Goal: Task Accomplishment & Management: Complete application form

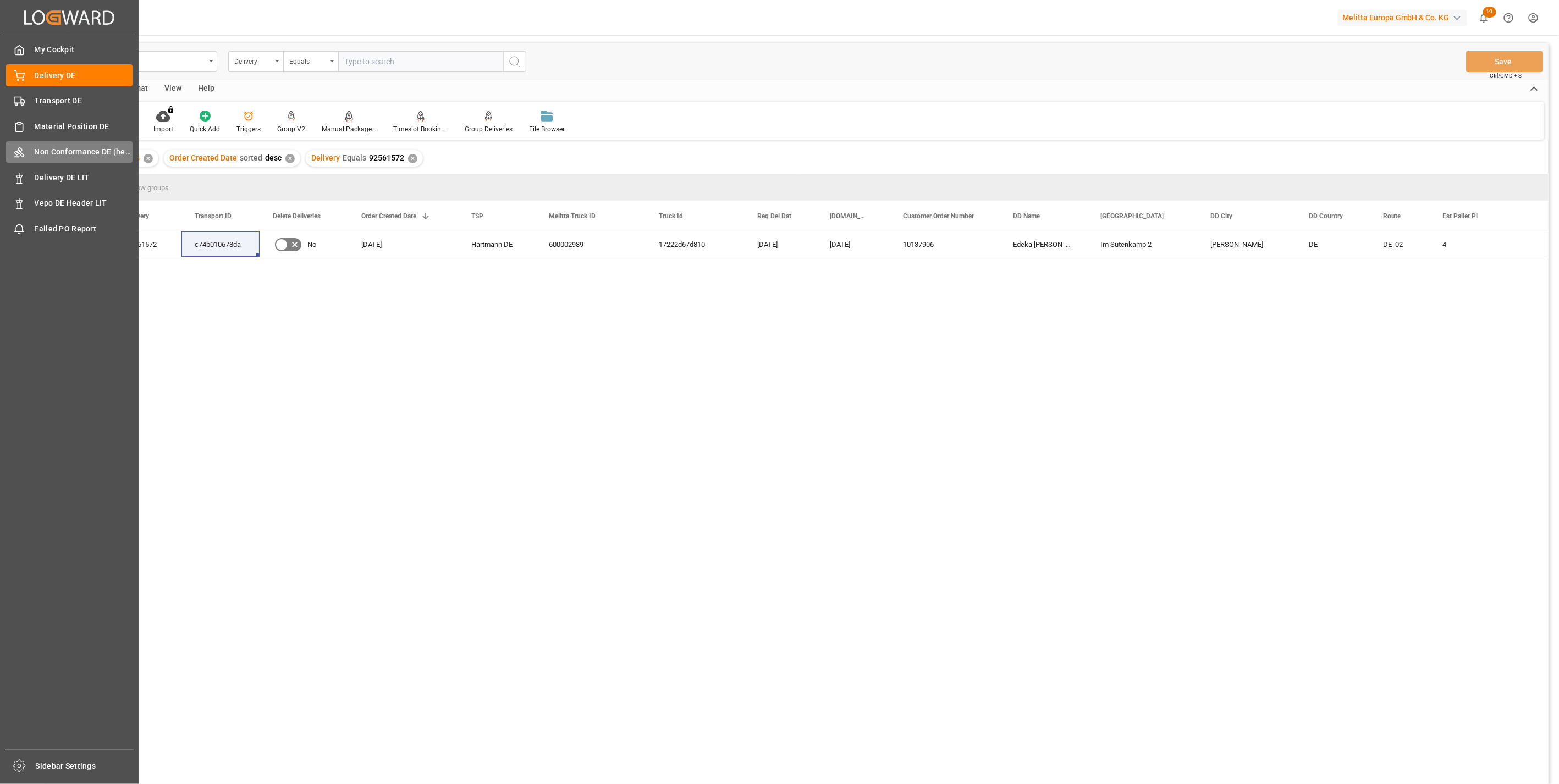
click at [77, 154] on span "Non Conformance DE (header)" at bounding box center [84, 152] width 99 height 11
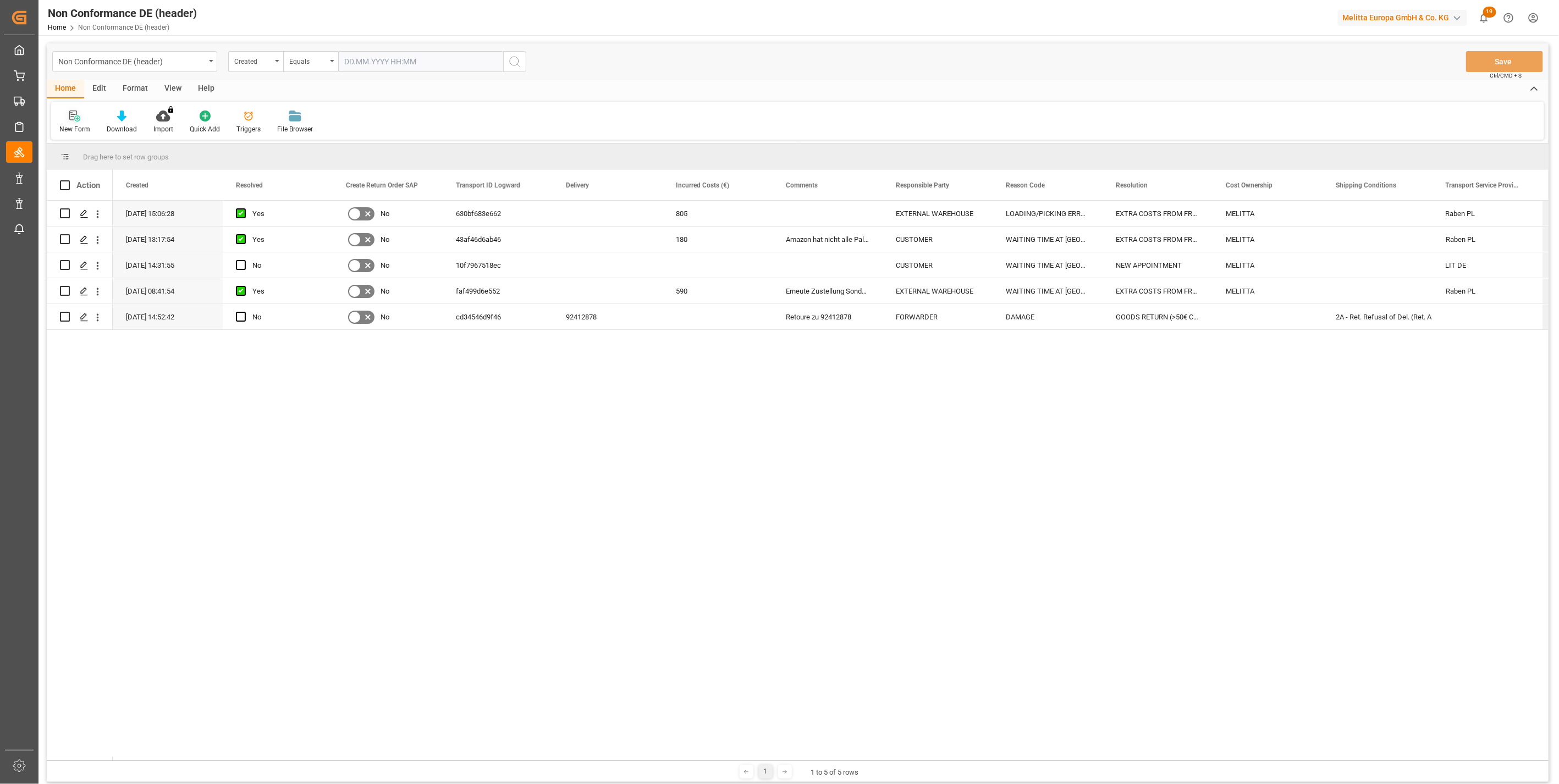
click at [76, 117] on icon at bounding box center [74, 116] width 11 height 11
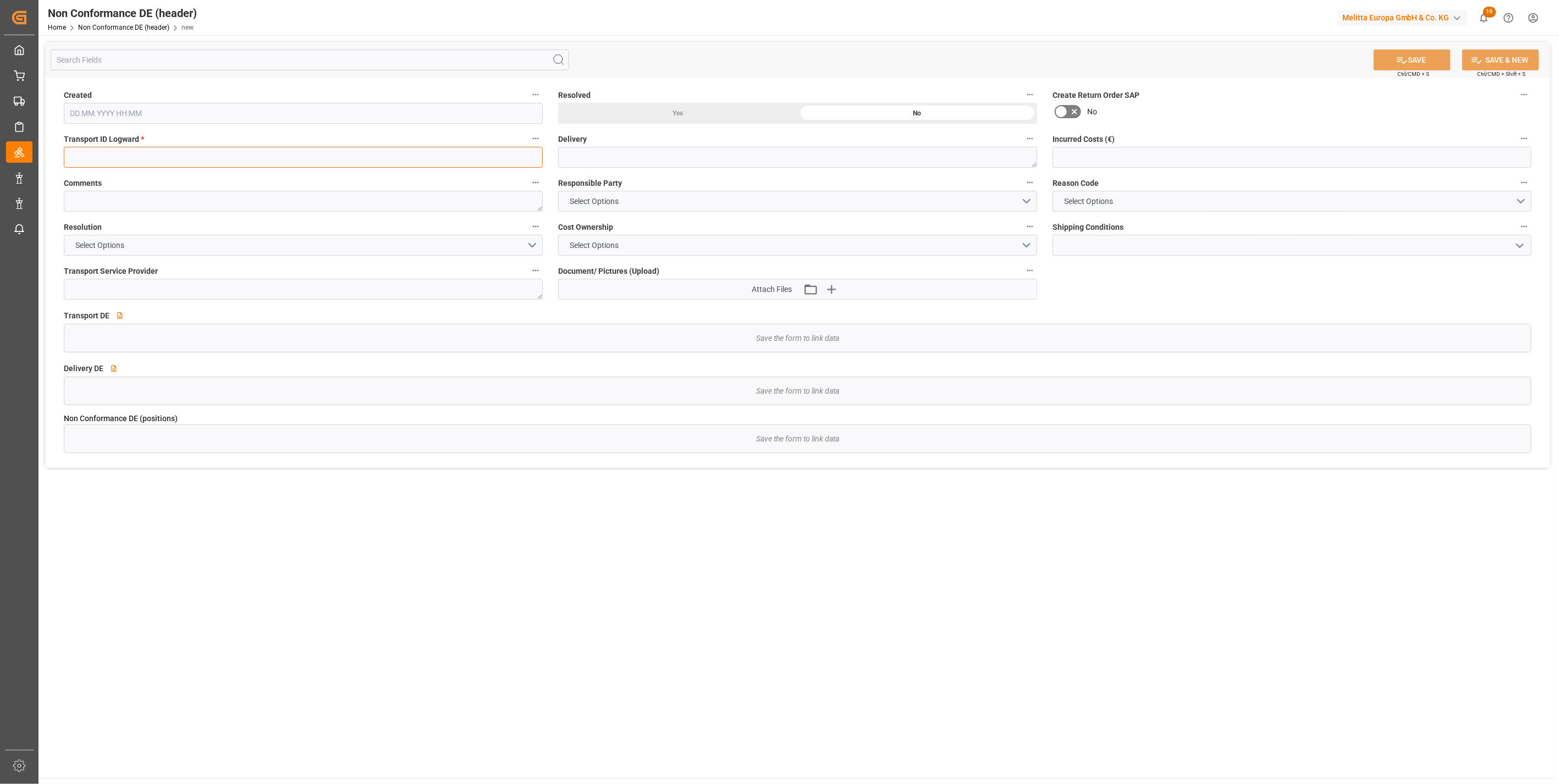
click at [160, 153] on input at bounding box center [303, 157] width 479 height 21
paste input "de838ce93680"
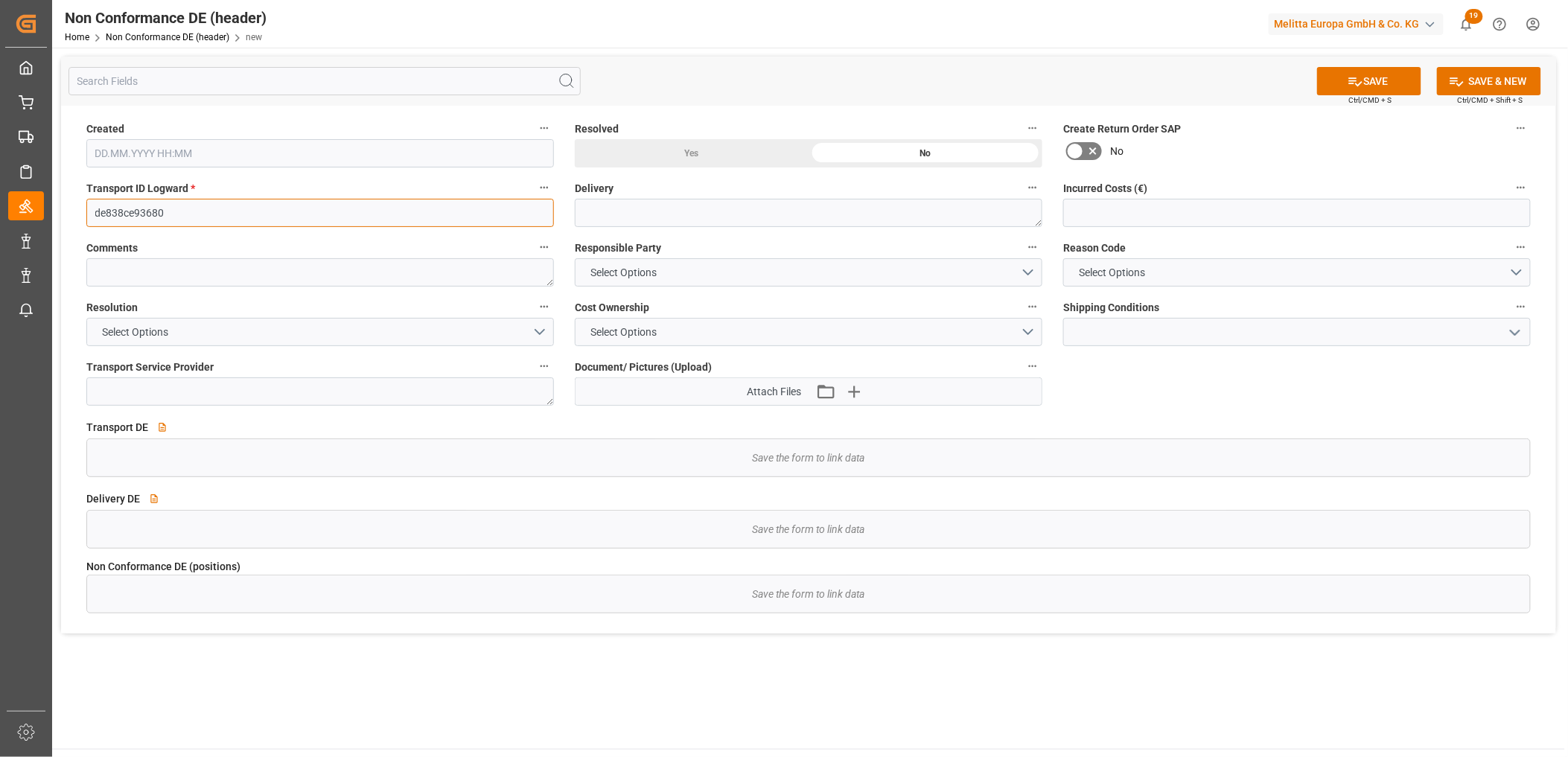
type input "de838ce93680"
click at [1098, 211] on input "text" at bounding box center [1297, 213] width 468 height 29
drag, startPoint x: 1076, startPoint y: 214, endPoint x: 1096, endPoint y: 212, distance: 20.1
click at [1096, 212] on input "705" at bounding box center [1297, 213] width 468 height 29
type input "755"
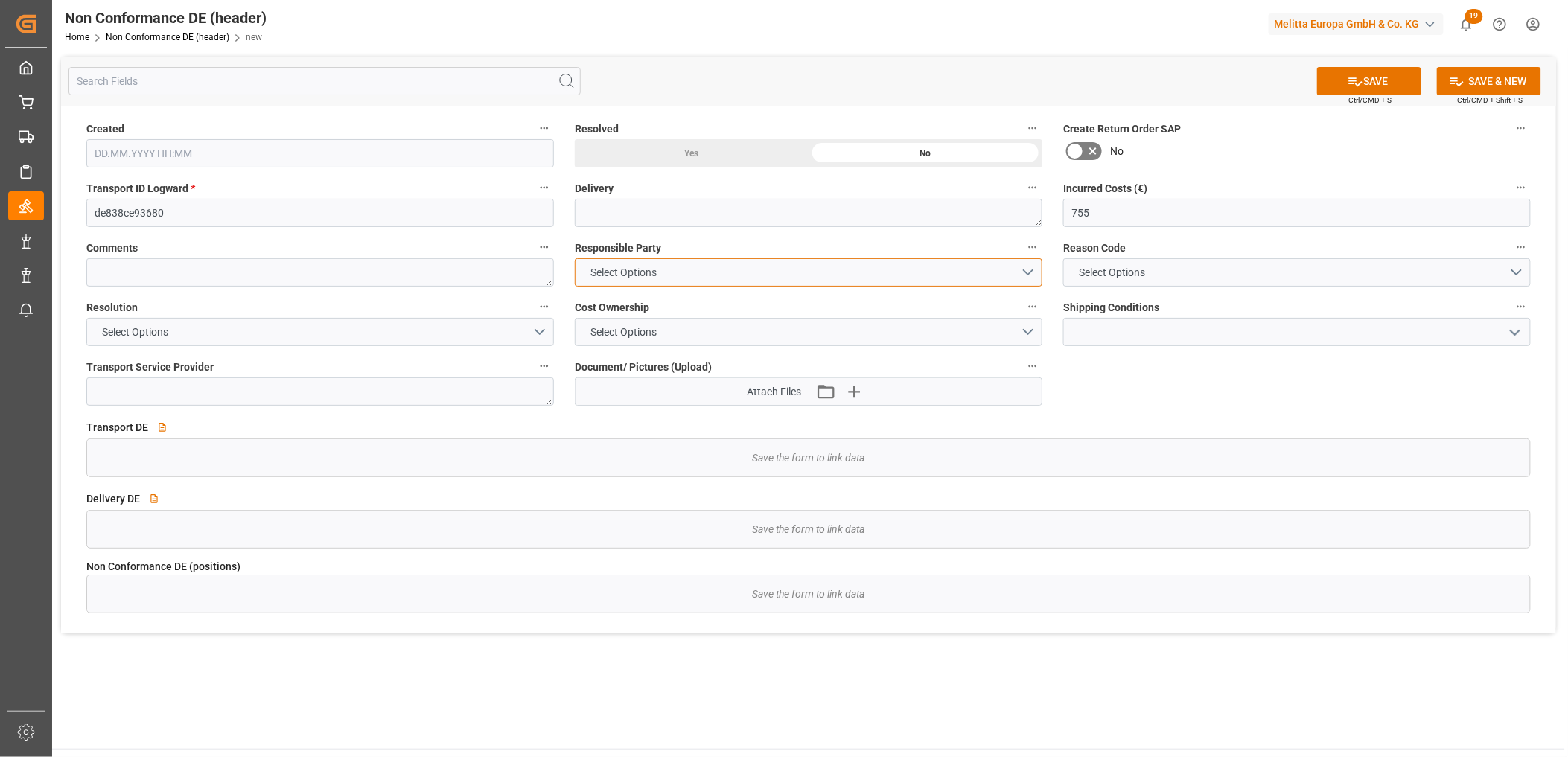
click at [656, 273] on span "Select Options" at bounding box center [623, 272] width 81 height 16
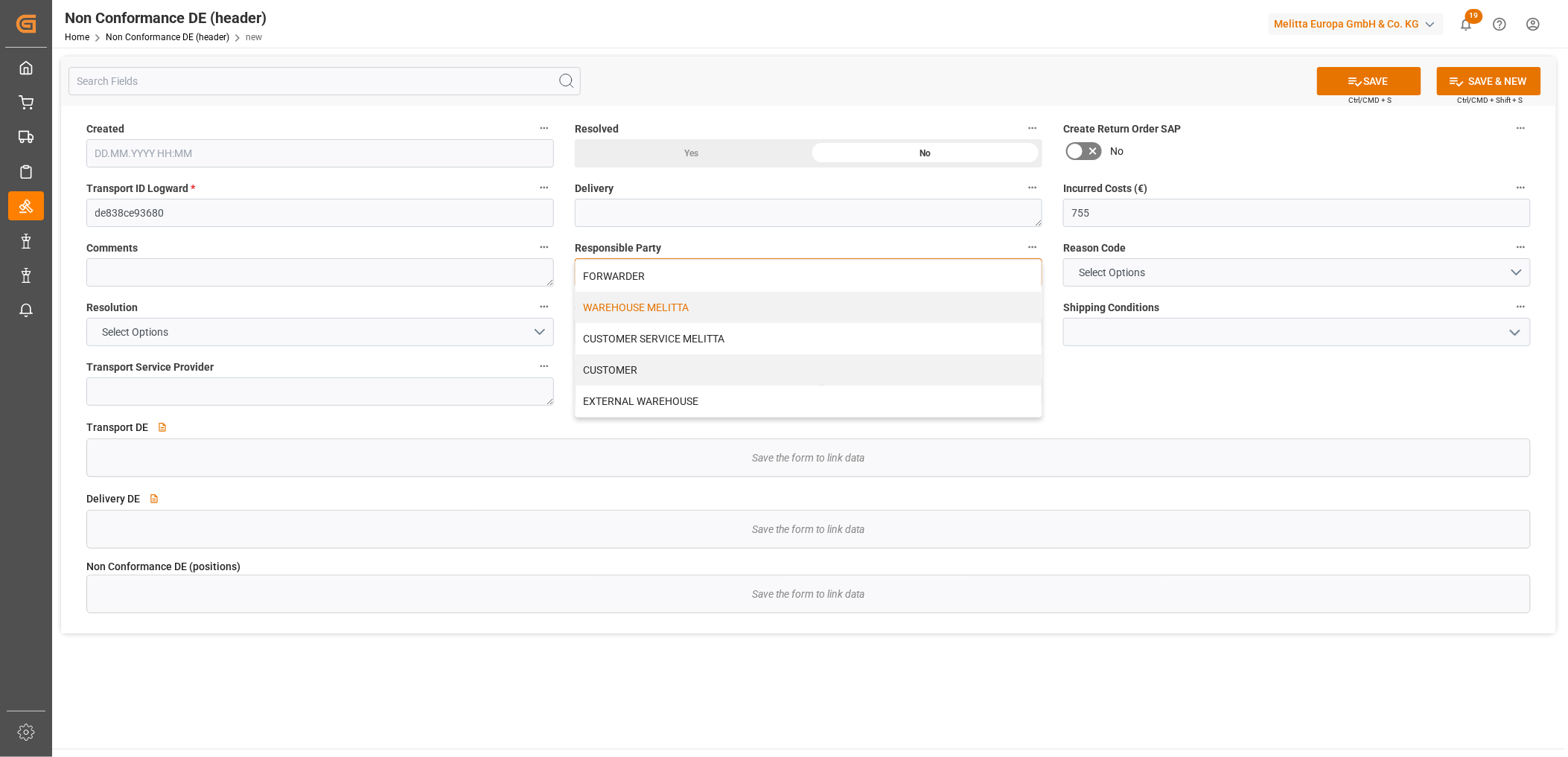
click at [664, 306] on div "WAREHOUSE MELITTA" at bounding box center [808, 307] width 466 height 31
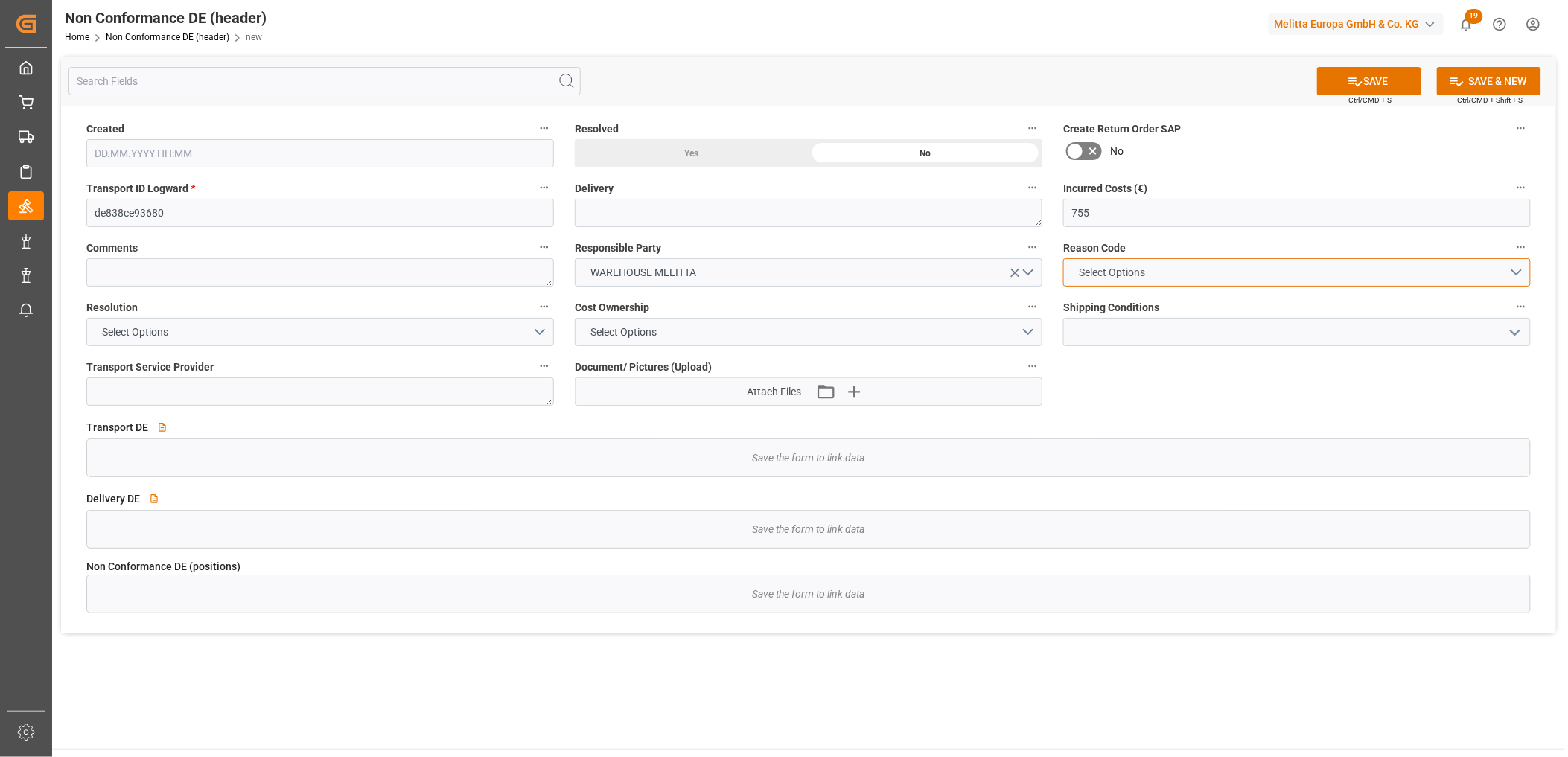
click at [1192, 283] on button "Select Options" at bounding box center [1297, 272] width 468 height 29
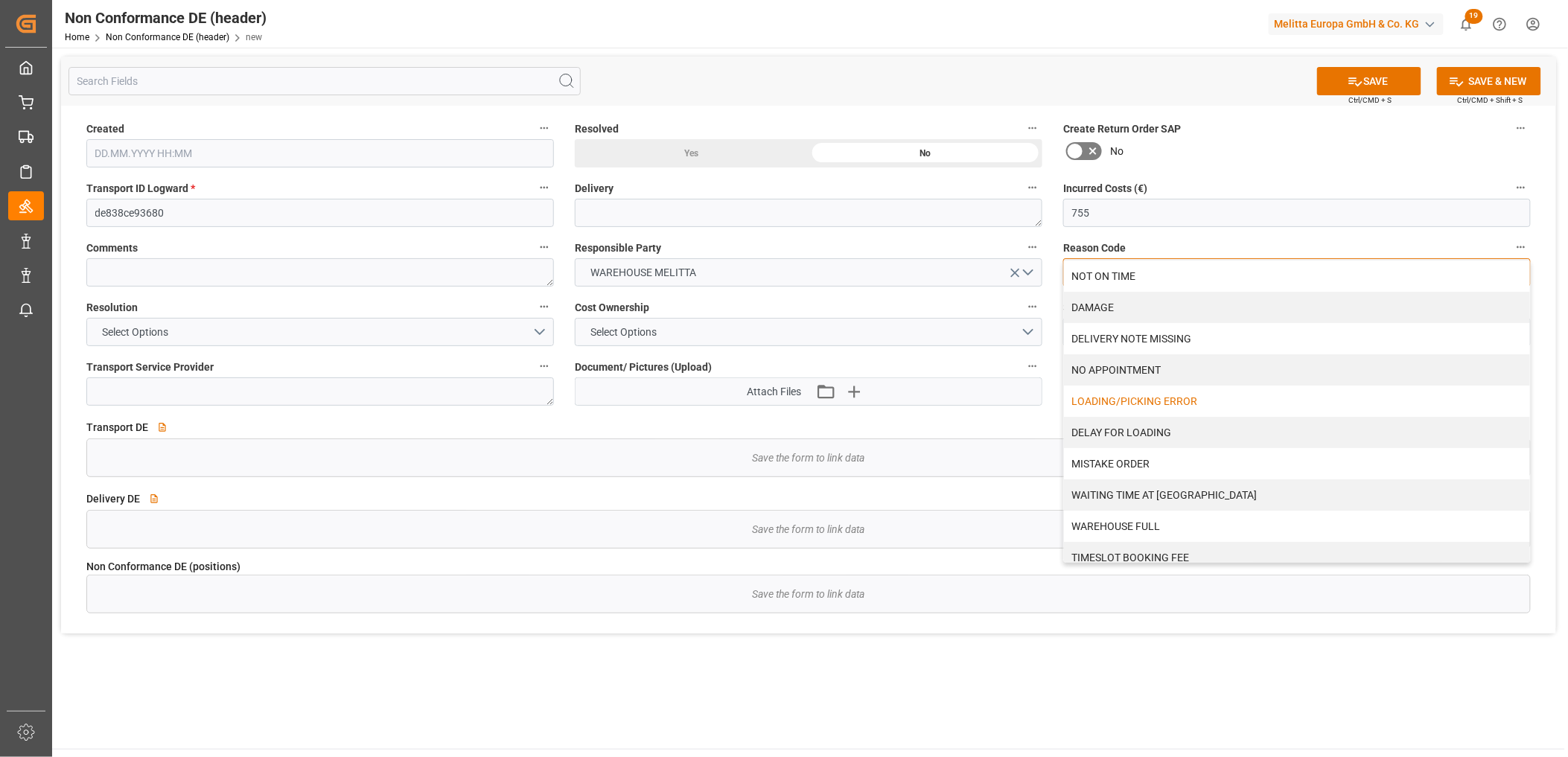
click at [1178, 398] on div "LOADING/PICKING ERROR" at bounding box center [1296, 401] width 466 height 31
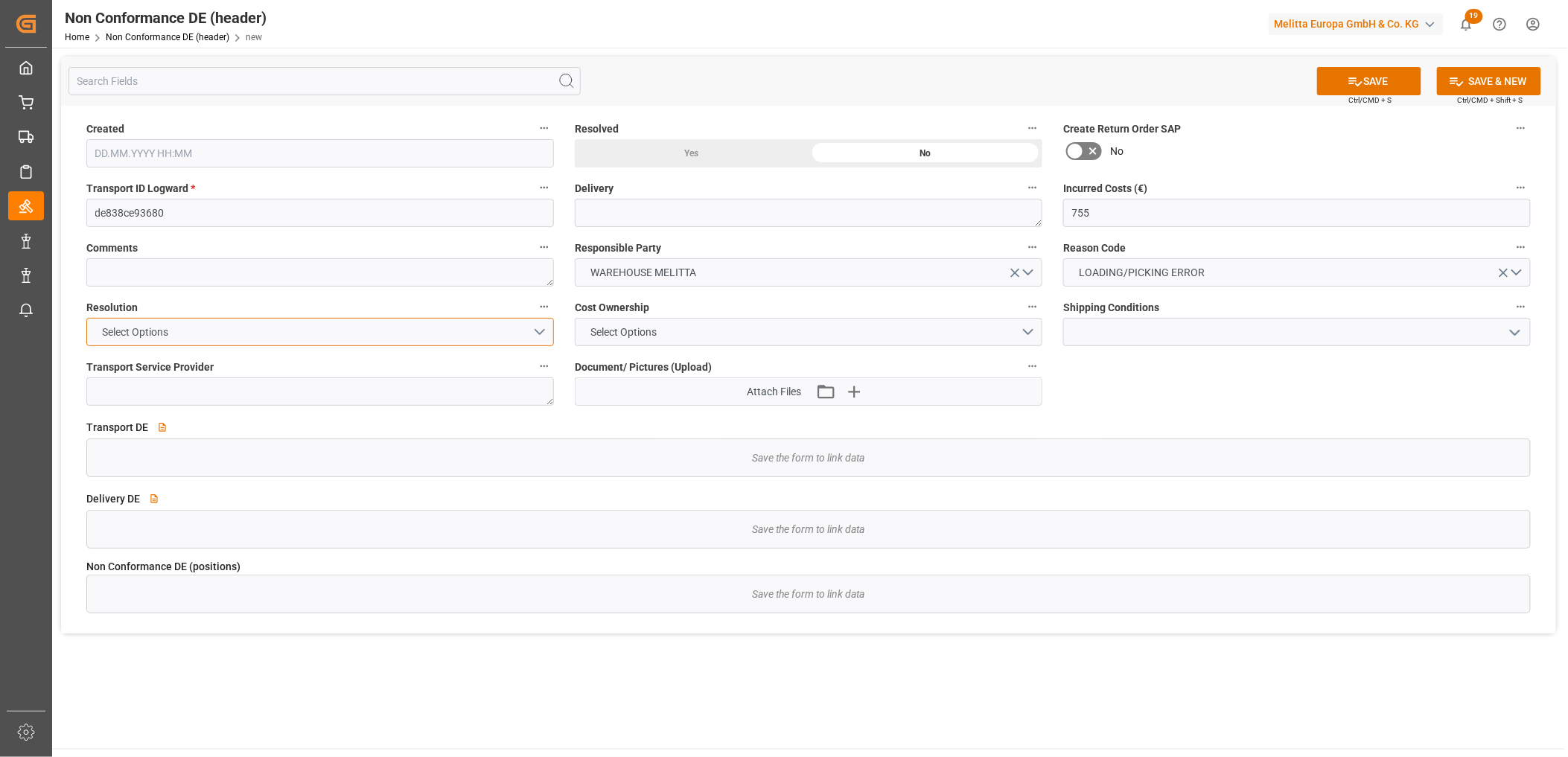
click at [180, 340] on button "Select Options" at bounding box center [319, 332] width 468 height 29
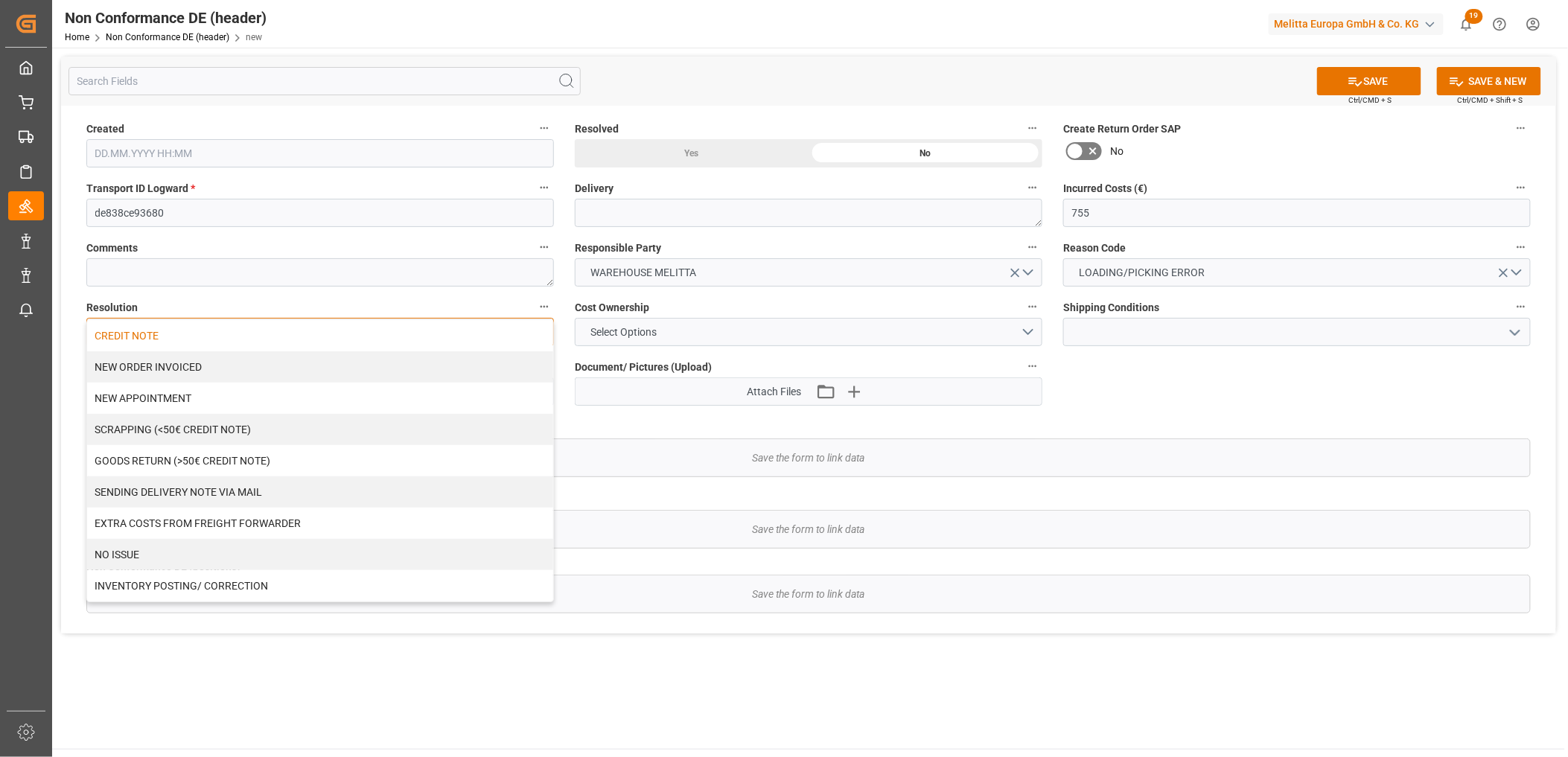
click at [129, 329] on div "CREDIT NOTE" at bounding box center [319, 336] width 466 height 31
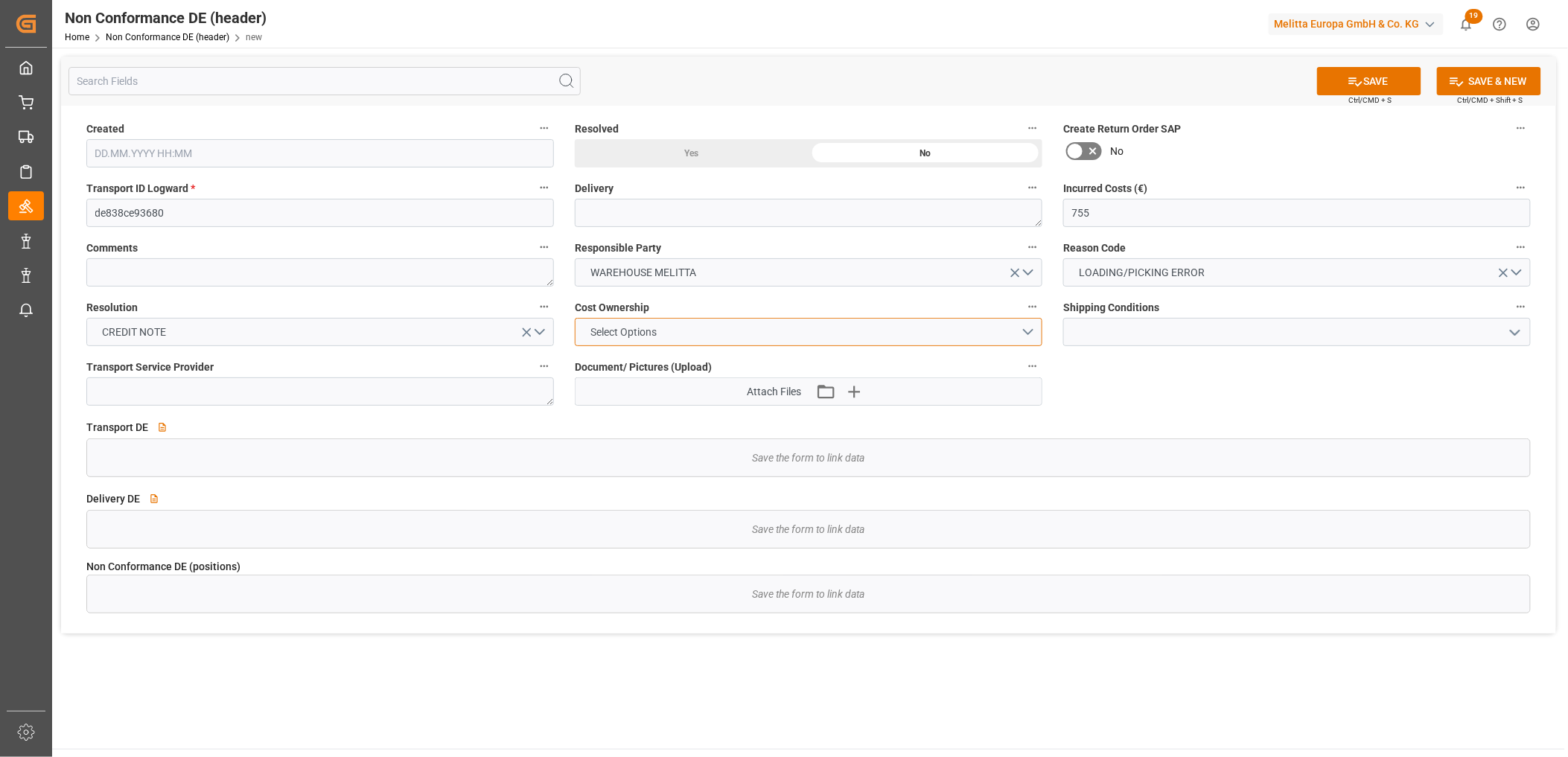
click at [611, 336] on span "Select Options" at bounding box center [623, 332] width 81 height 16
click at [607, 365] on div "MELITTA" at bounding box center [808, 367] width 466 height 31
click at [1127, 335] on input at bounding box center [1297, 332] width 468 height 29
click at [1520, 329] on icon "open menu" at bounding box center [1515, 333] width 18 height 18
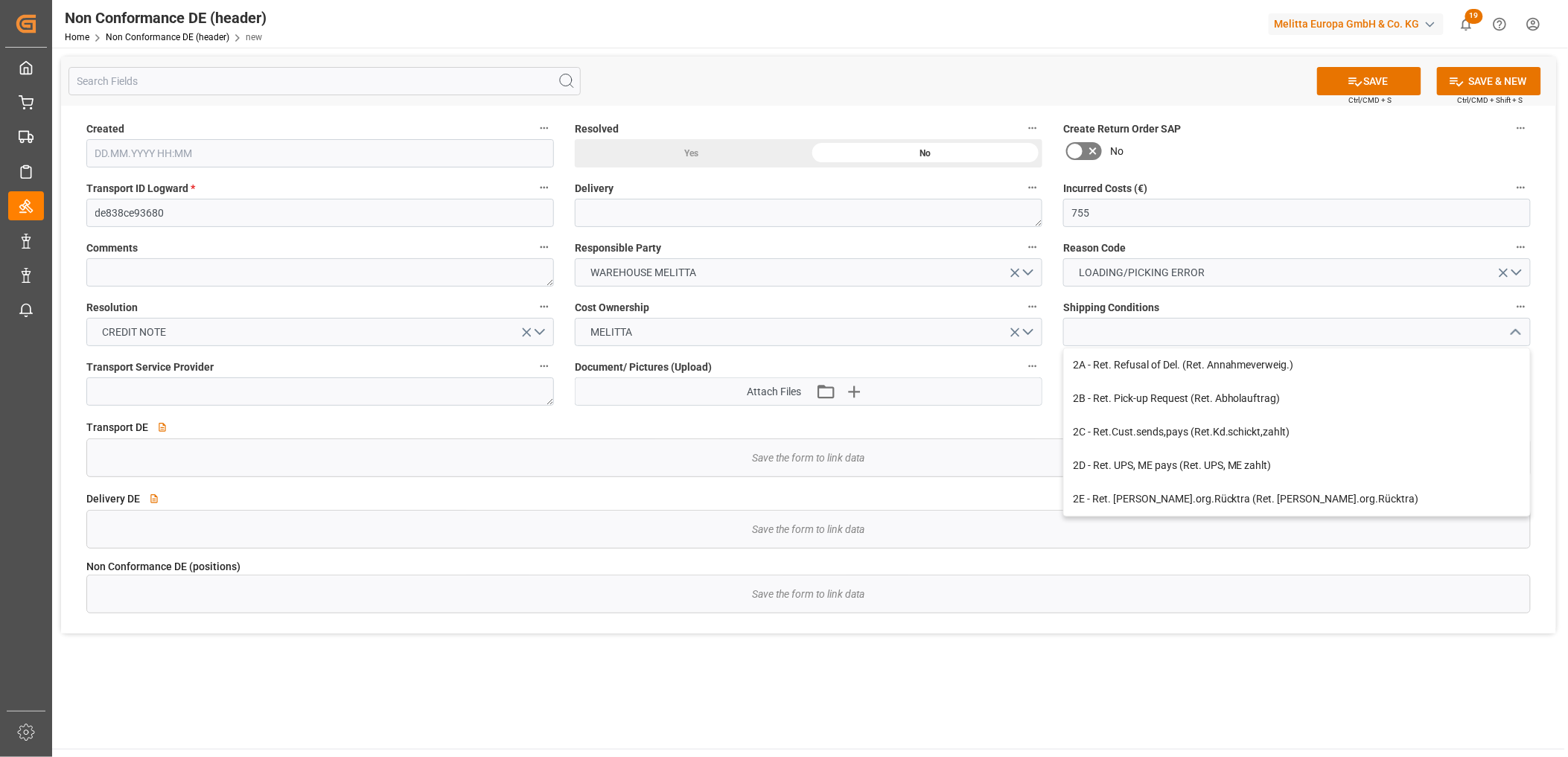
click at [1520, 329] on icon "close menu" at bounding box center [1515, 333] width 18 height 18
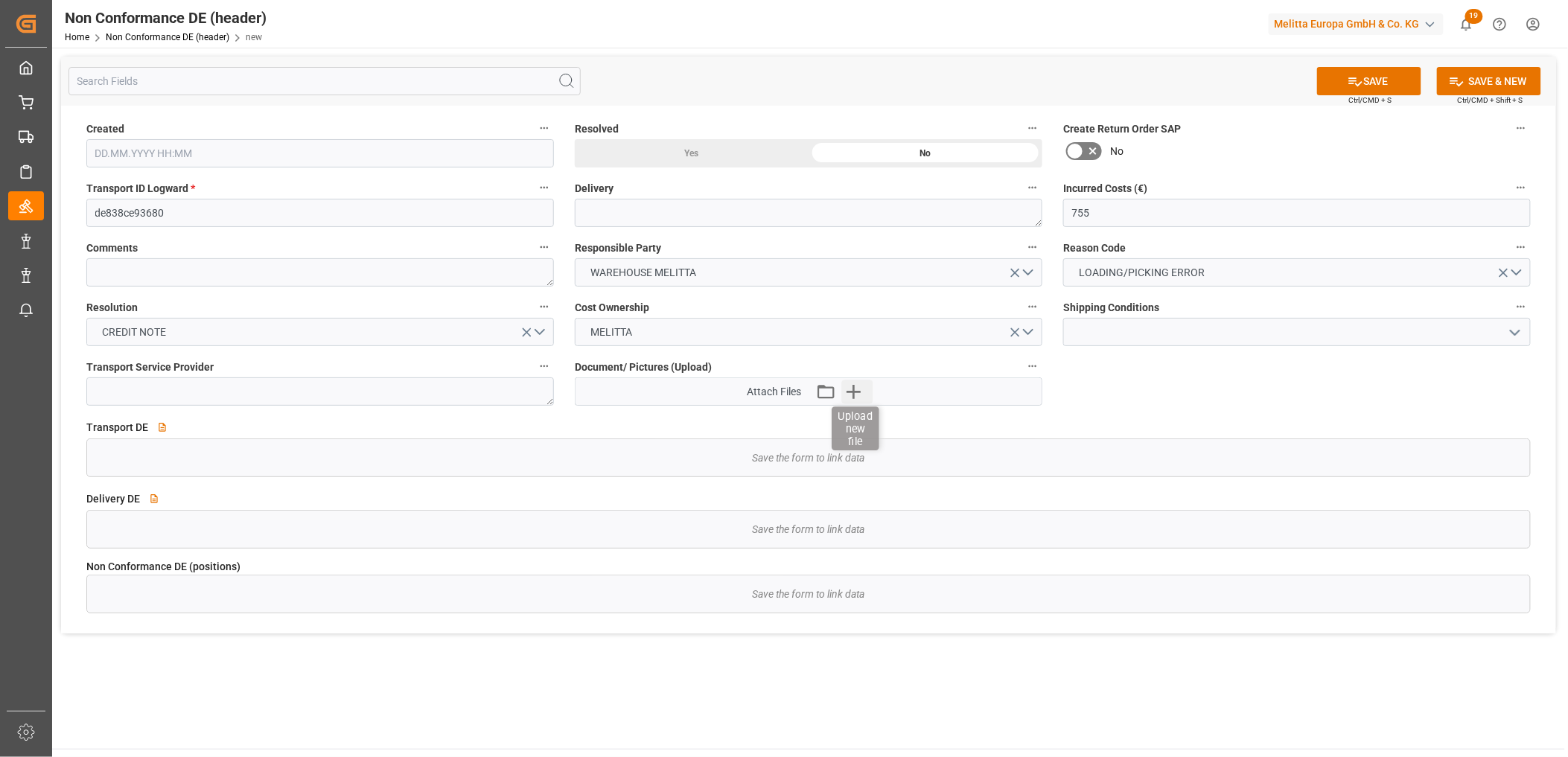
click at [854, 391] on icon "button" at bounding box center [853, 392] width 14 height 14
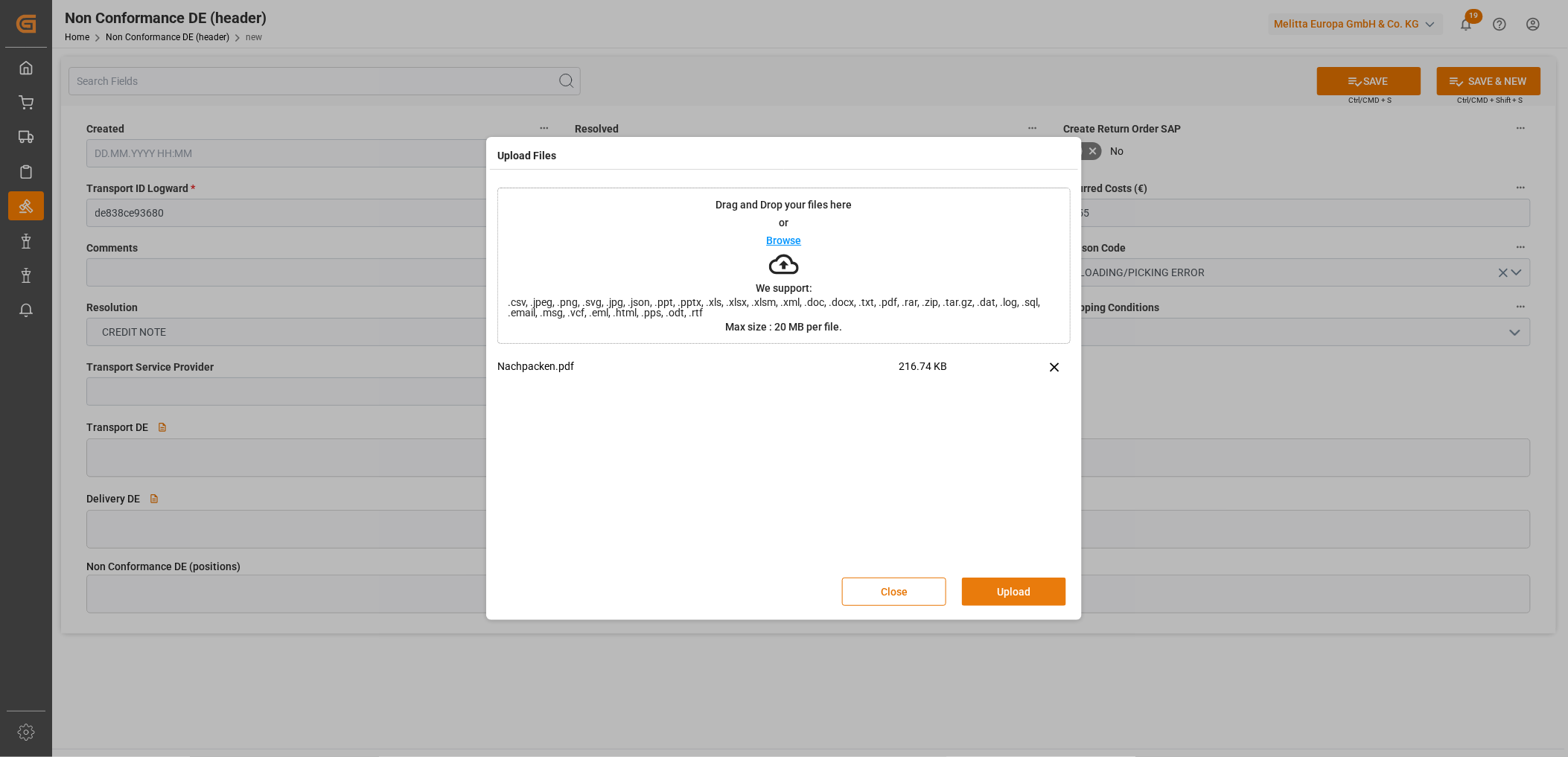
click at [1016, 591] on button "Upload" at bounding box center [1013, 592] width 104 height 29
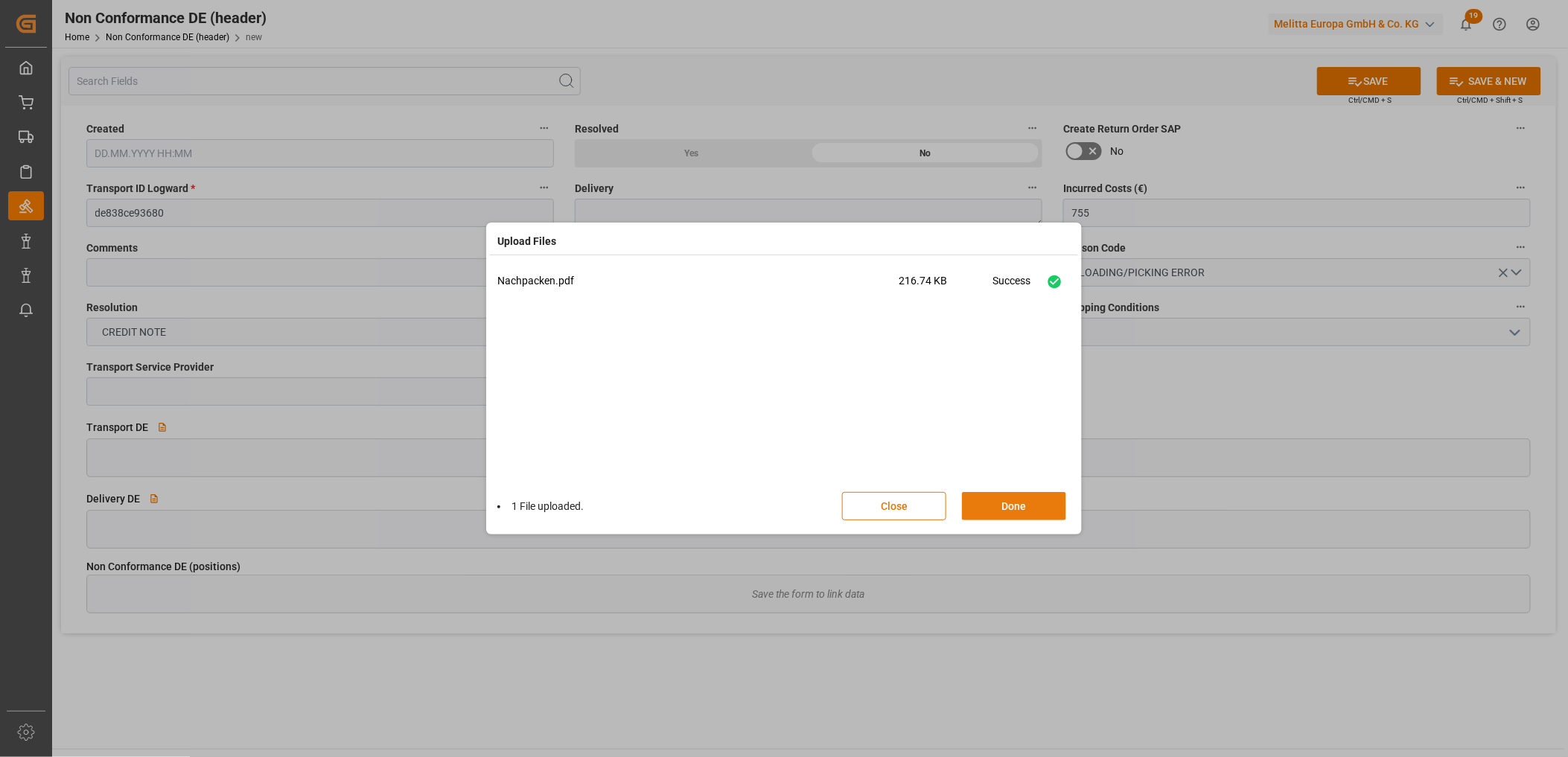
click at [1011, 501] on button "Done" at bounding box center [1013, 506] width 104 height 29
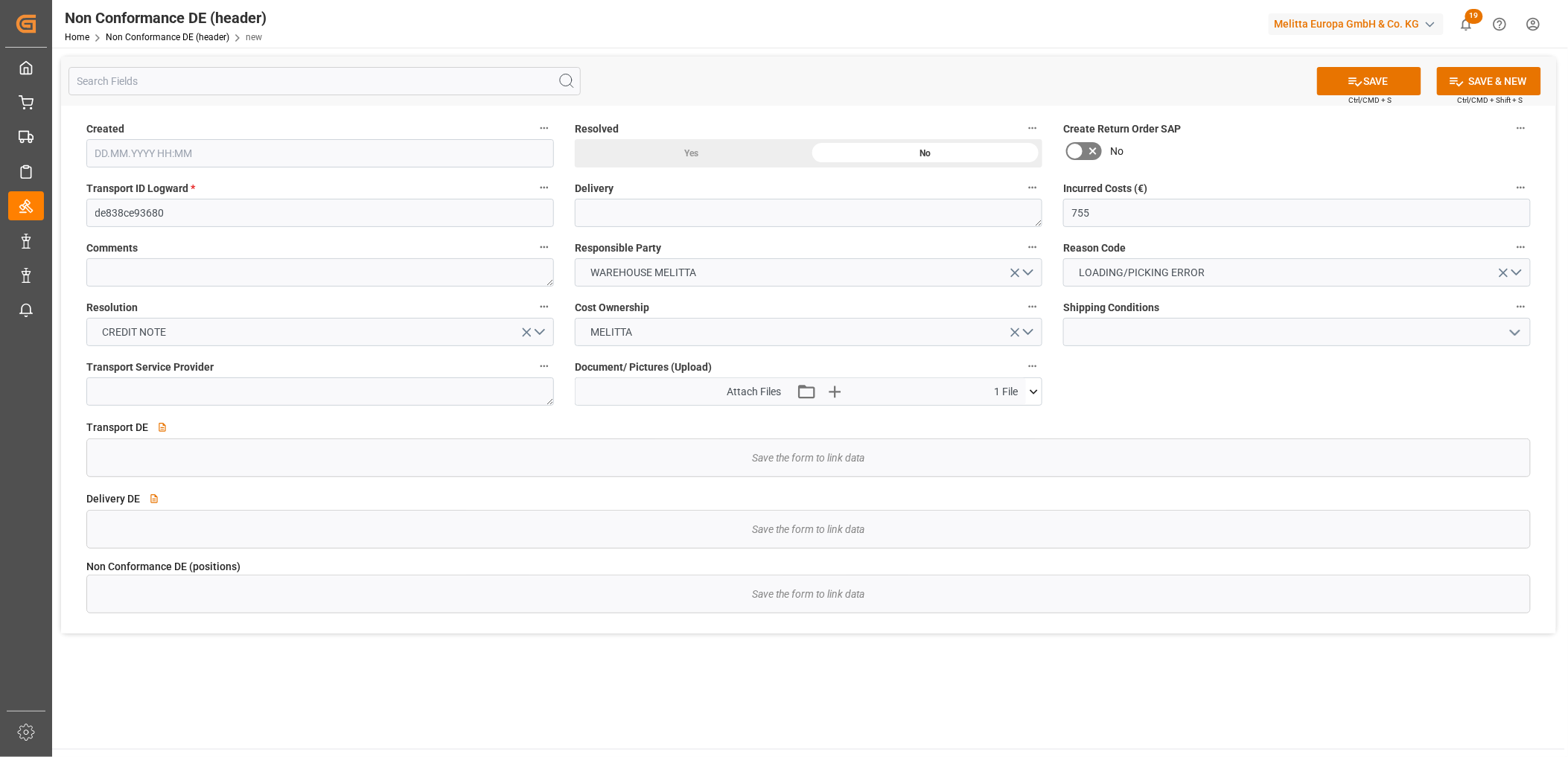
click at [722, 154] on div "Yes" at bounding box center [691, 153] width 233 height 29
click at [1387, 83] on button "SAVE" at bounding box center [1368, 81] width 104 height 29
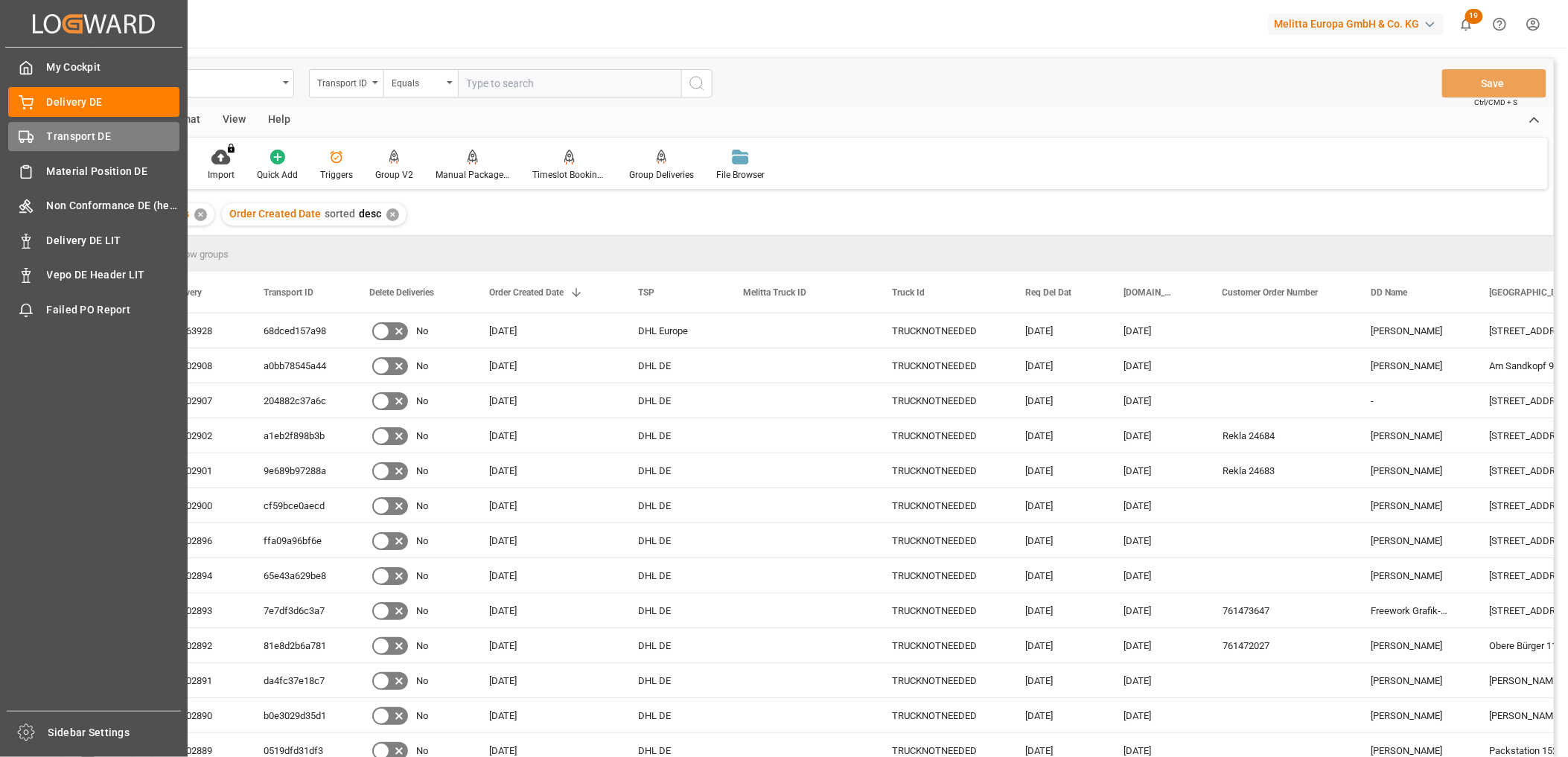
click at [38, 142] on div "Transport DE Transport DE" at bounding box center [93, 136] width 171 height 29
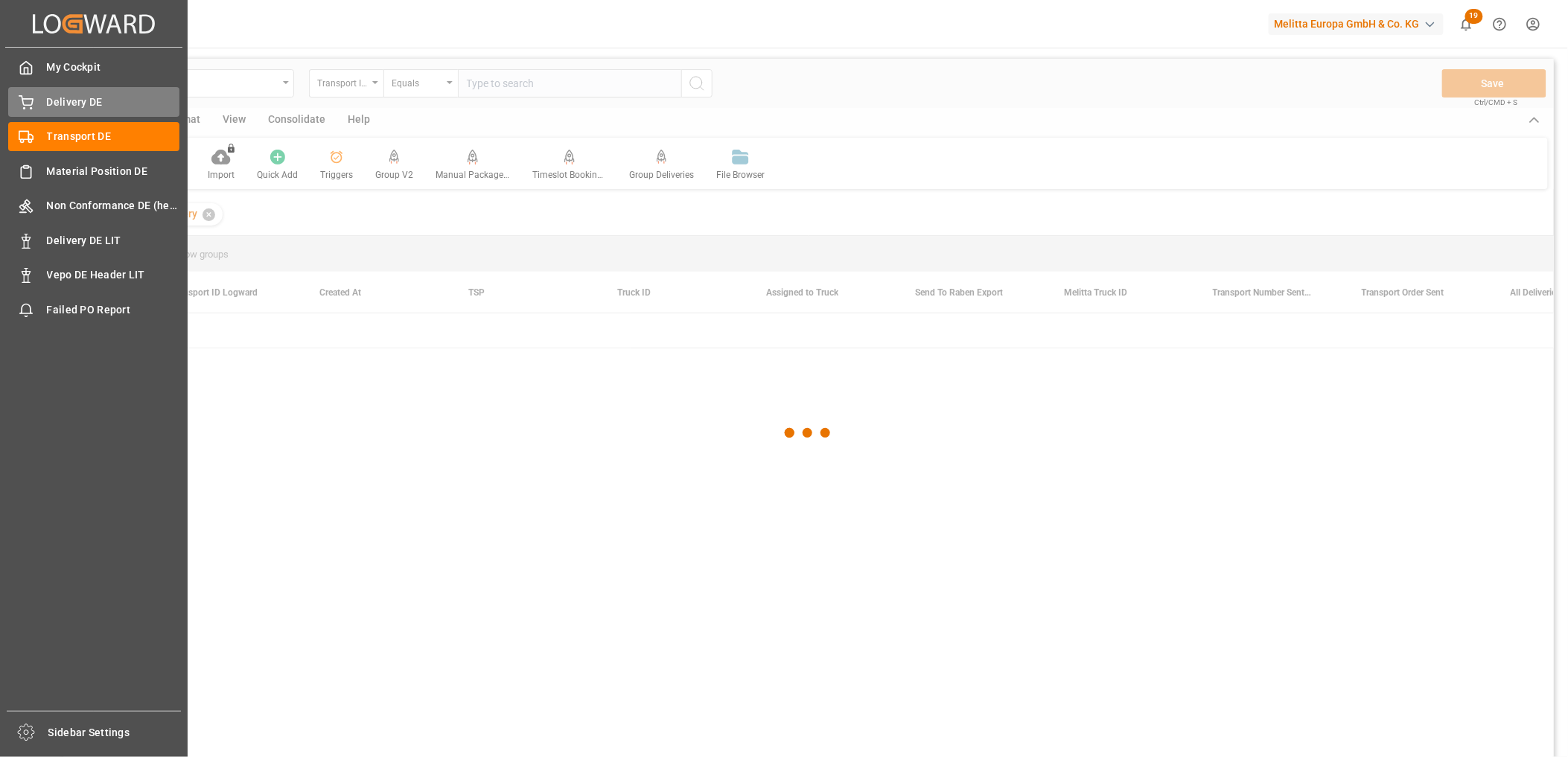
click at [99, 102] on span "Delivery DE" at bounding box center [113, 102] width 134 height 16
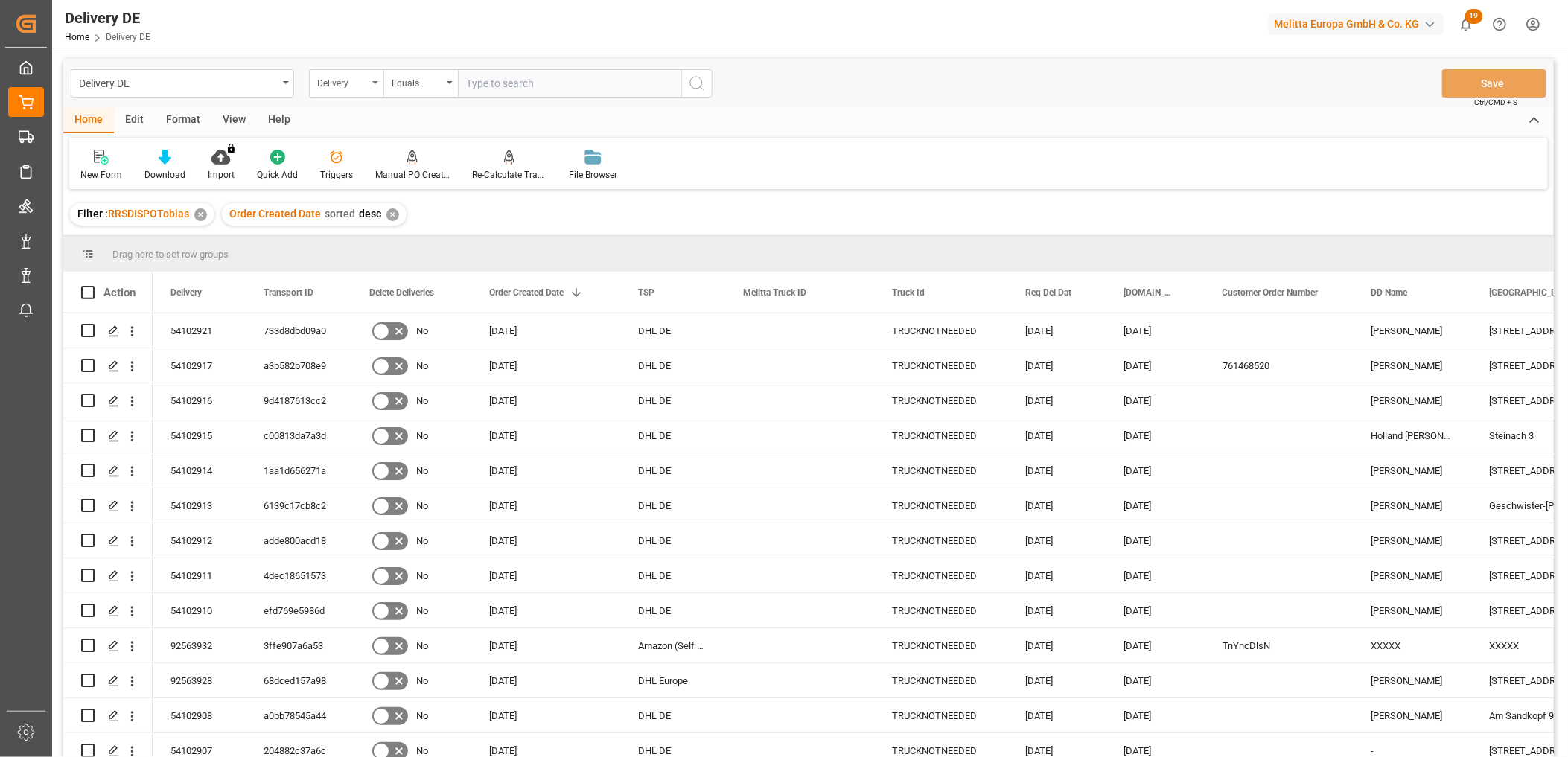
click at [361, 85] on div "Delivery" at bounding box center [342, 81] width 51 height 17
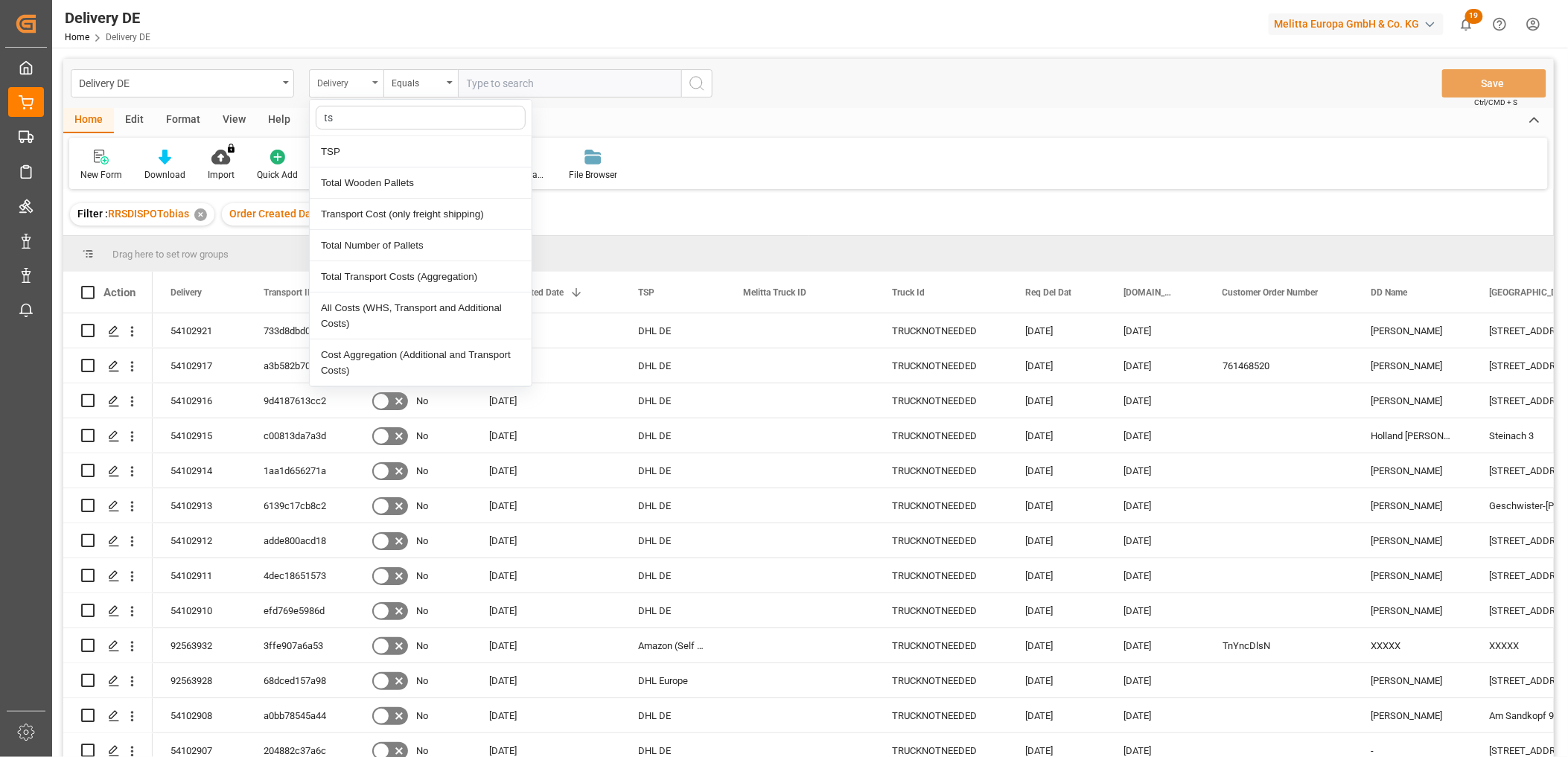
type input "tsp"
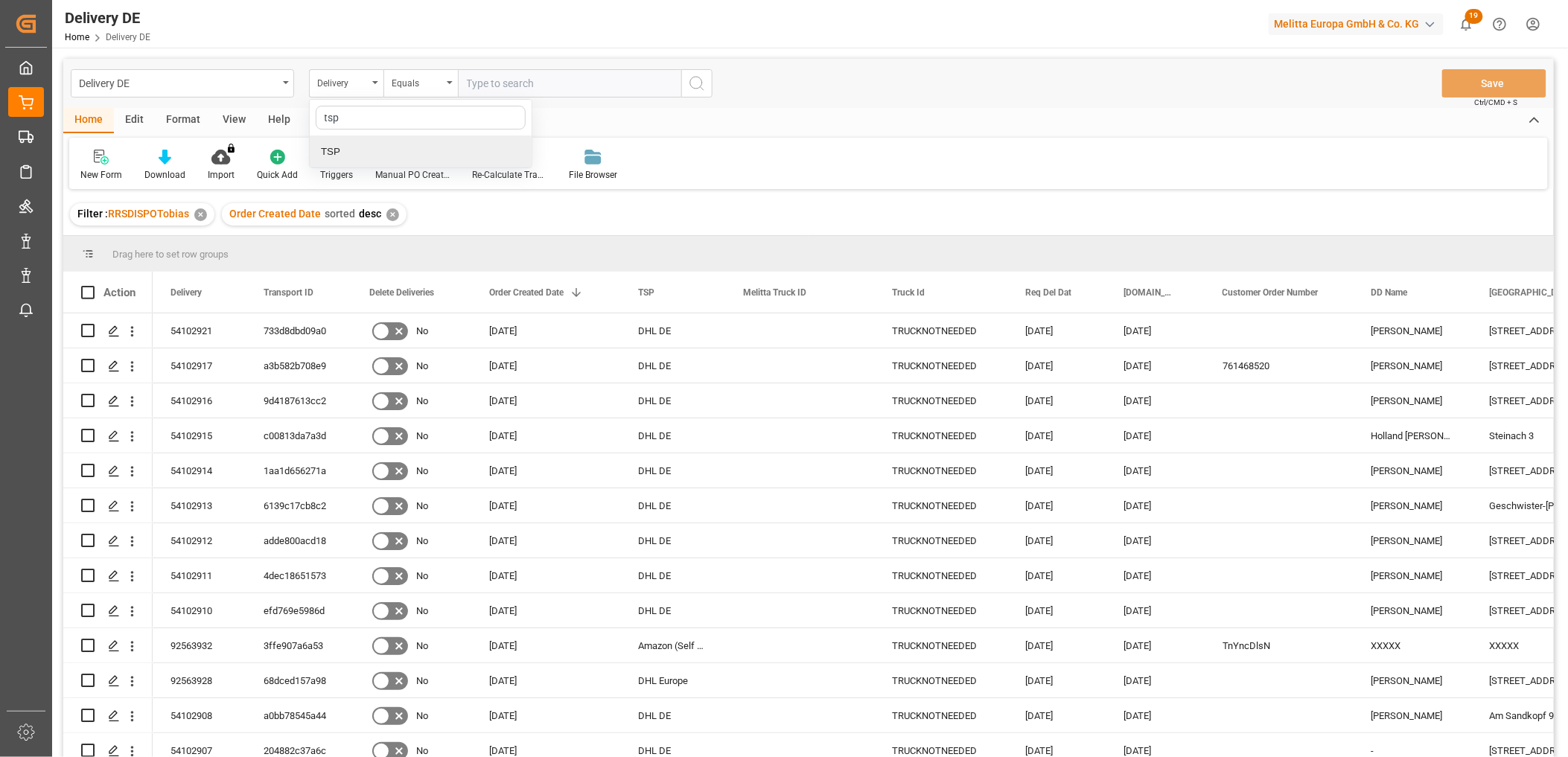
click at [338, 152] on div "TSP" at bounding box center [420, 152] width 222 height 31
click at [501, 84] on input "text" at bounding box center [569, 84] width 224 height 29
type input "dachser de"
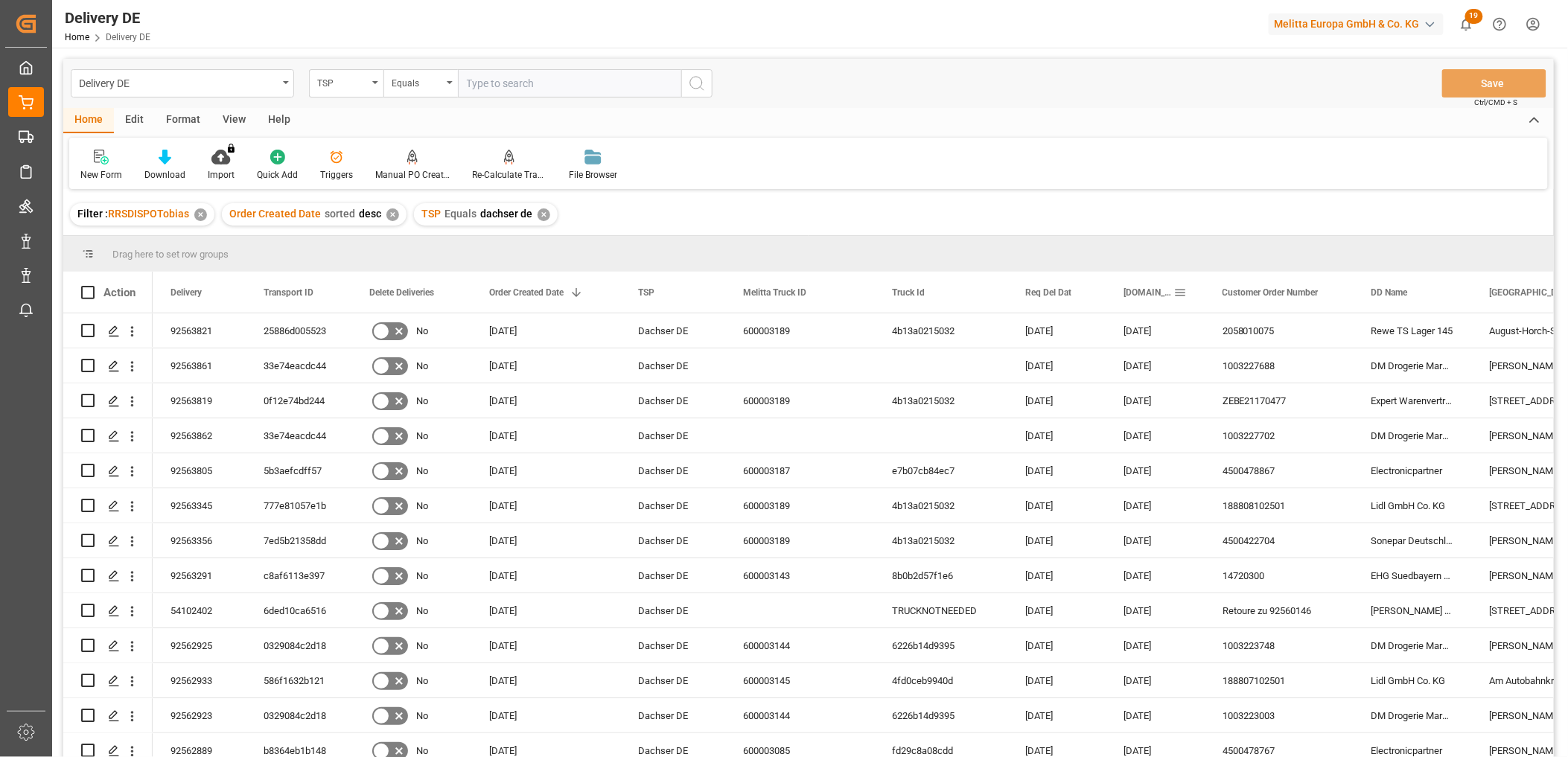
click at [1179, 291] on span at bounding box center [1180, 292] width 13 height 13
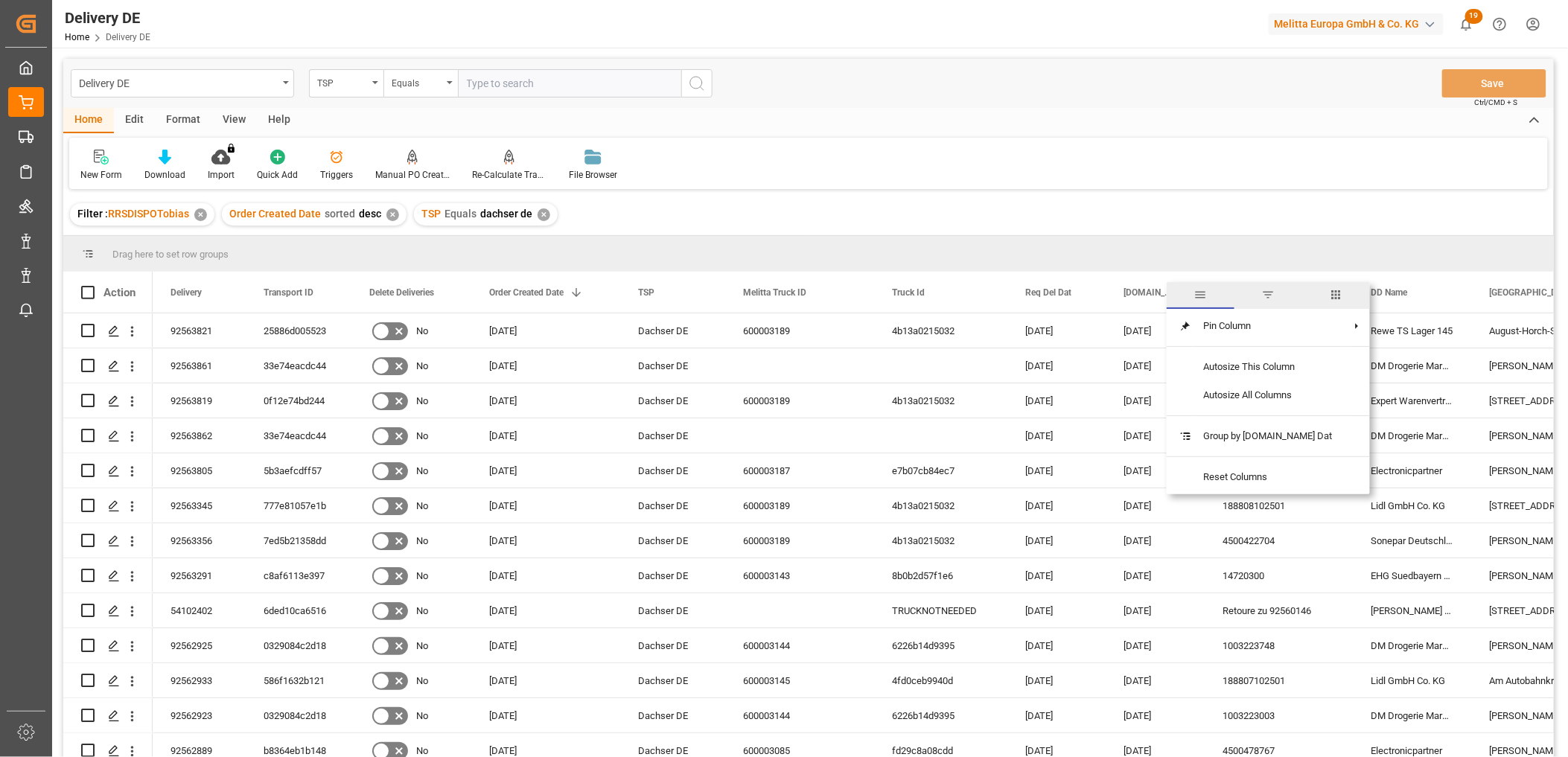
click at [1329, 297] on span "columns" at bounding box center [1335, 295] width 13 height 13
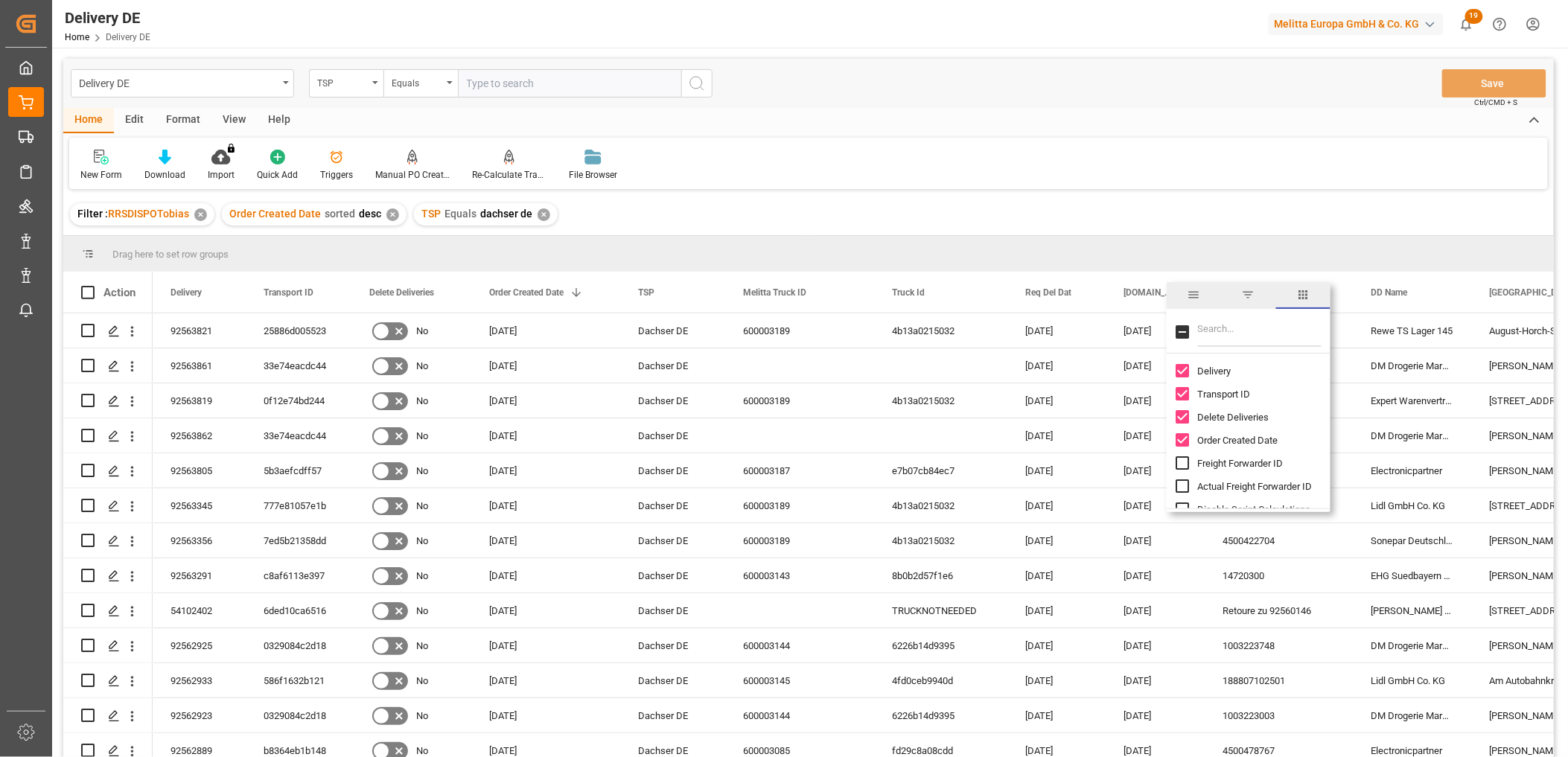
click at [1215, 326] on input "Filter Columns Input" at bounding box center [1259, 332] width 124 height 29
type input "act"
click at [1184, 415] on input "Arrival Date Actual column toggle visibility (hidden)" at bounding box center [1182, 417] width 13 height 13
checkbox input "true"
checkbox input "false"
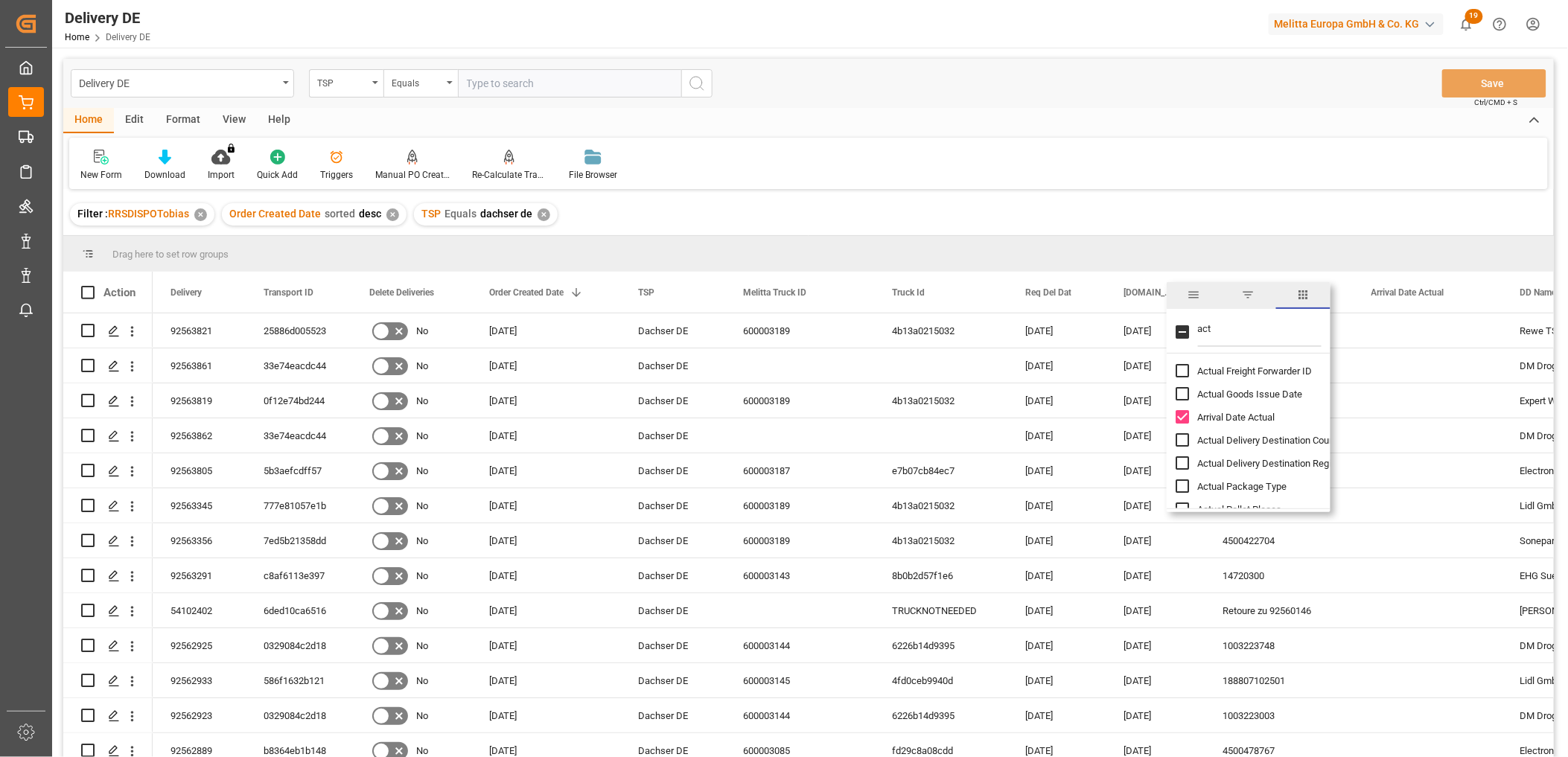
click at [1185, 397] on input "Actual Goods Issue Date column toggle visibility (hidden)" at bounding box center [1182, 393] width 13 height 13
checkbox input "true"
click at [1229, 184] on div "New Form Download Import You don't have permission for this feature. Contact ad…" at bounding box center [809, 163] width 1479 height 52
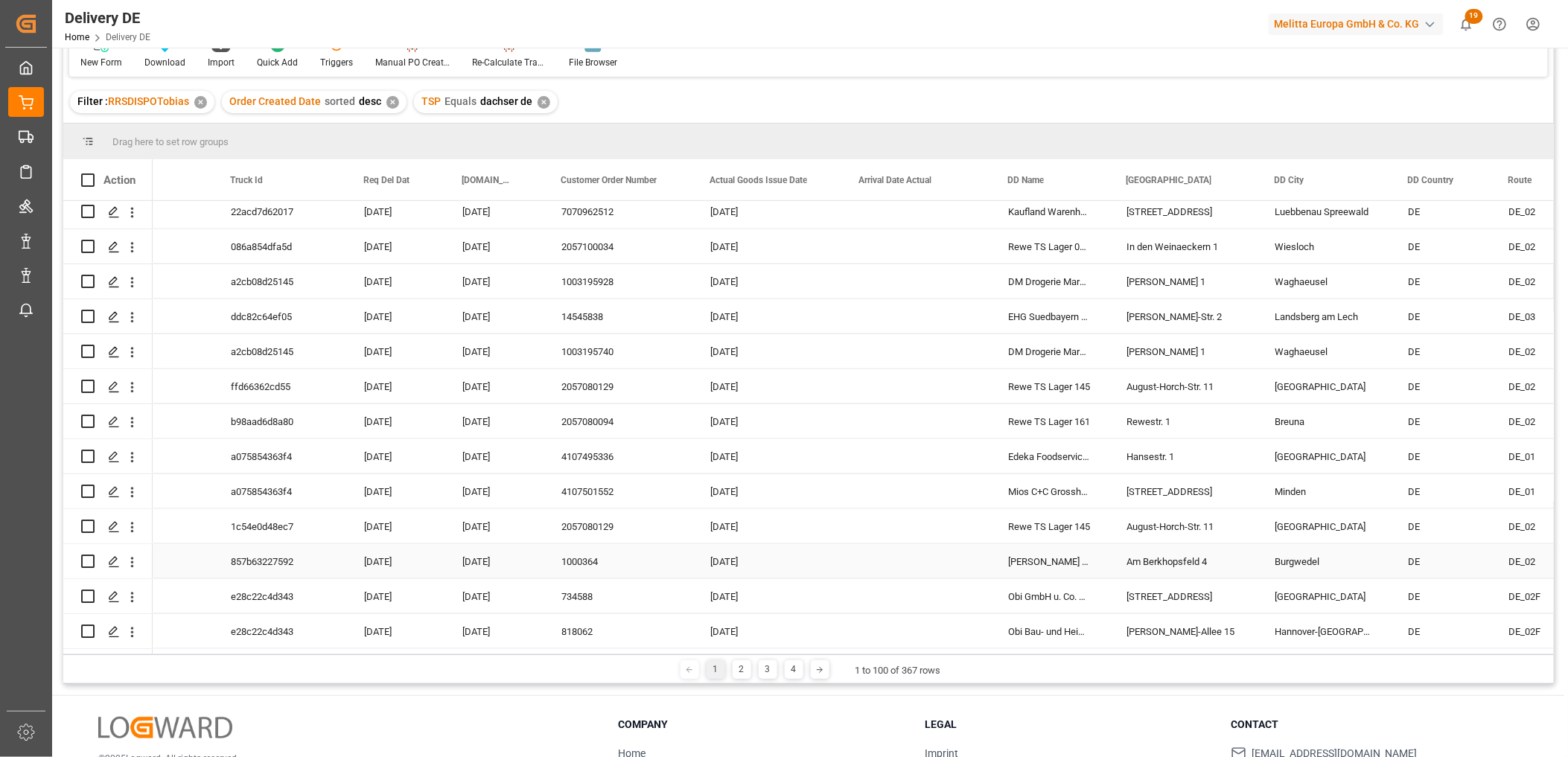
scroll to position [220, 0]
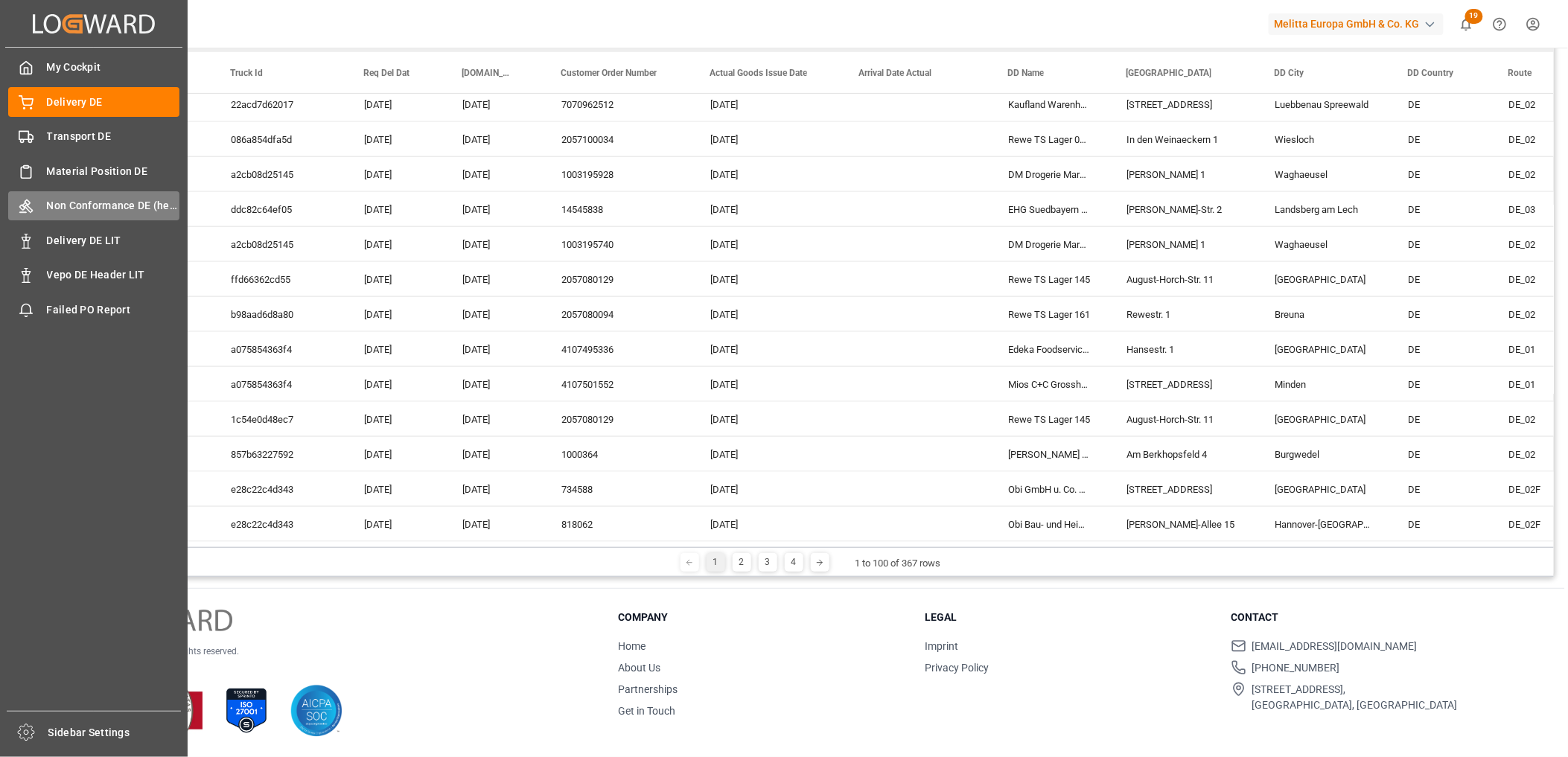
click at [75, 207] on span "Non Conformance DE (header)" at bounding box center [113, 206] width 134 height 16
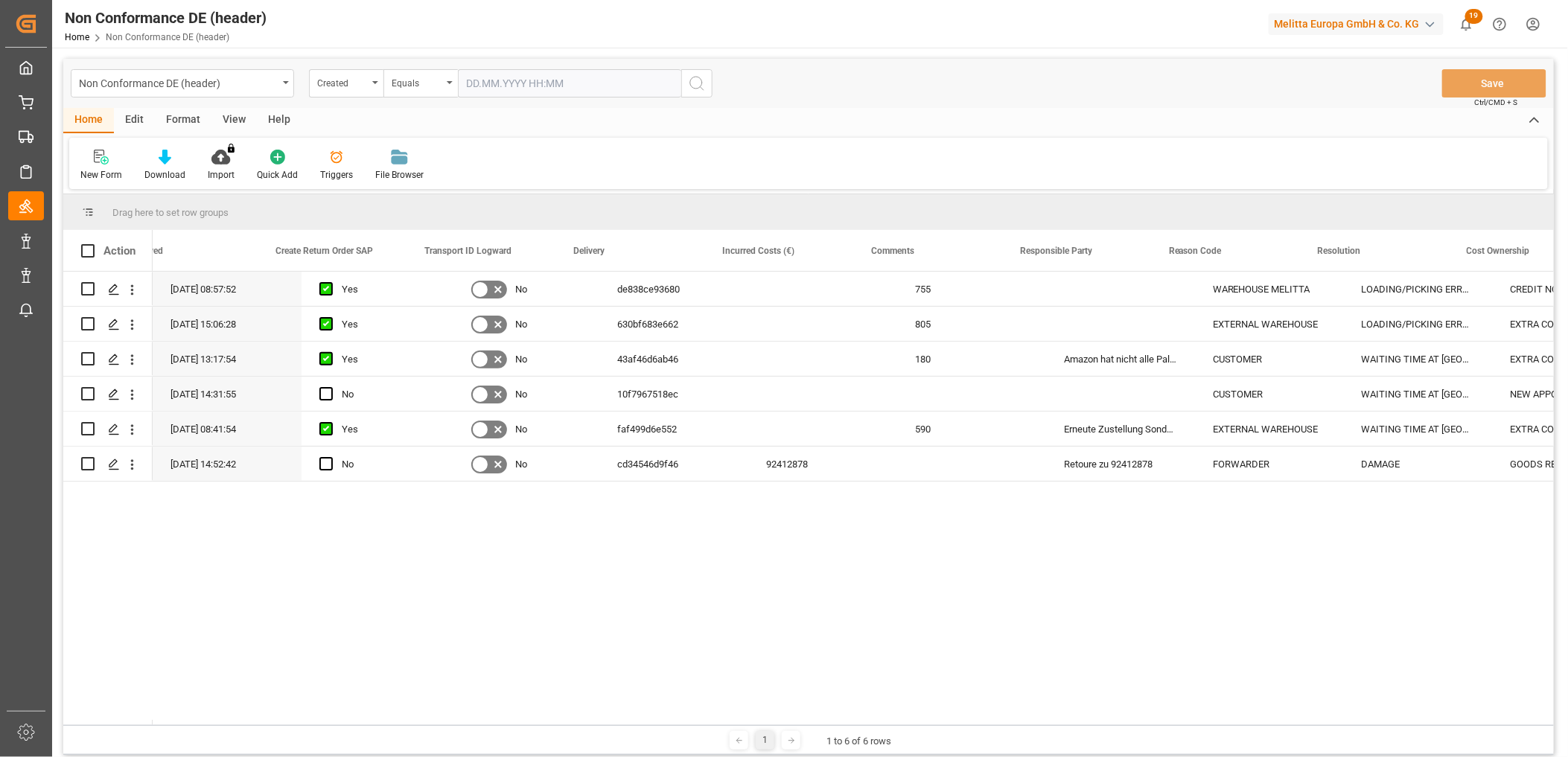
scroll to position [0, 192]
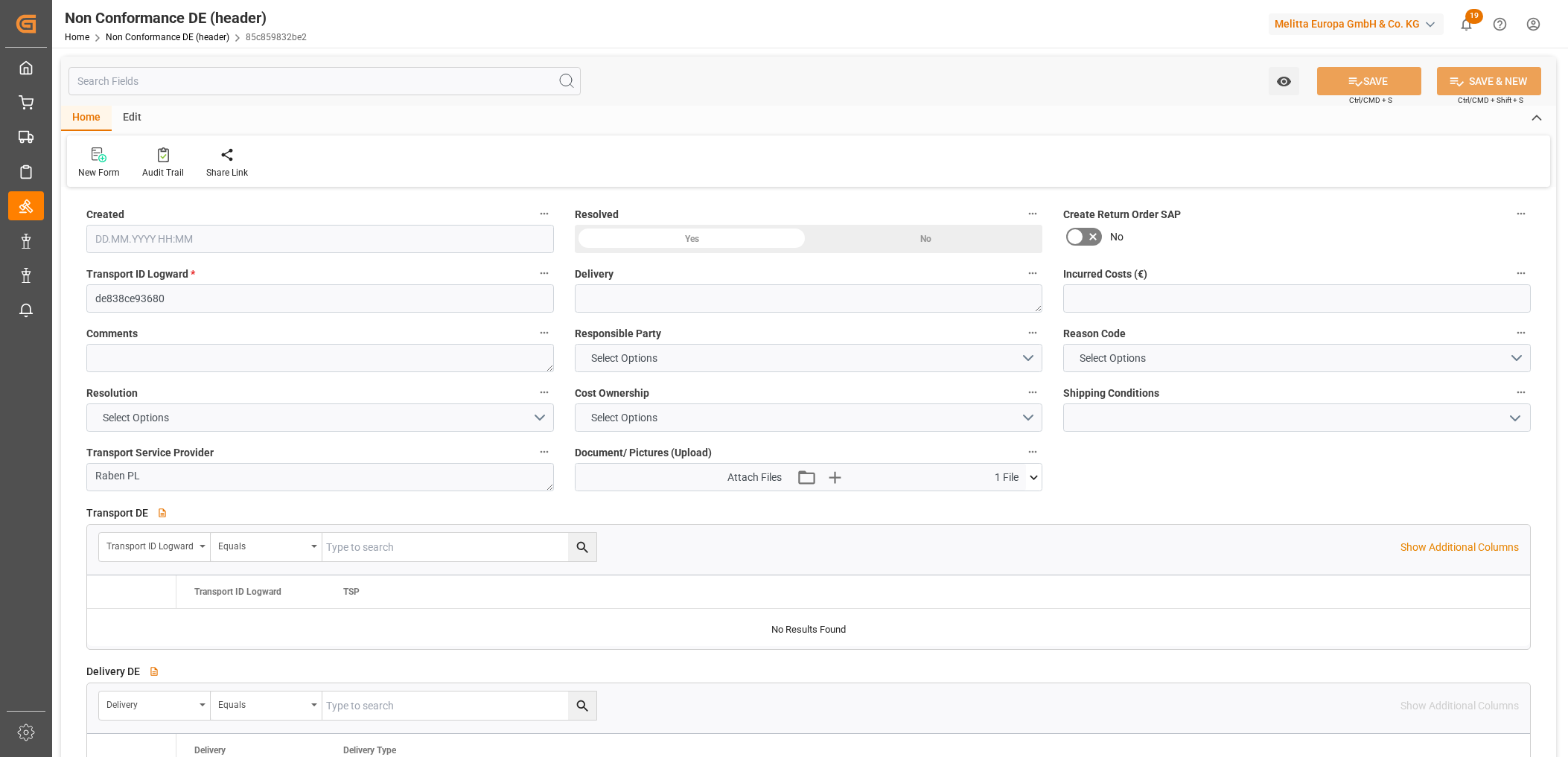
type input "755"
type input "[DATE] 06:57"
click at [155, 426] on button "CREDIT NOTE" at bounding box center [319, 417] width 468 height 29
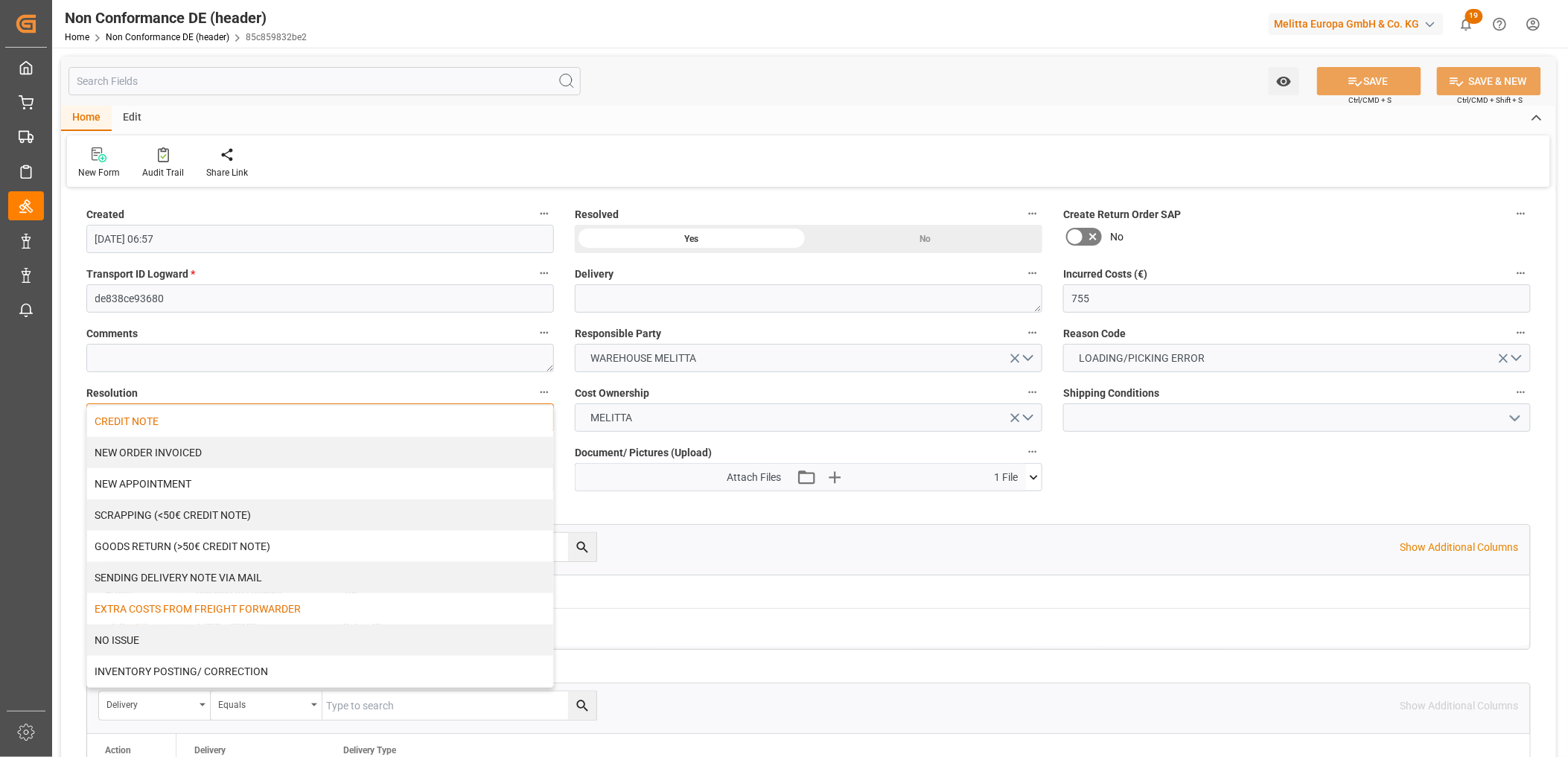
click at [278, 607] on div "EXTRA COSTS FROM FREIGHT FORWARDER" at bounding box center [319, 609] width 466 height 31
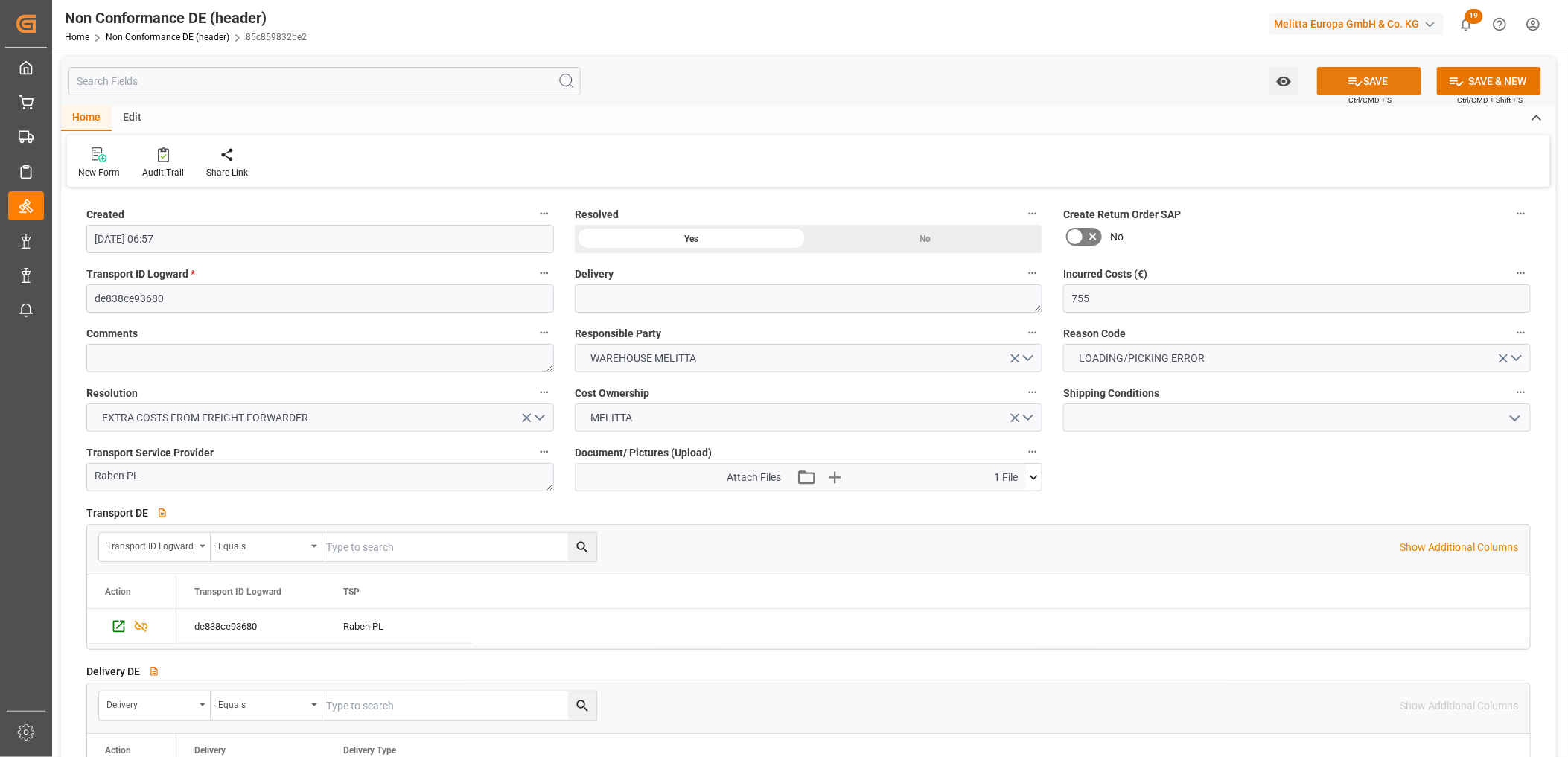
click at [1380, 78] on button "SAVE" at bounding box center [1368, 81] width 104 height 29
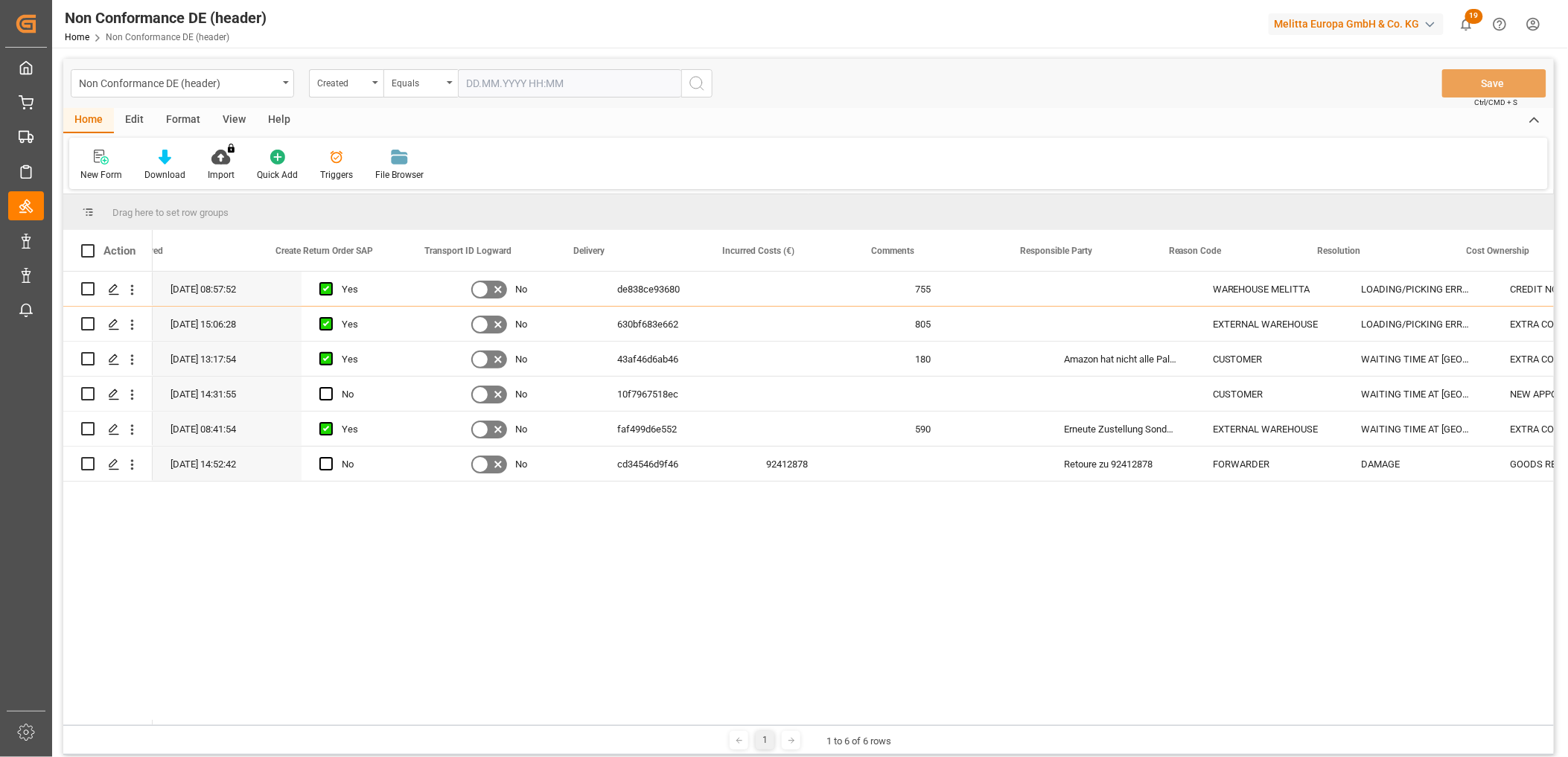
scroll to position [0, 192]
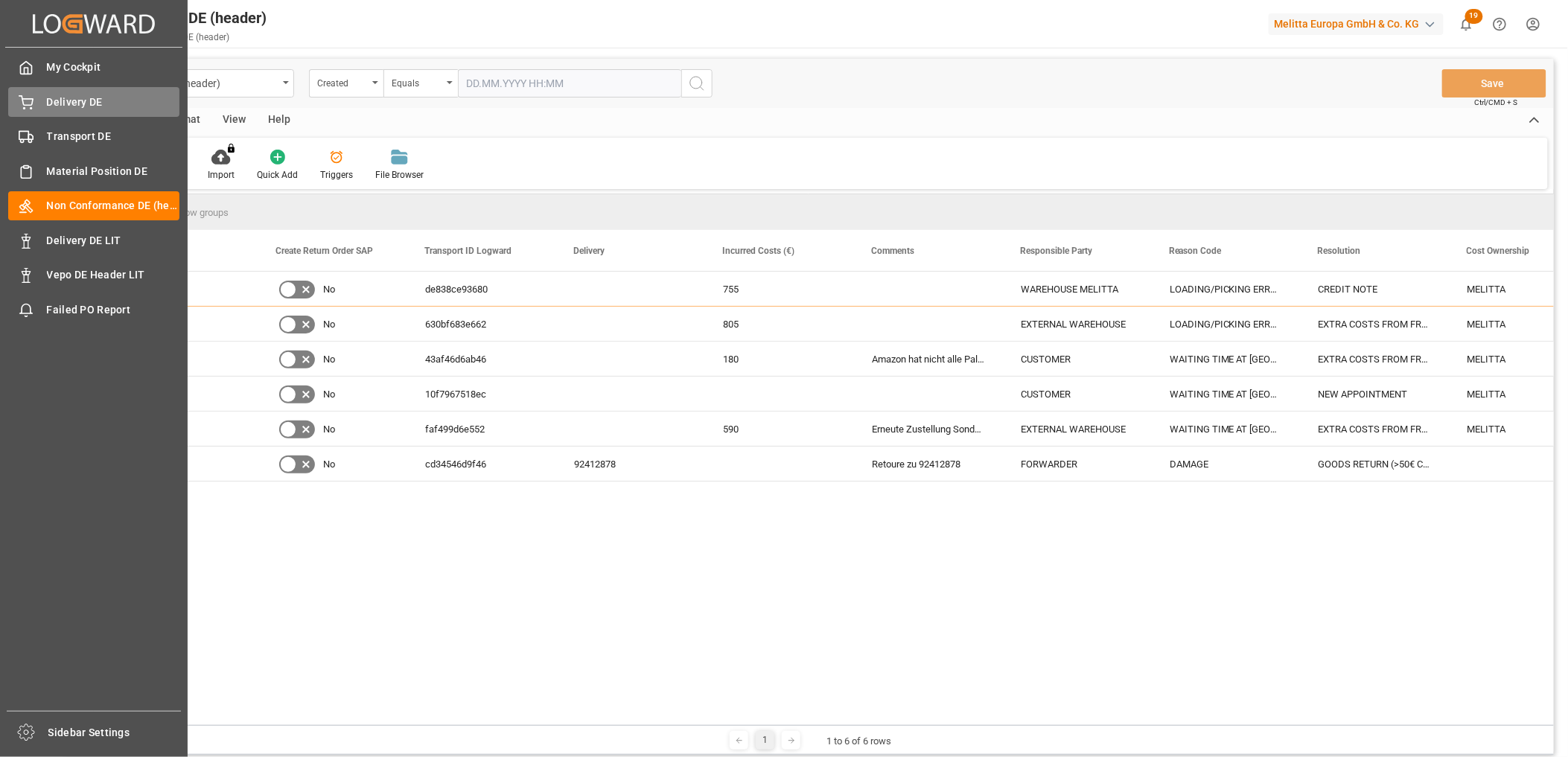
click at [39, 110] on div "Delivery DE Delivery DE" at bounding box center [93, 101] width 171 height 29
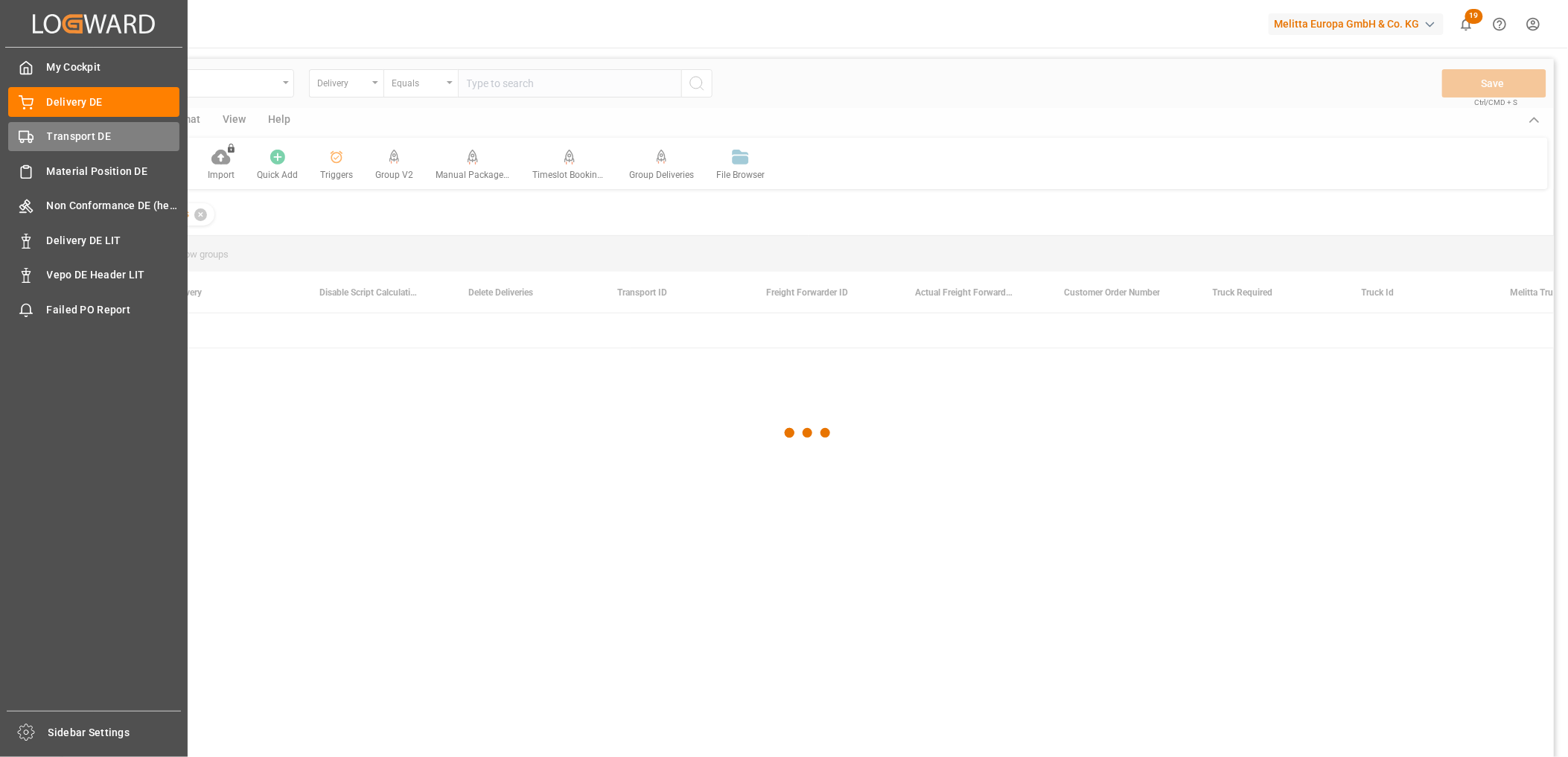
click at [79, 130] on span "Transport DE" at bounding box center [113, 136] width 134 height 16
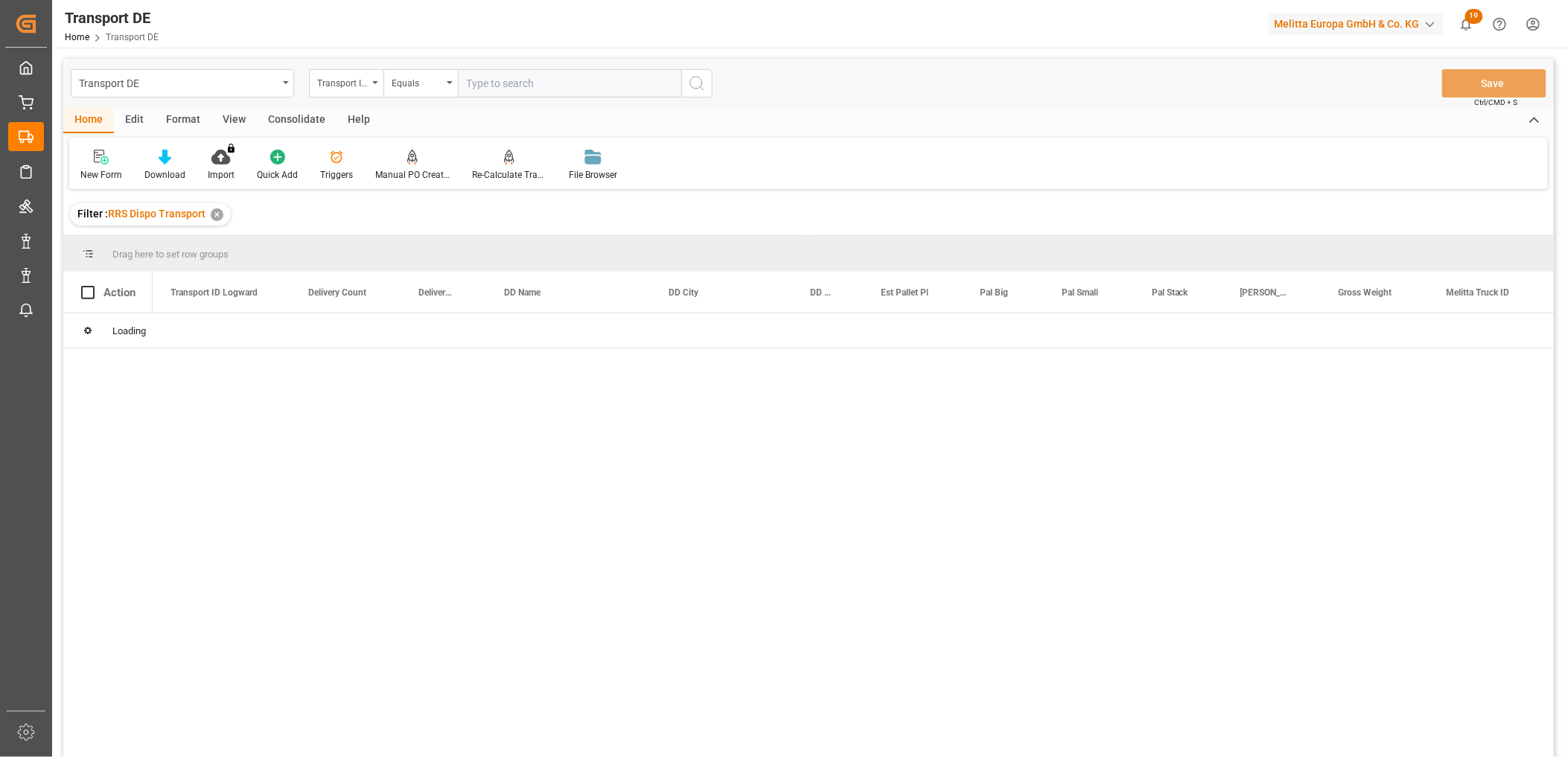
click at [492, 77] on input "text" at bounding box center [569, 84] width 224 height 29
paste input "7fa3f17dbe07"
type input "7fa3f17dbe07"
click at [689, 83] on button "search button" at bounding box center [696, 84] width 31 height 29
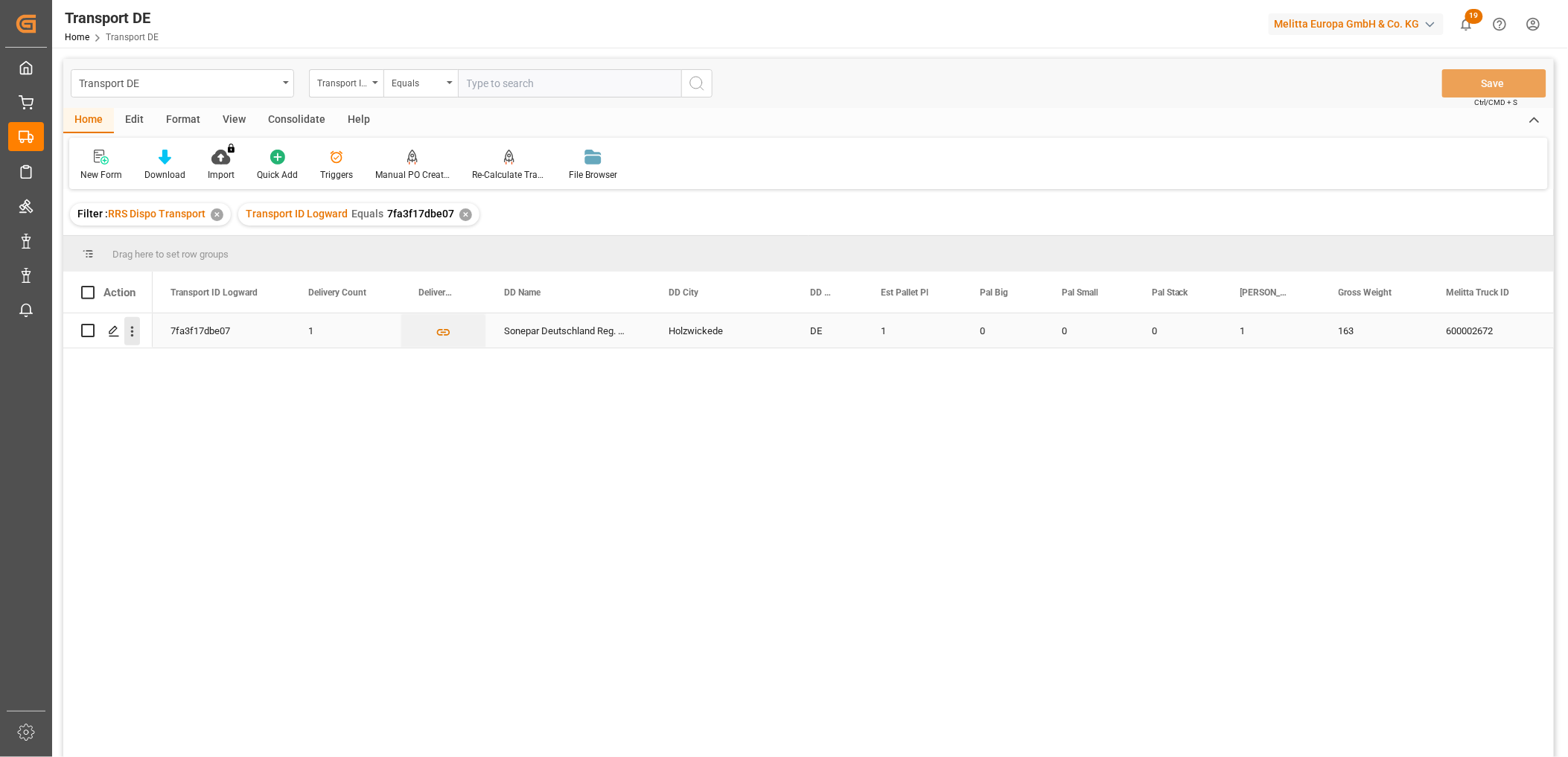
click at [134, 329] on icon "open menu" at bounding box center [132, 331] width 16 height 16
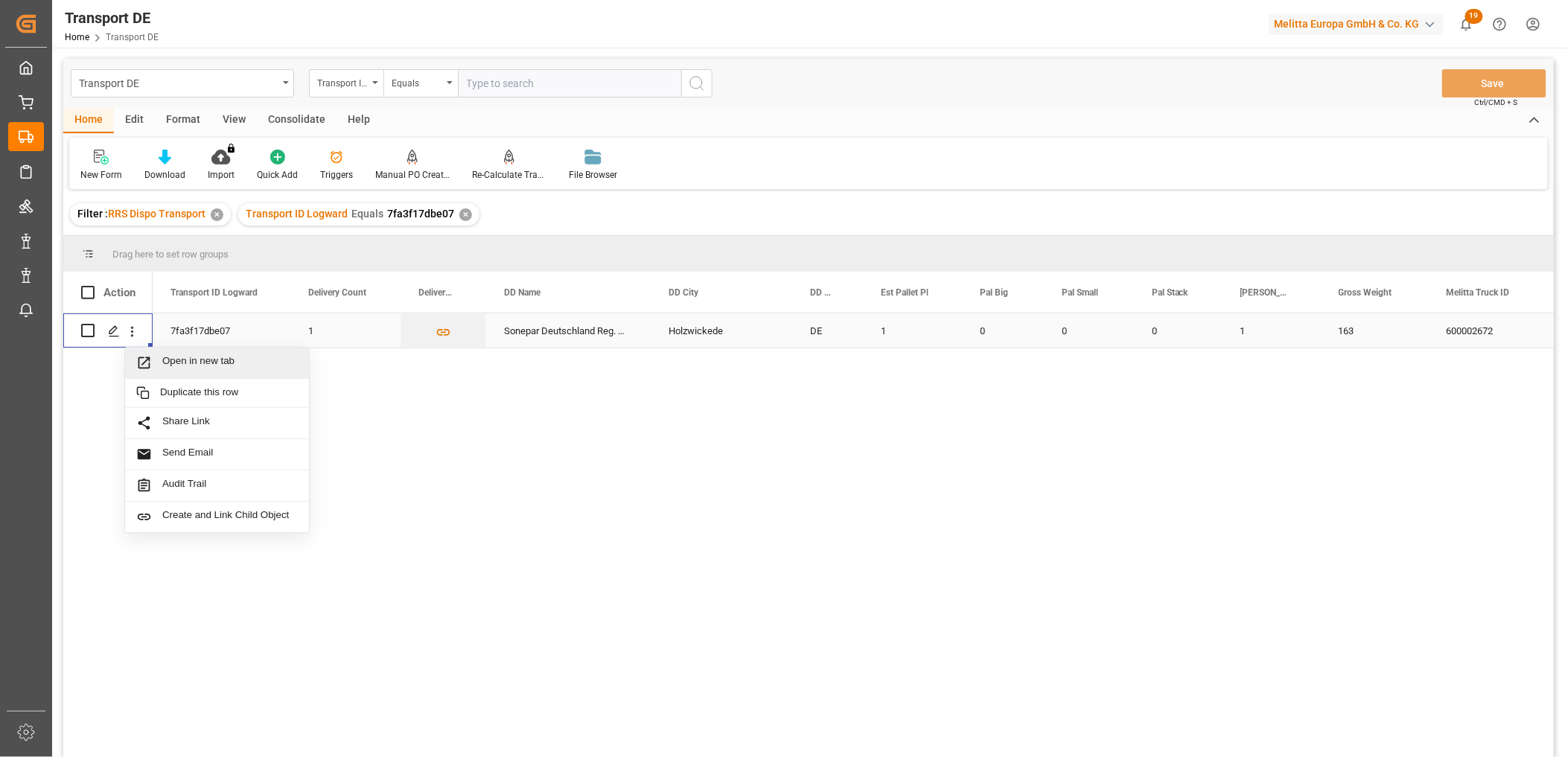
click at [189, 356] on span "Open in new tab" at bounding box center [229, 362] width 135 height 16
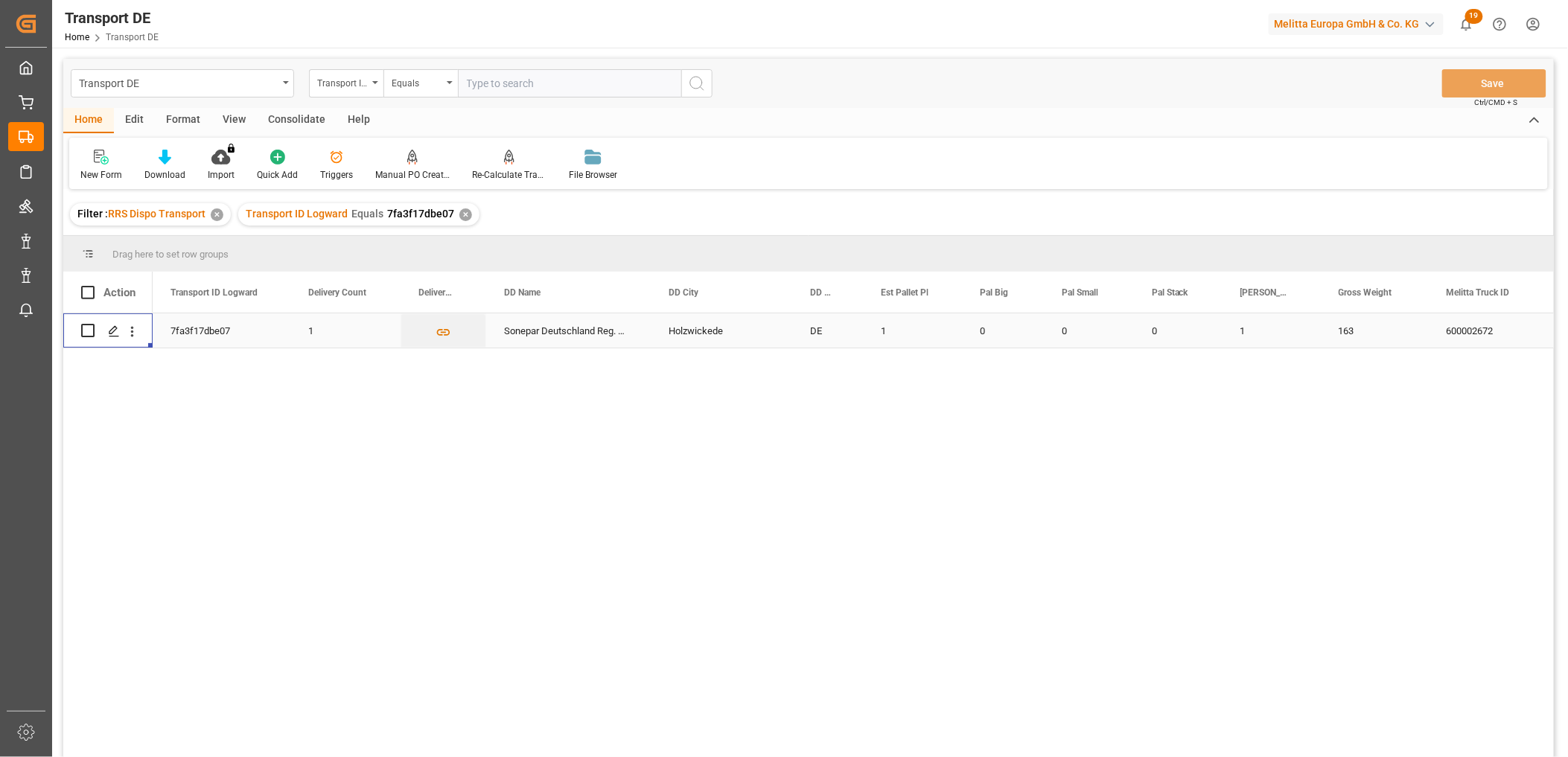
click at [492, 90] on input "text" at bounding box center [569, 84] width 224 height 29
paste input "655280a52394"
type input "655280a52394"
click at [695, 85] on icon "search button" at bounding box center [697, 84] width 18 height 18
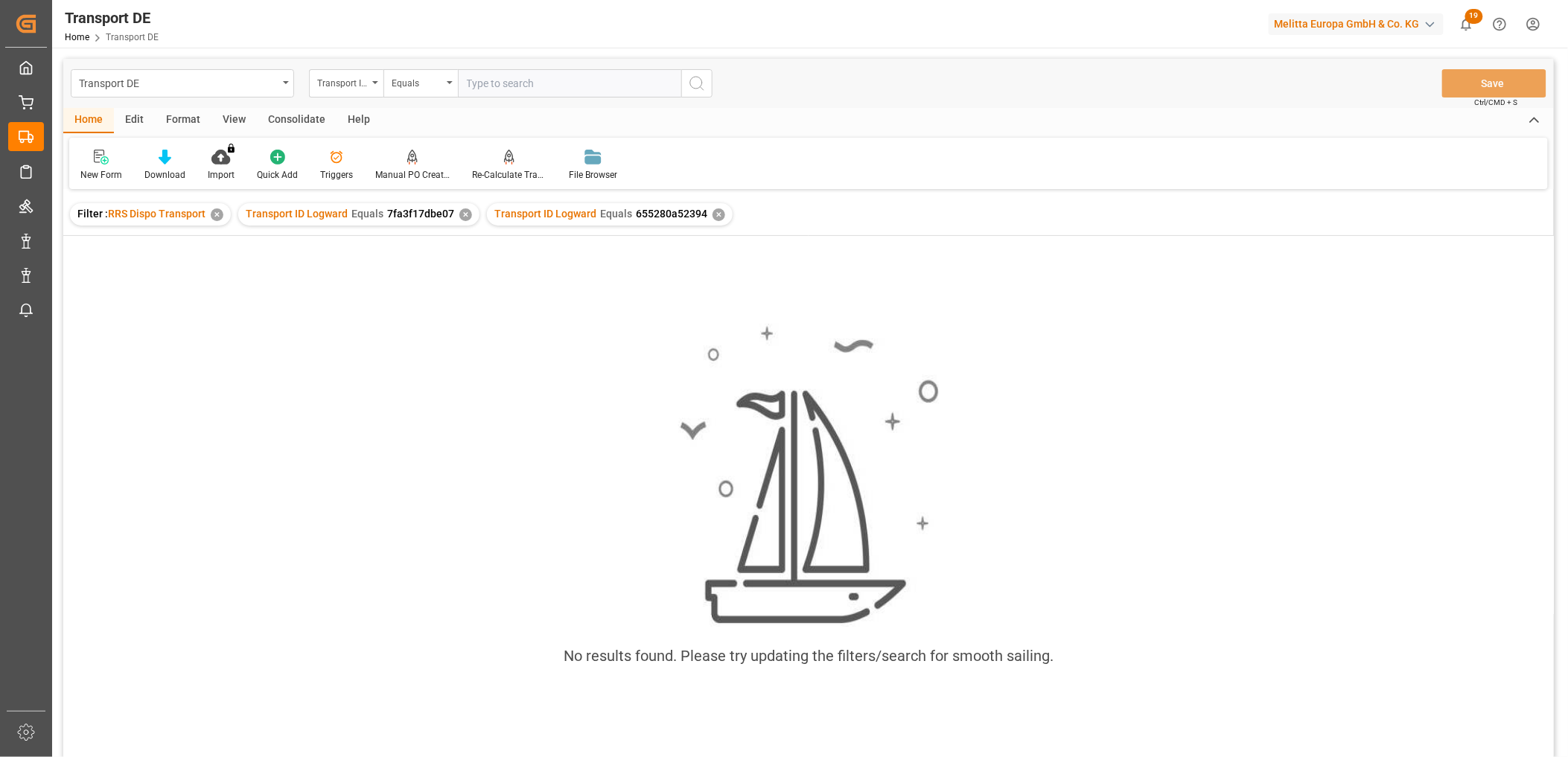
click at [463, 213] on div "✕" at bounding box center [465, 214] width 12 height 12
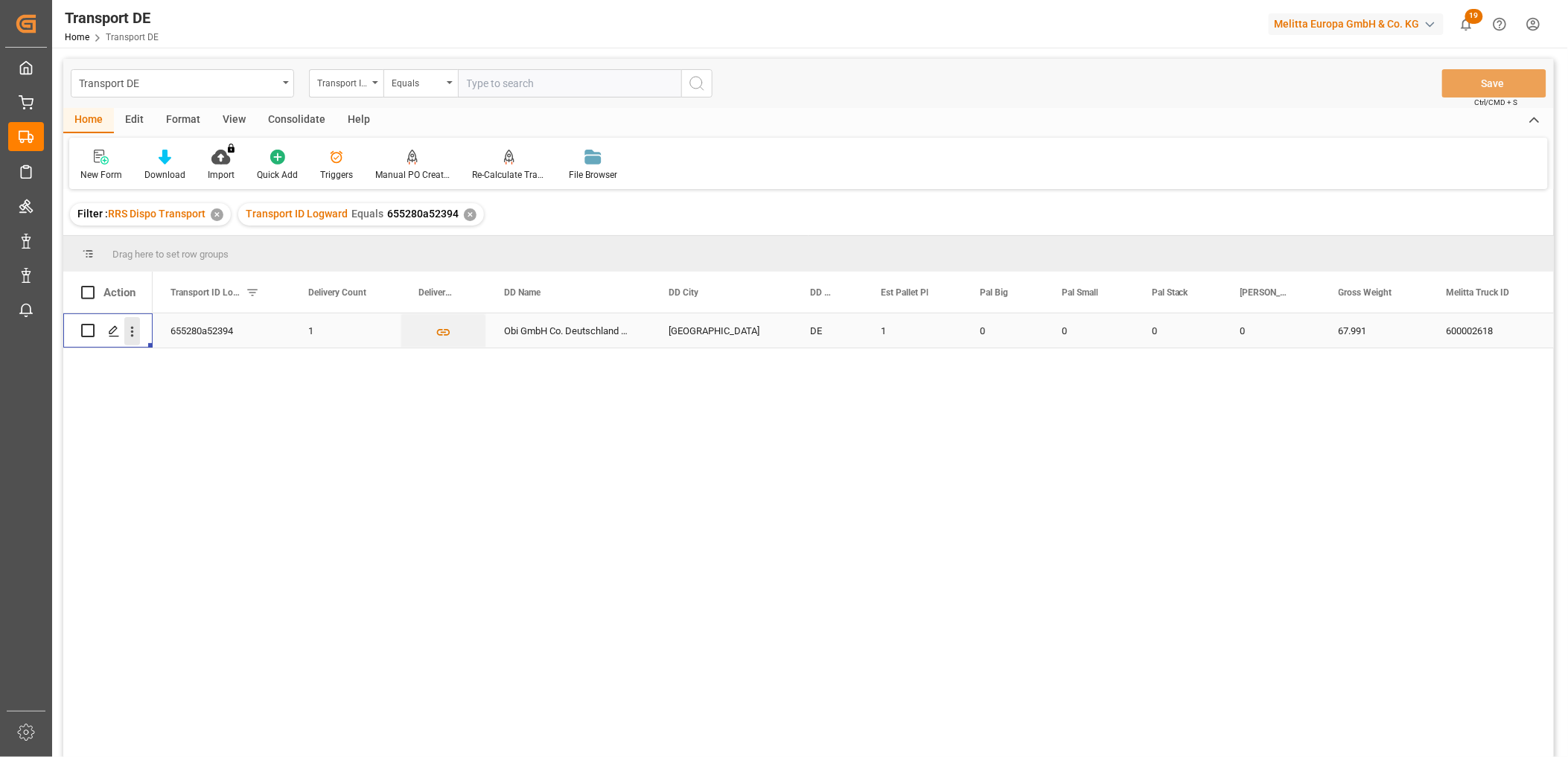
click at [133, 329] on icon "open menu" at bounding box center [132, 331] width 16 height 16
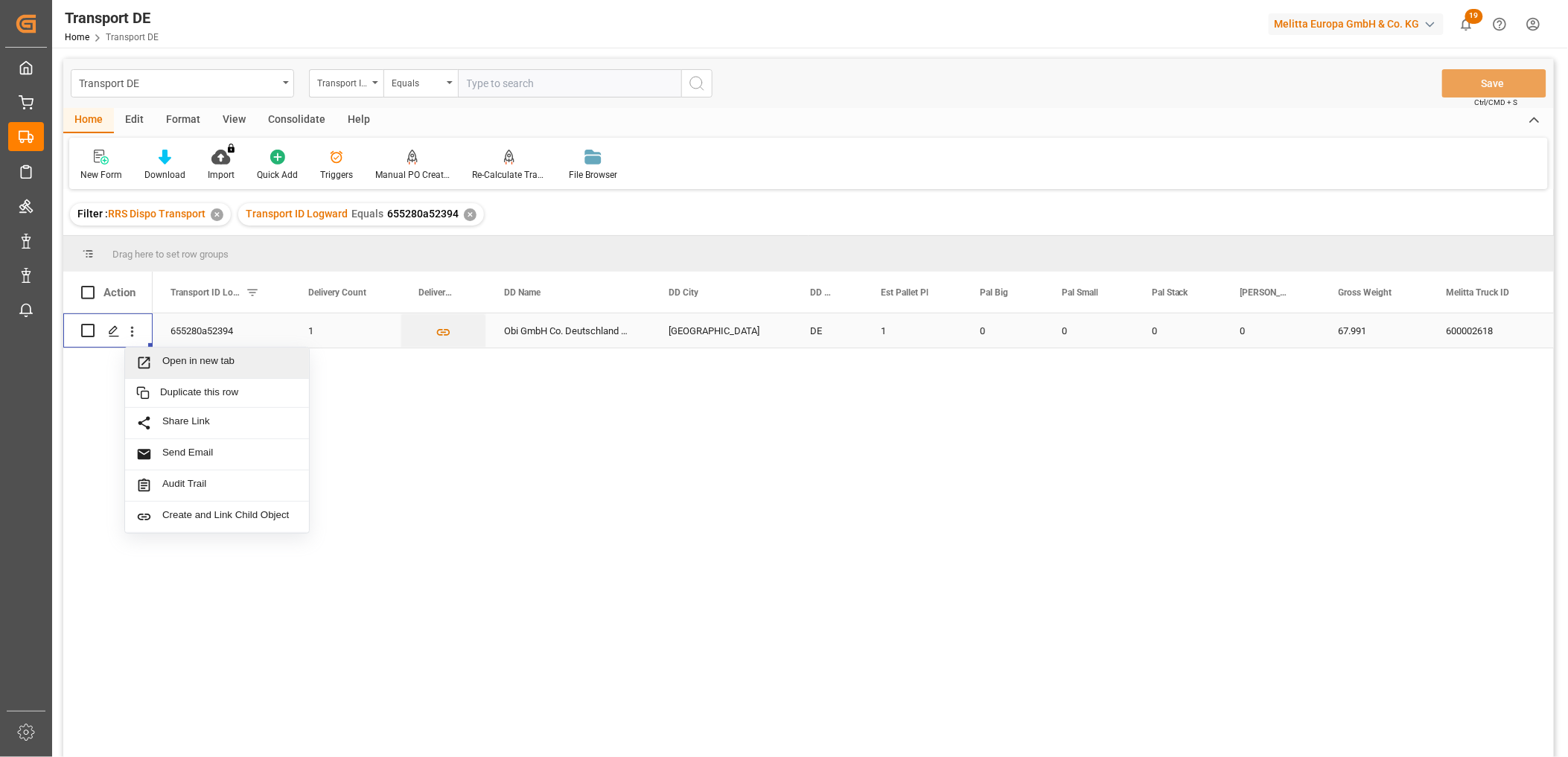
click at [184, 359] on span "Open in new tab" at bounding box center [229, 362] width 135 height 16
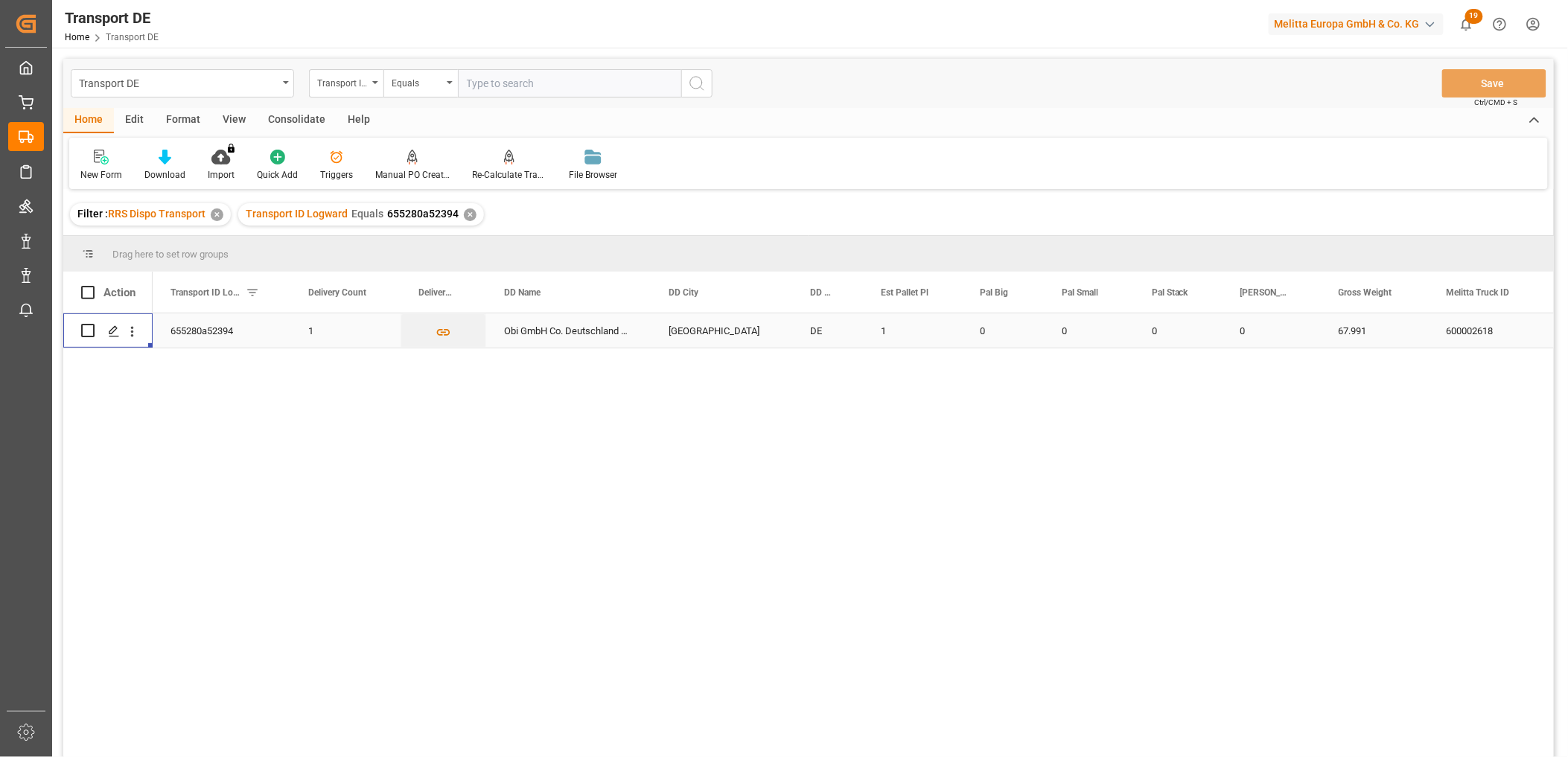
click at [464, 85] on input "text" at bounding box center [569, 84] width 224 height 29
paste input "92555878"
type input "92555878"
click at [692, 79] on icon "search button" at bounding box center [697, 84] width 18 height 18
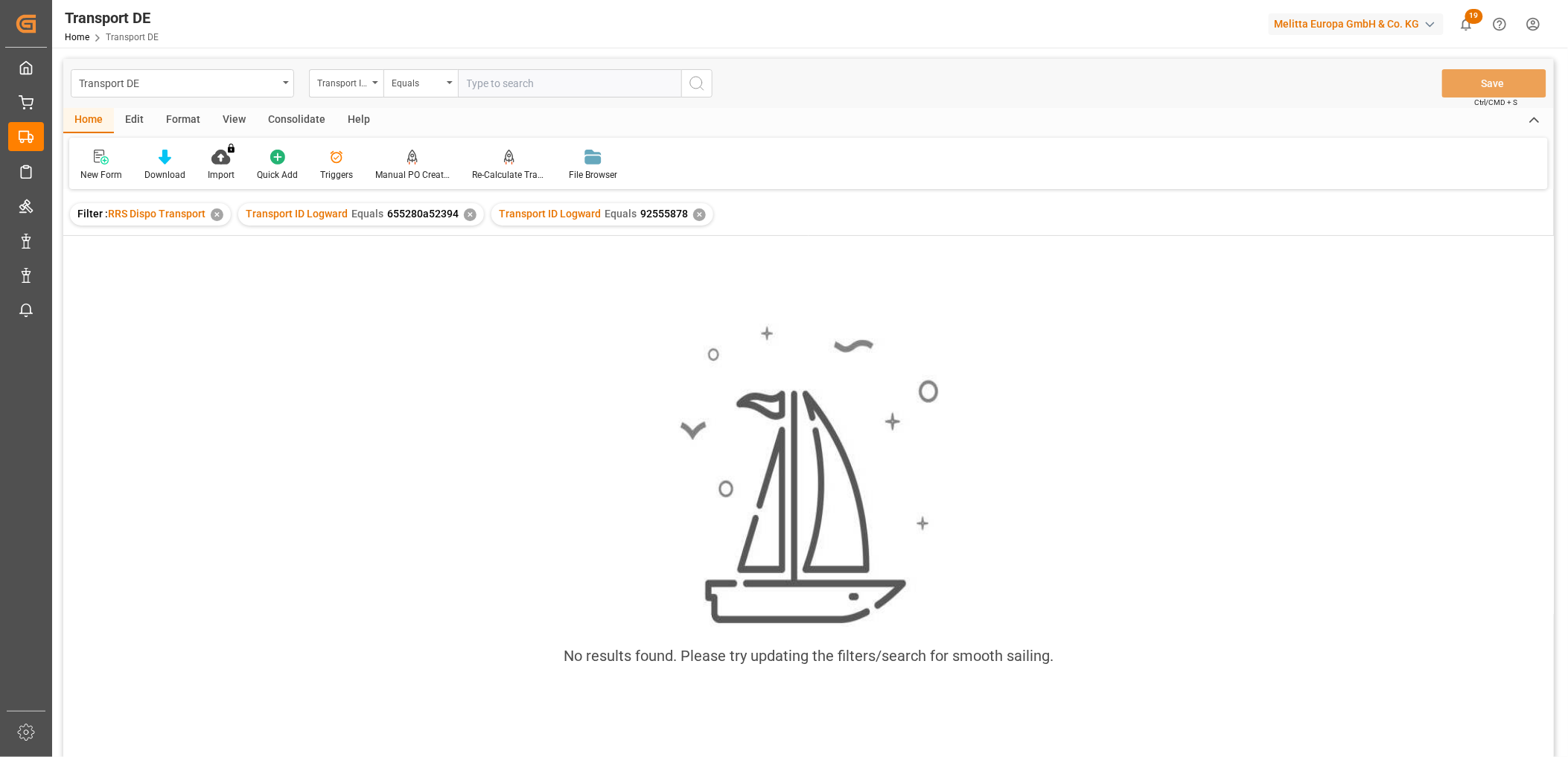
click at [464, 212] on div "✕" at bounding box center [469, 214] width 12 height 12
click at [333, 84] on div "Transport ID Logward" at bounding box center [342, 81] width 51 height 17
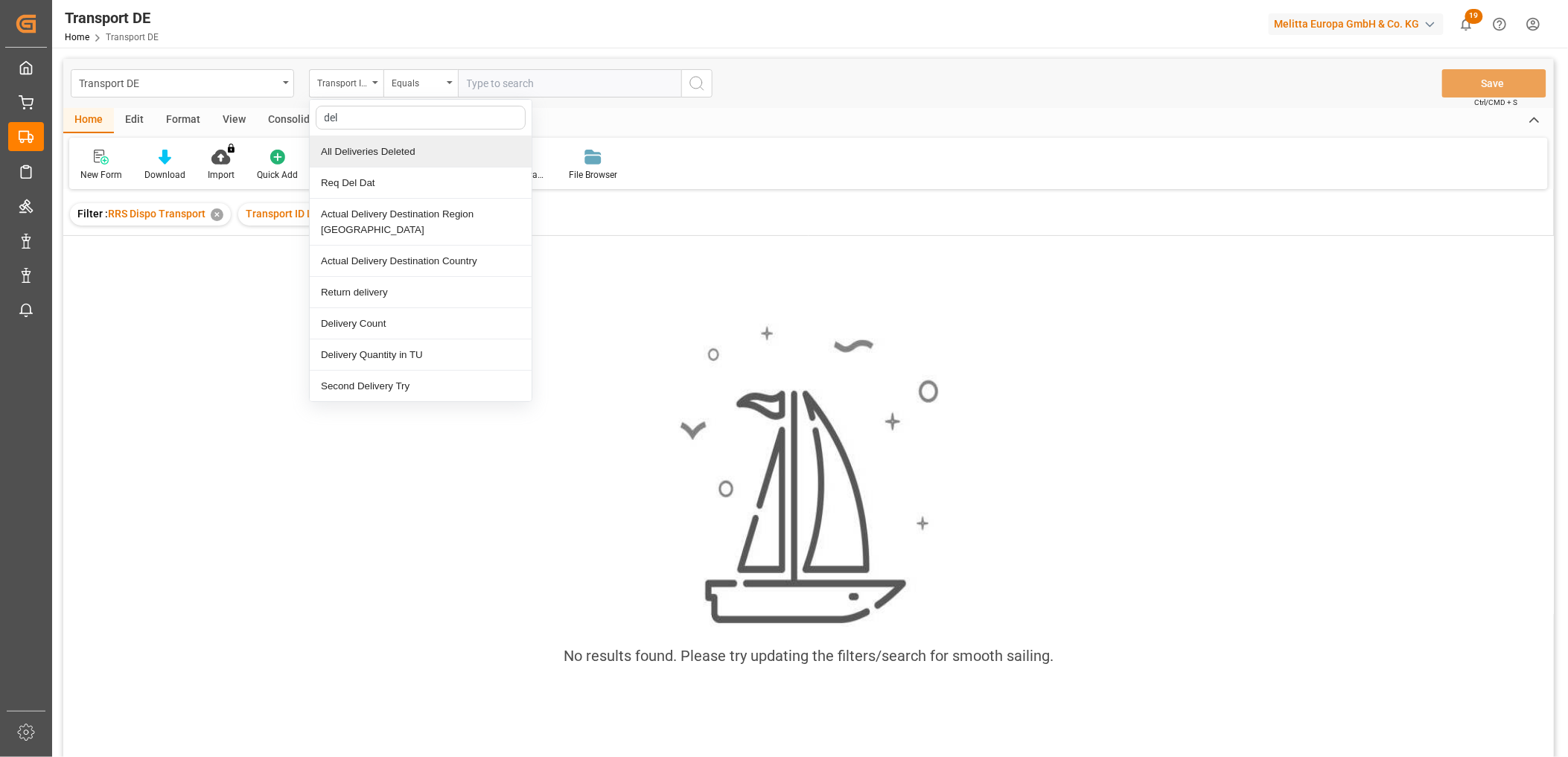
type input "del"
click at [676, 316] on div "No results found. Please try updating the filters/search for smooth sailing." at bounding box center [808, 503] width 1490 height 382
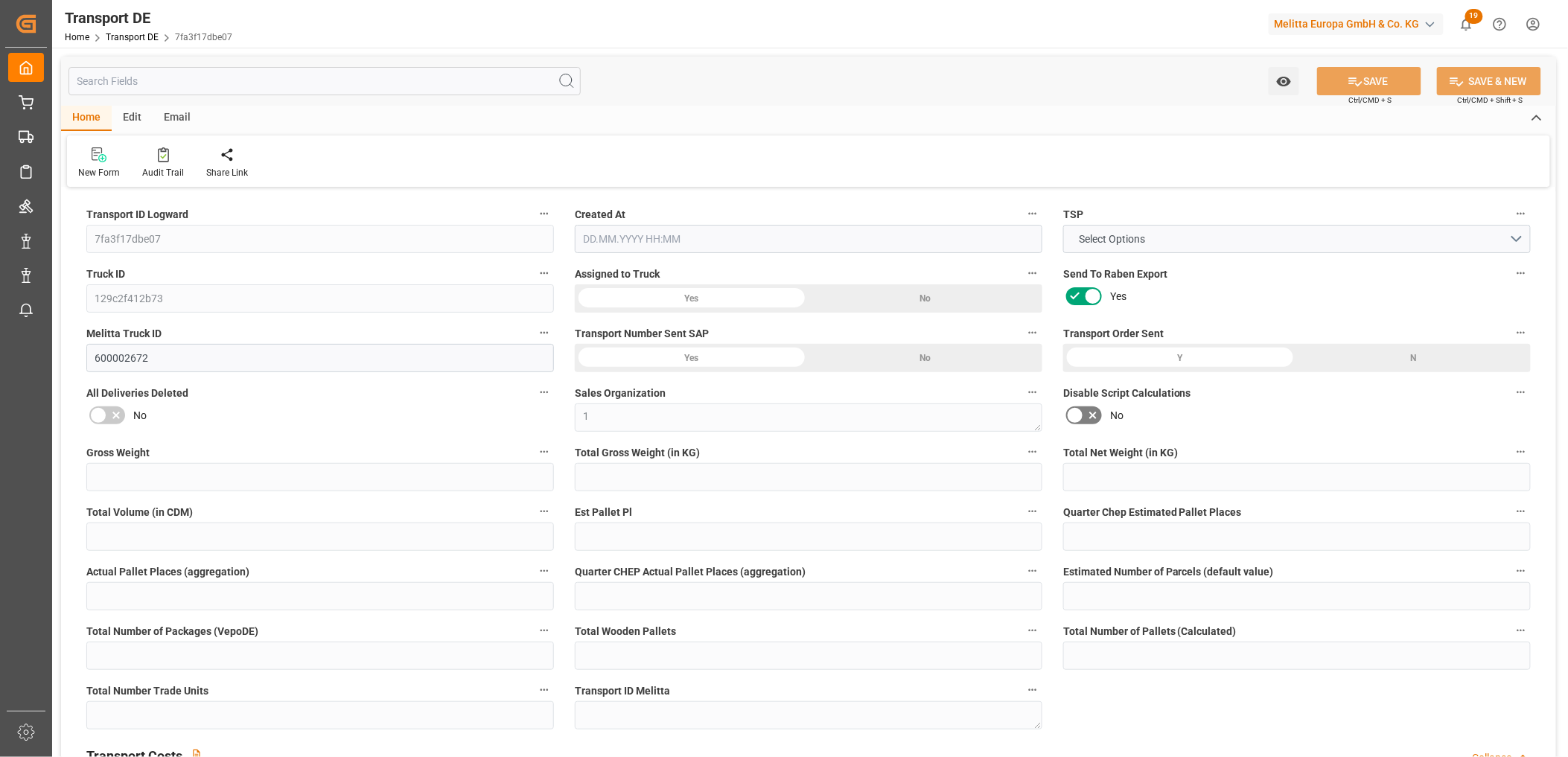
type input "163"
type input "132.32"
type input "127.04"
type input "698.75"
type input "1"
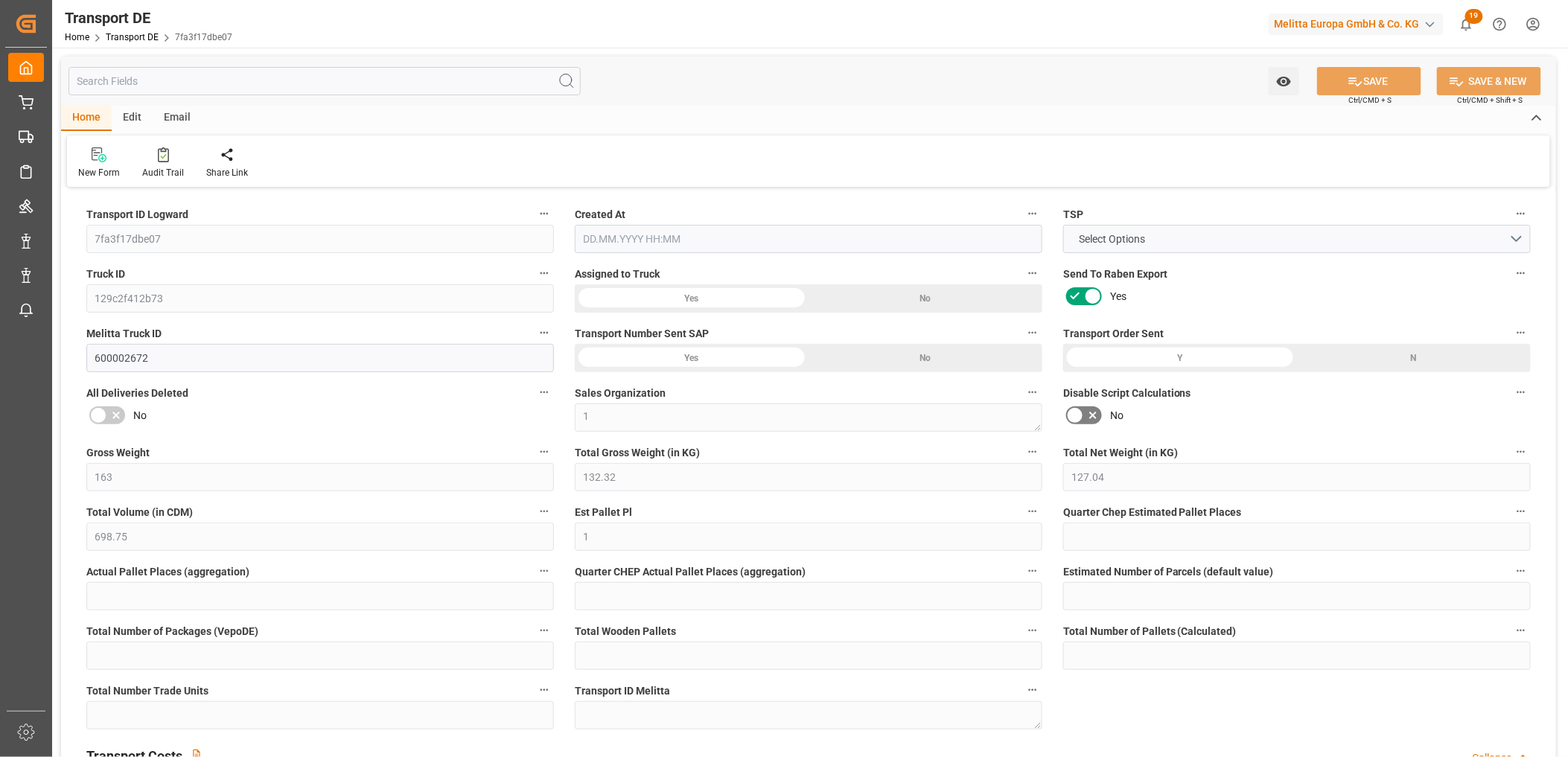
type input "0"
type input "1"
type input "0"
type input "1"
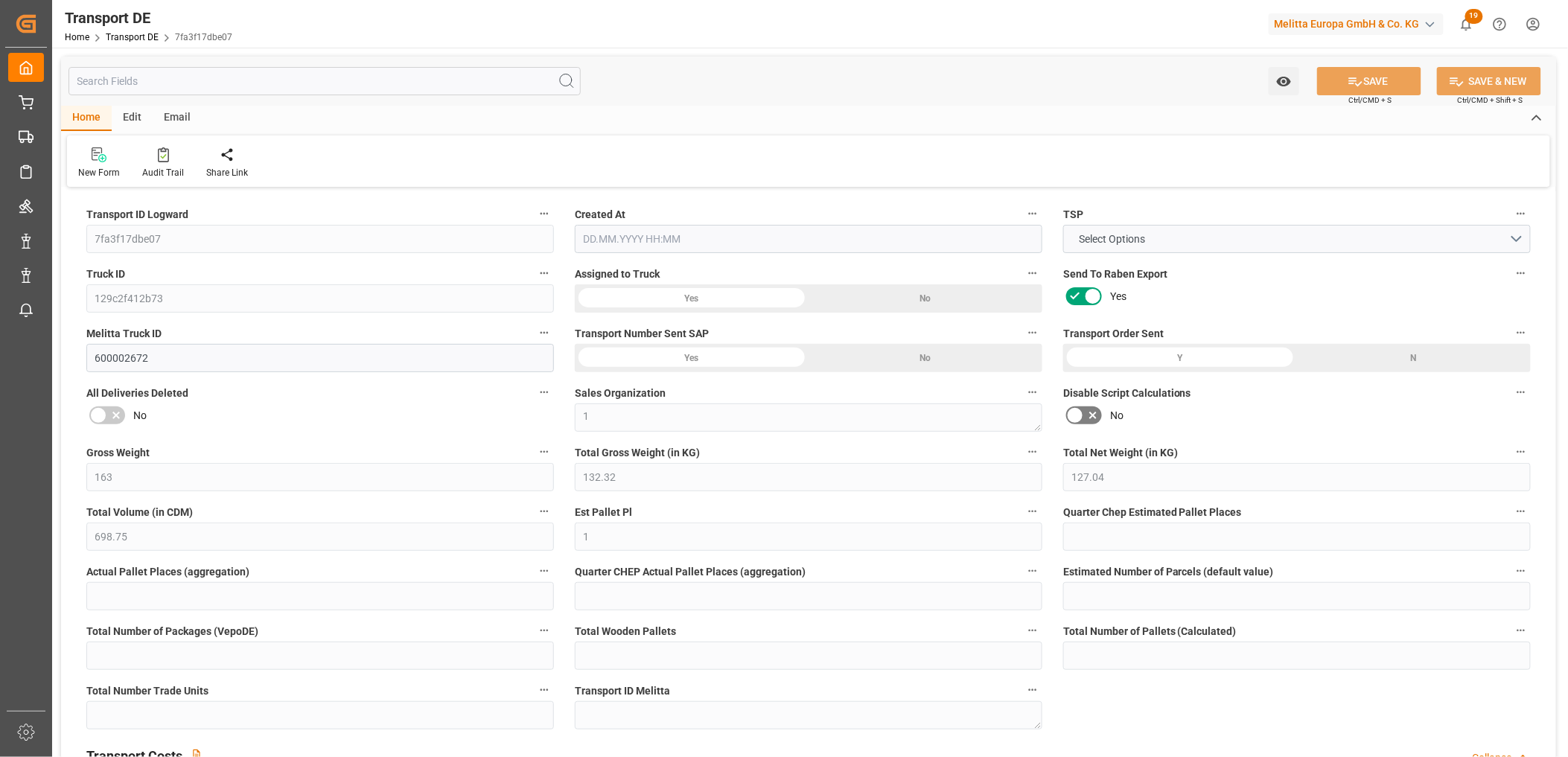
type input "1"
type input "0"
type input "27"
type input "0"
type input "39.74"
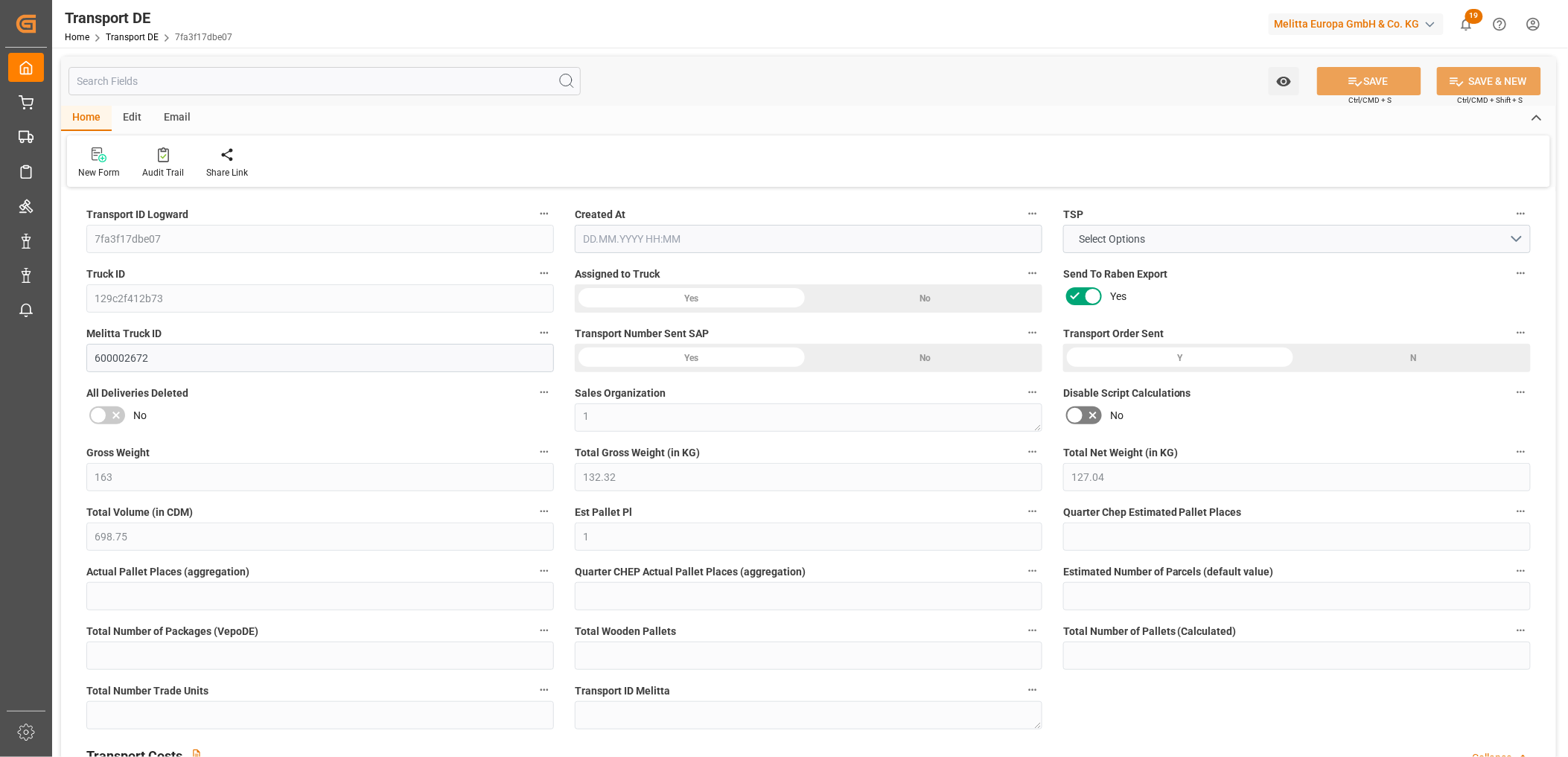
type input "24.512"
type input "39.74"
type input "59"
type input "0"
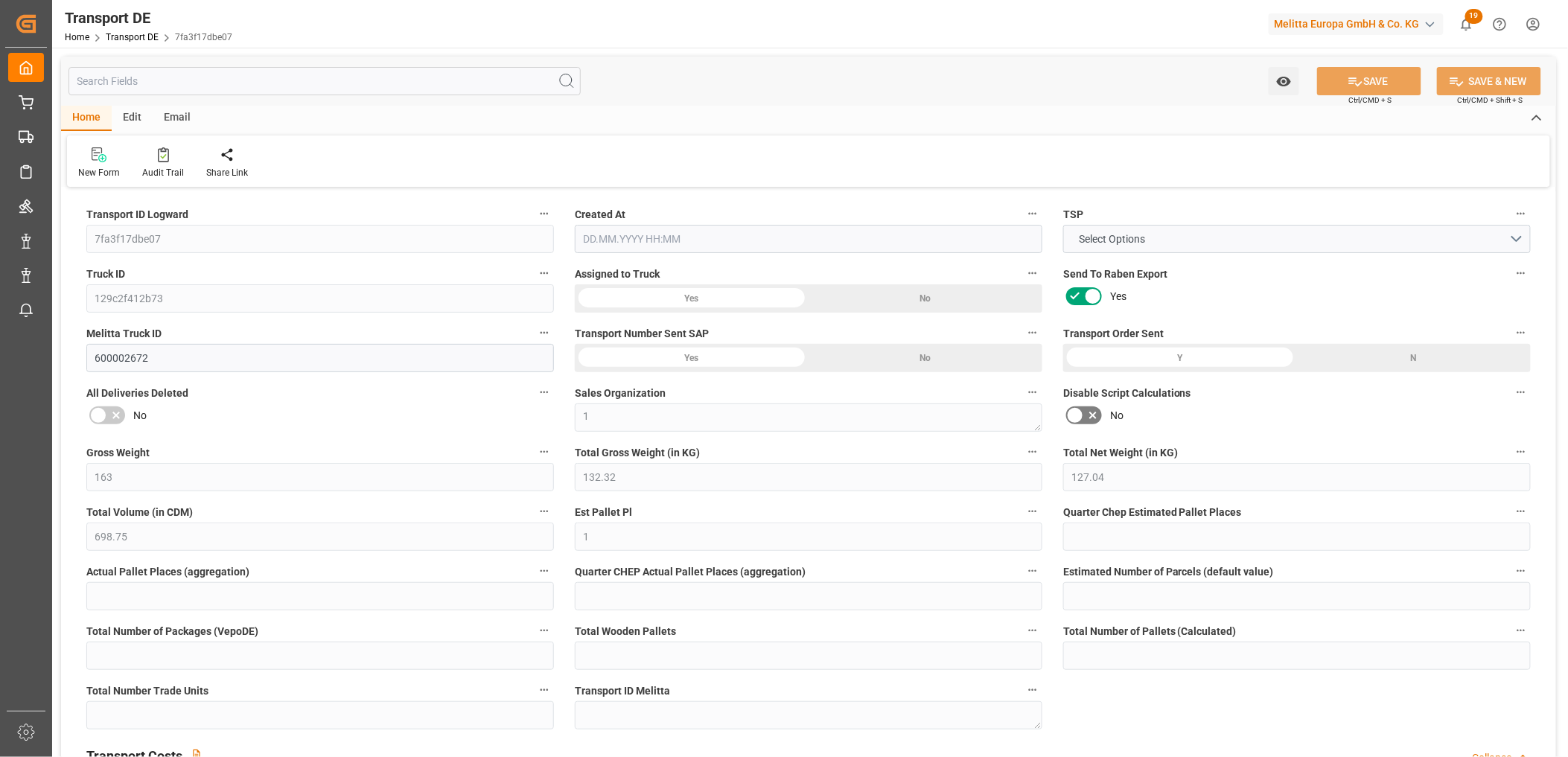
type input "1"
type input "0"
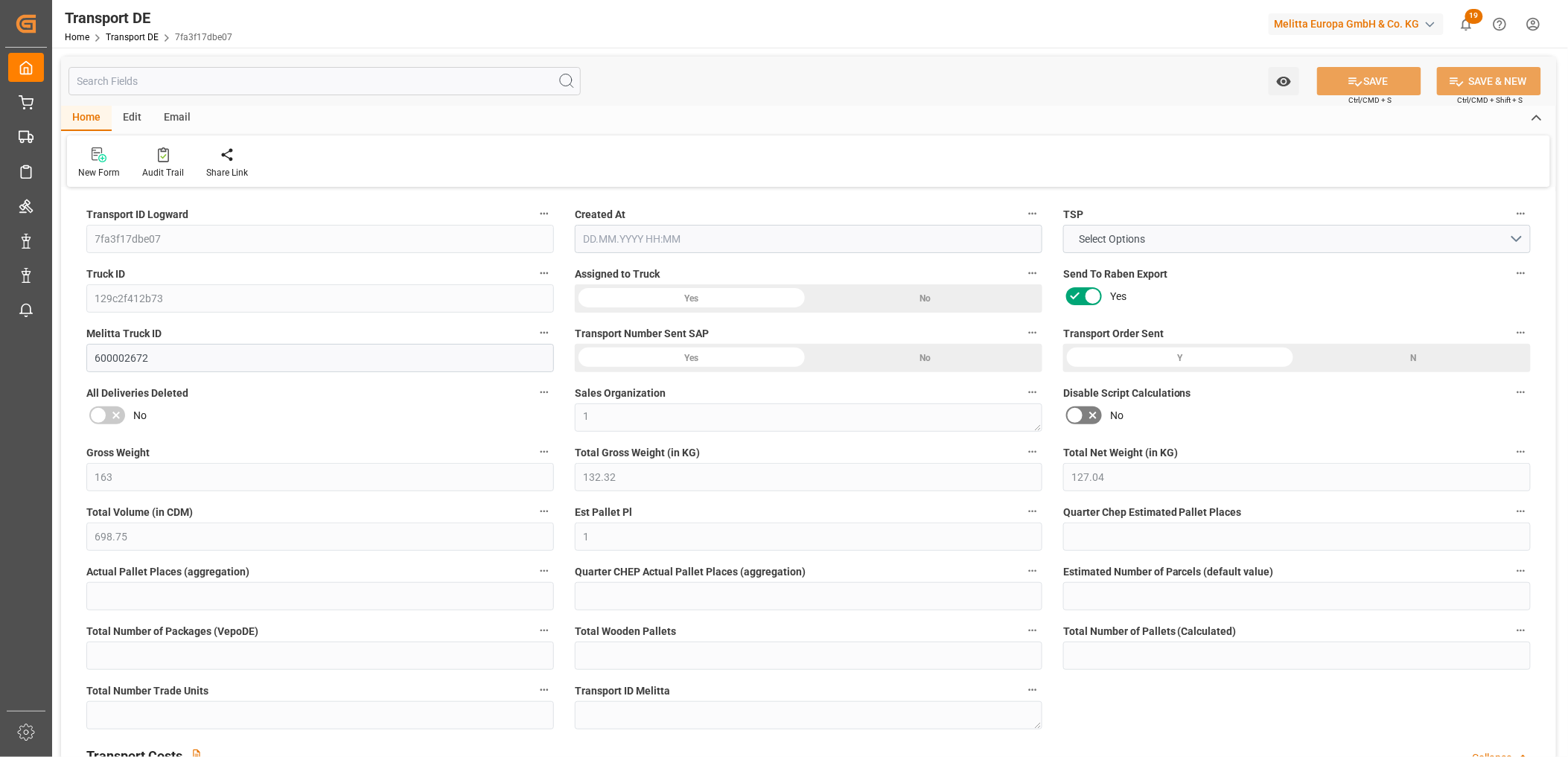
type input "0"
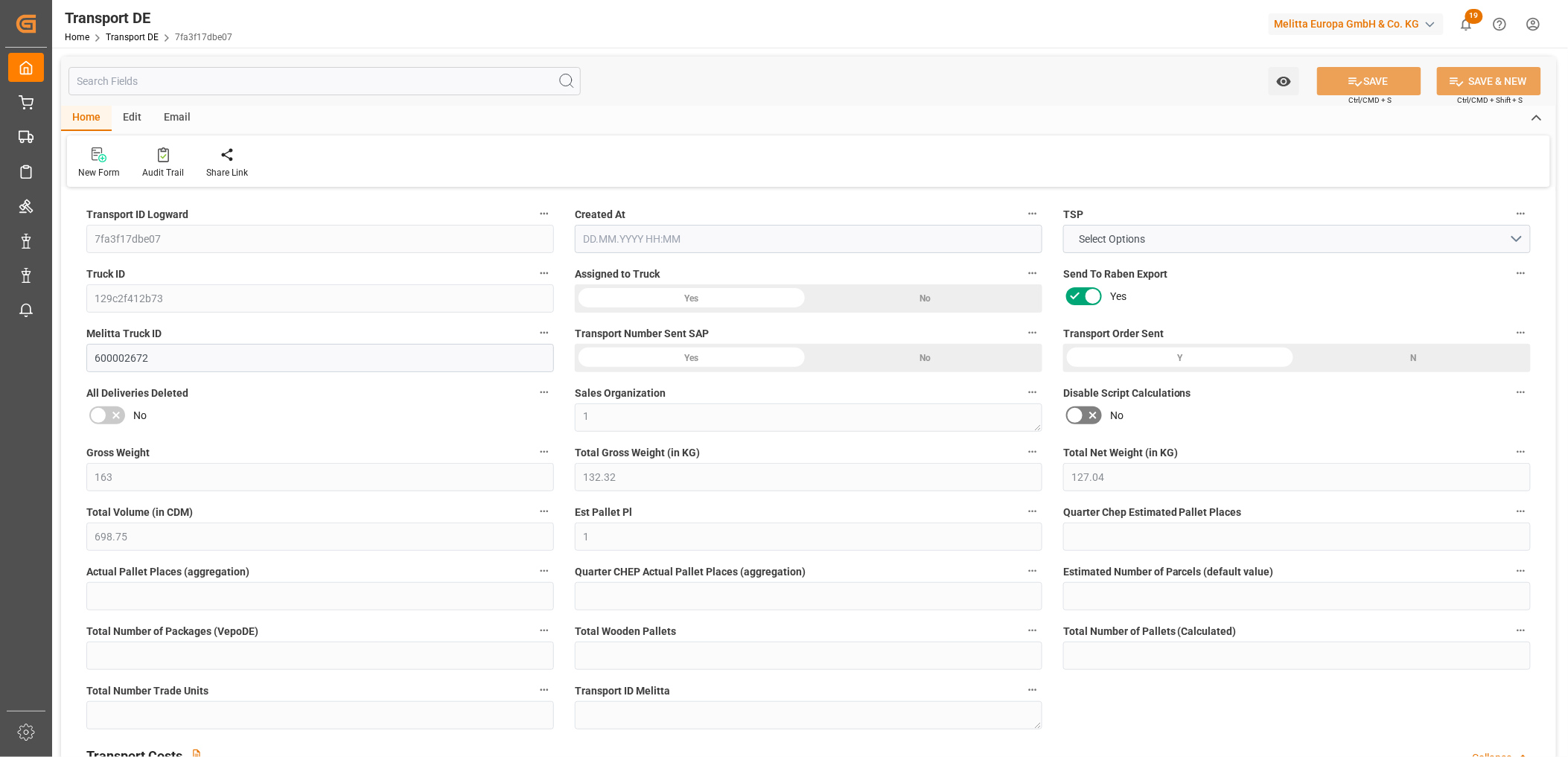
type input "0"
type input "132.32"
type input "4710.8598"
type input "21"
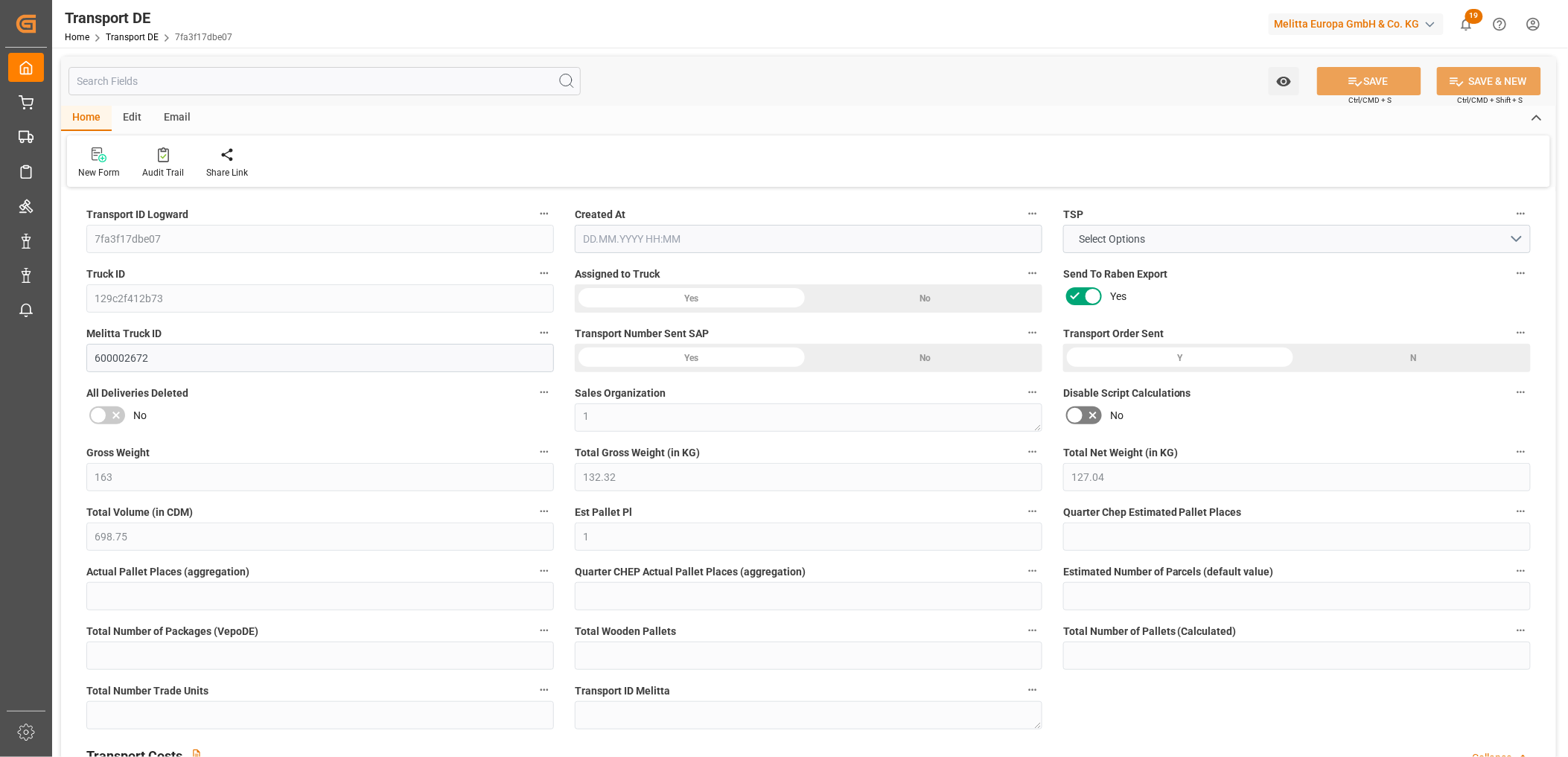
type input "35"
type input "0"
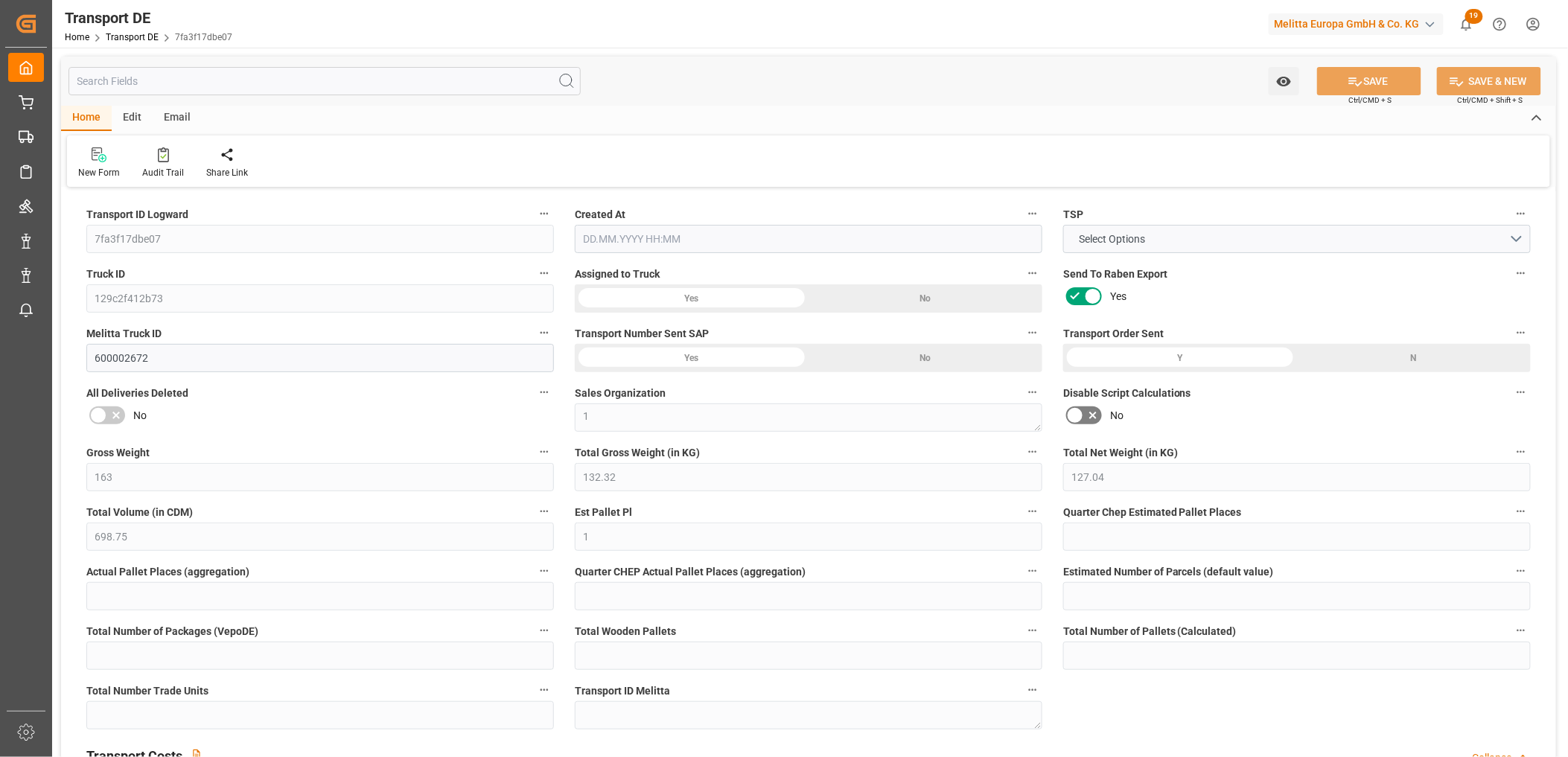
type input "0"
type input "1"
type input "0"
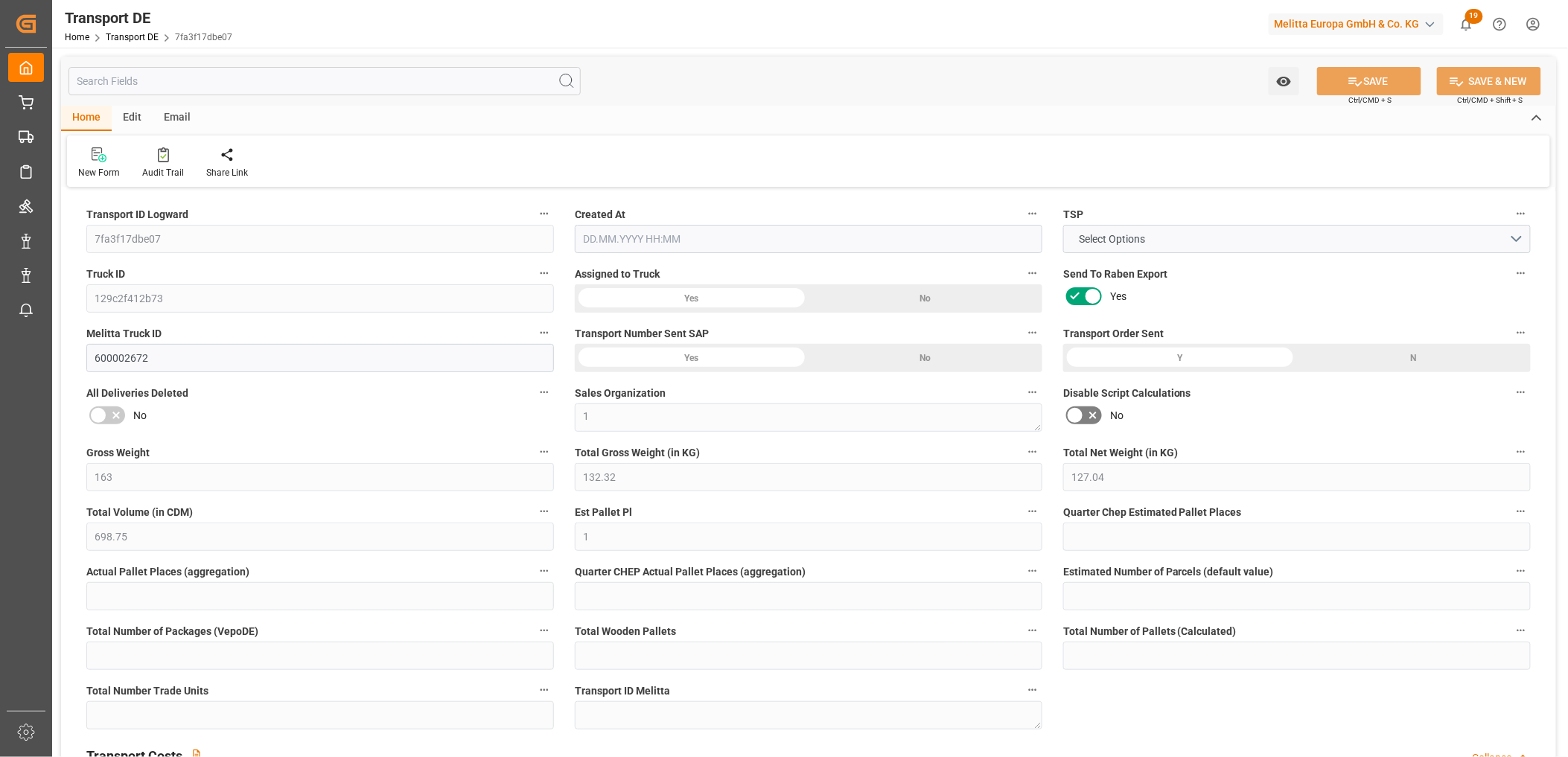
type input "27"
type input "64.252"
type input "39.74"
type input "16.09.2025 21:01"
type input "11.09.2025"
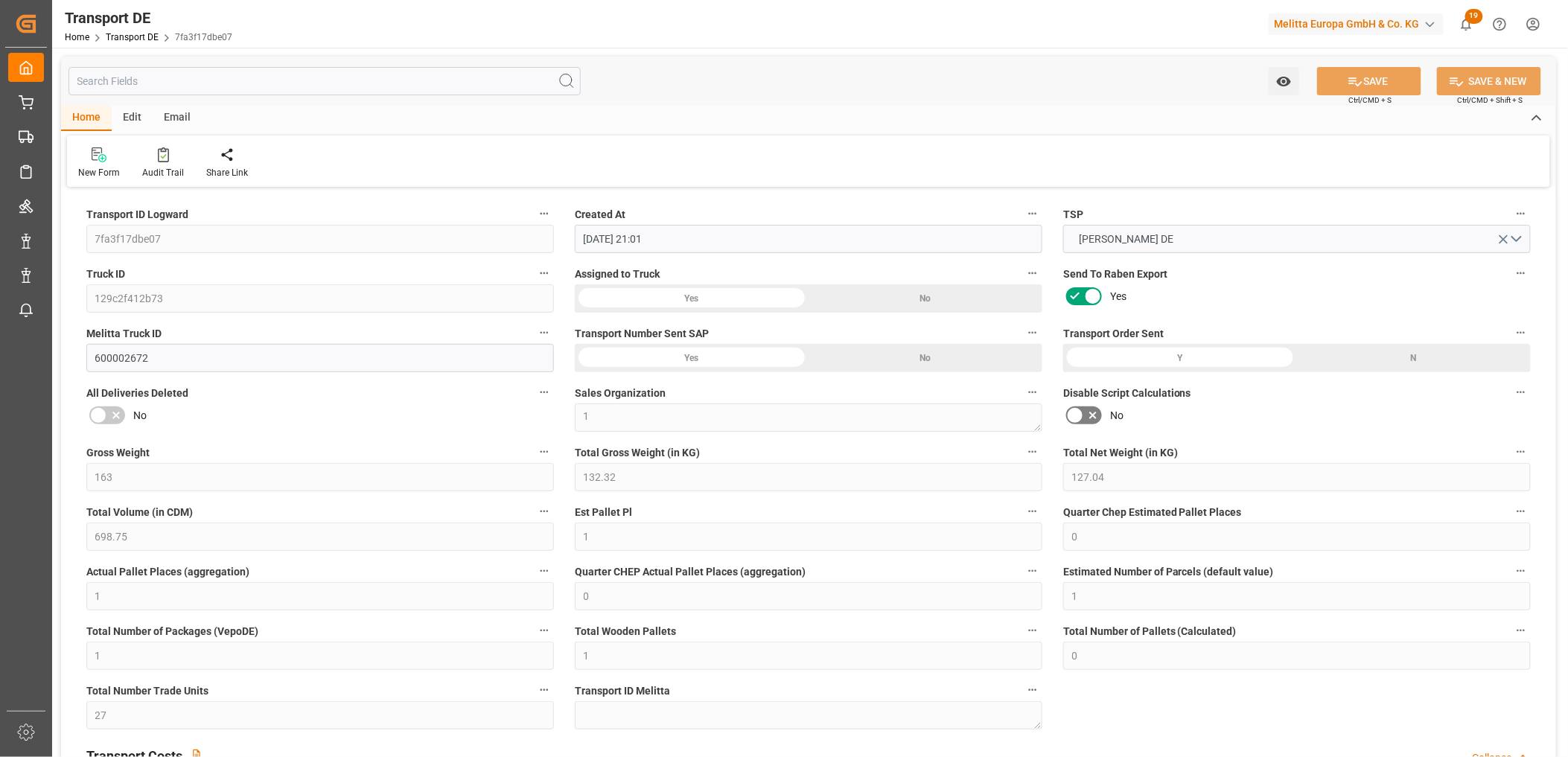
type input "18.09.2025"
type input "15.09.2025"
type input "[DATE]"
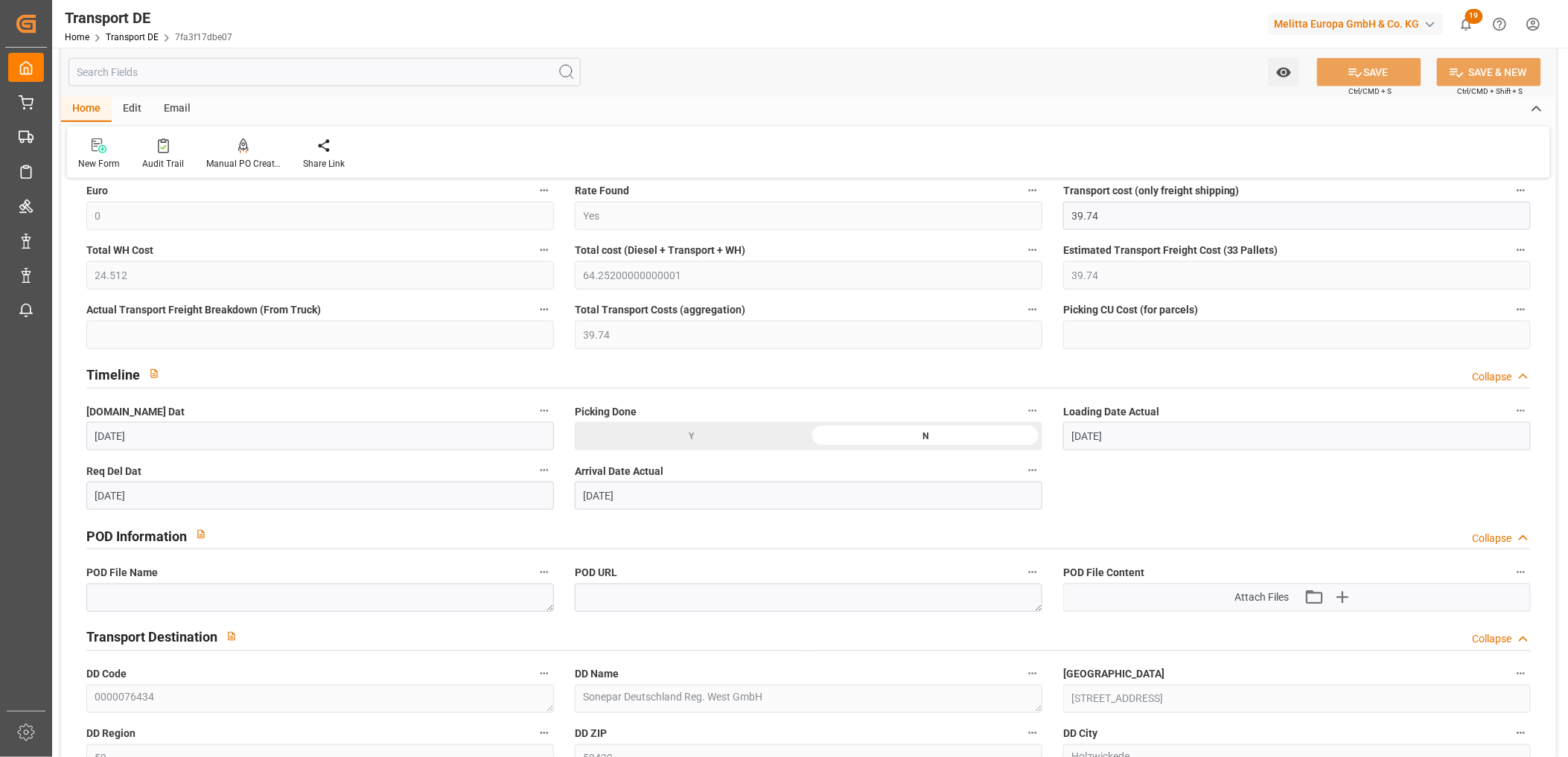
scroll to position [661, 0]
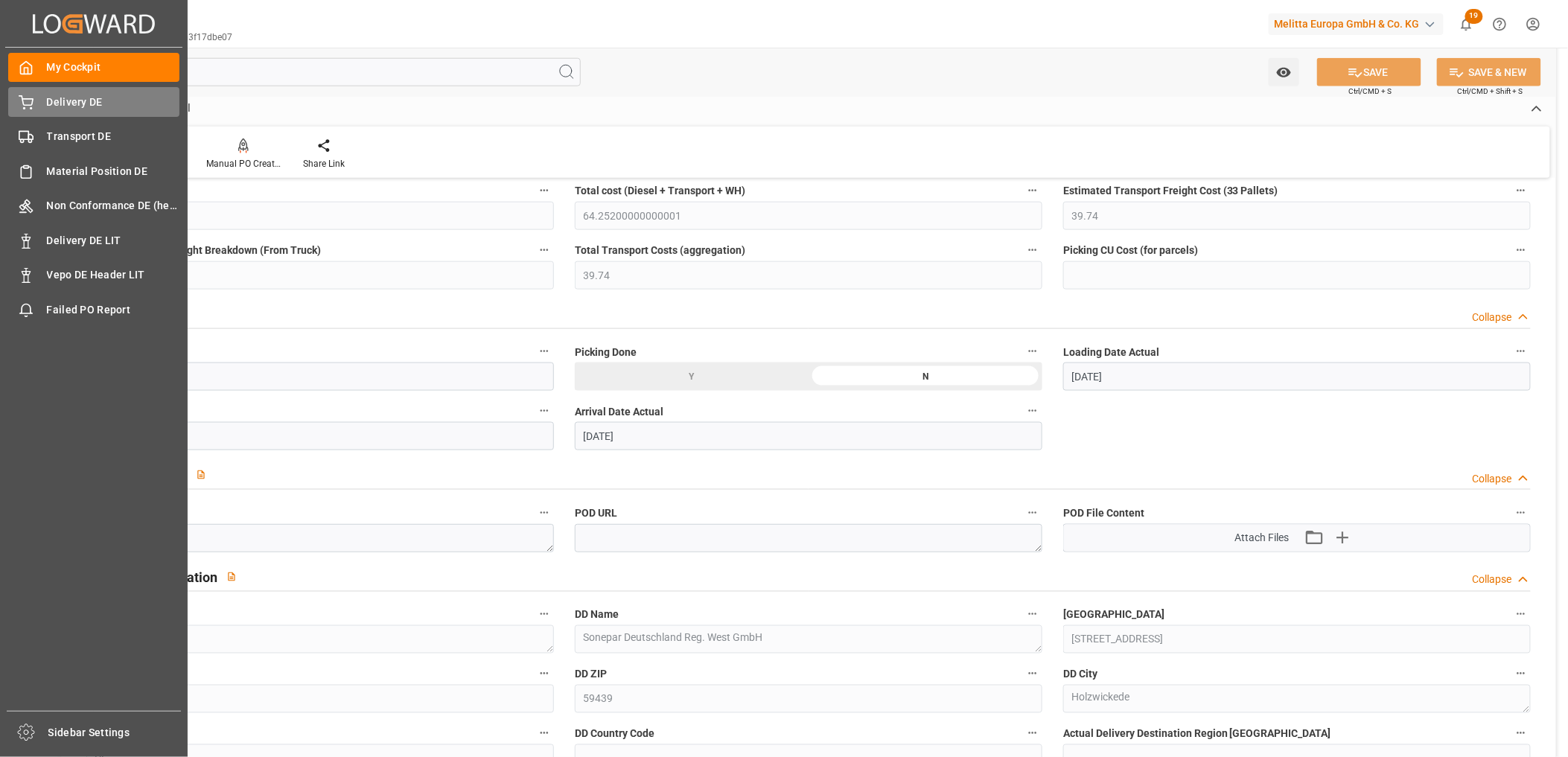
click at [19, 101] on icon at bounding box center [26, 102] width 15 height 15
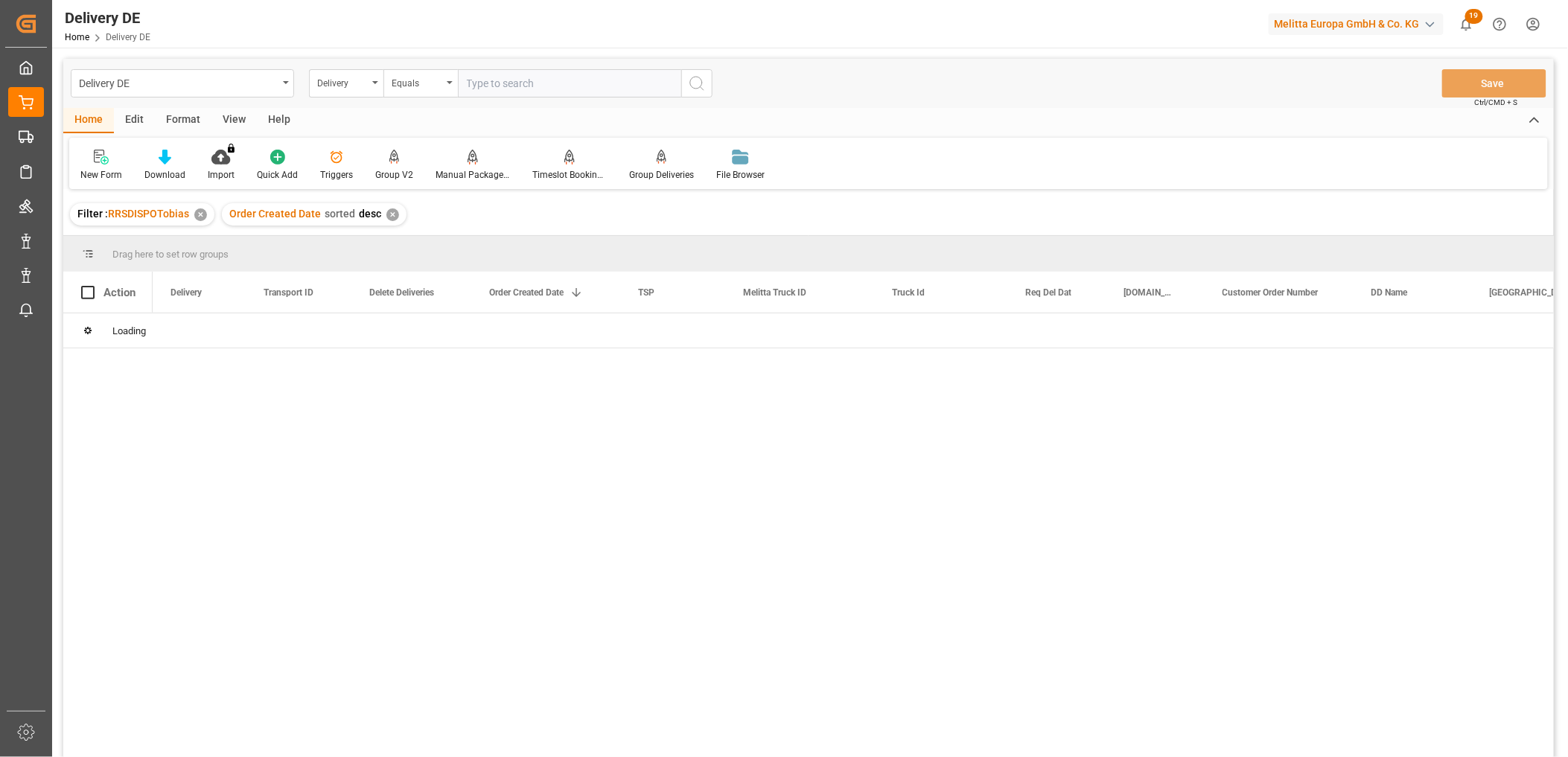
click at [527, 82] on input "text" at bounding box center [569, 84] width 224 height 29
paste input "92559075"
type input "92559075"
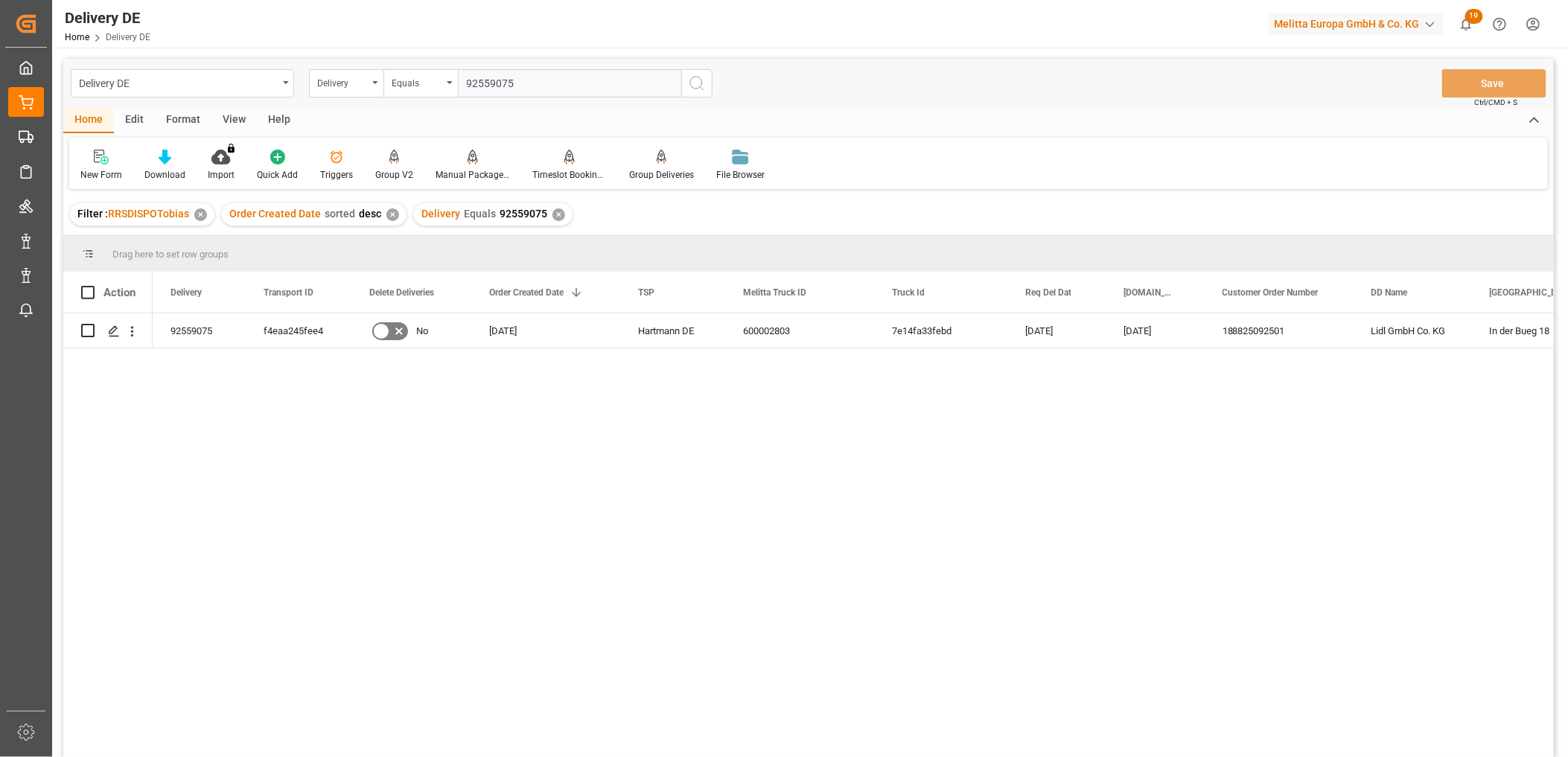
type input "9255907"
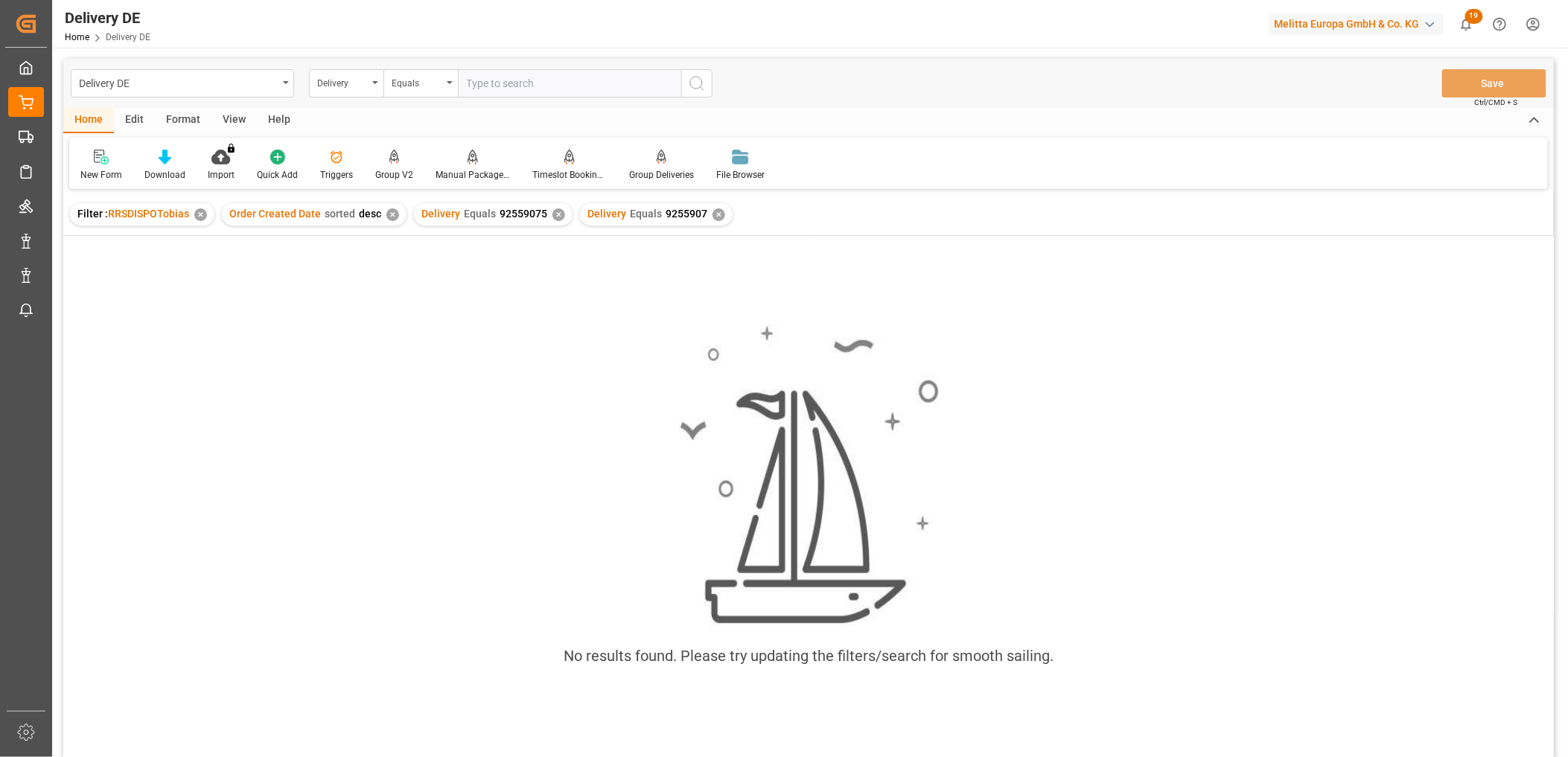
click at [552, 211] on div "✕" at bounding box center [558, 214] width 12 height 12
click at [546, 211] on div "✕" at bounding box center [552, 214] width 12 height 12
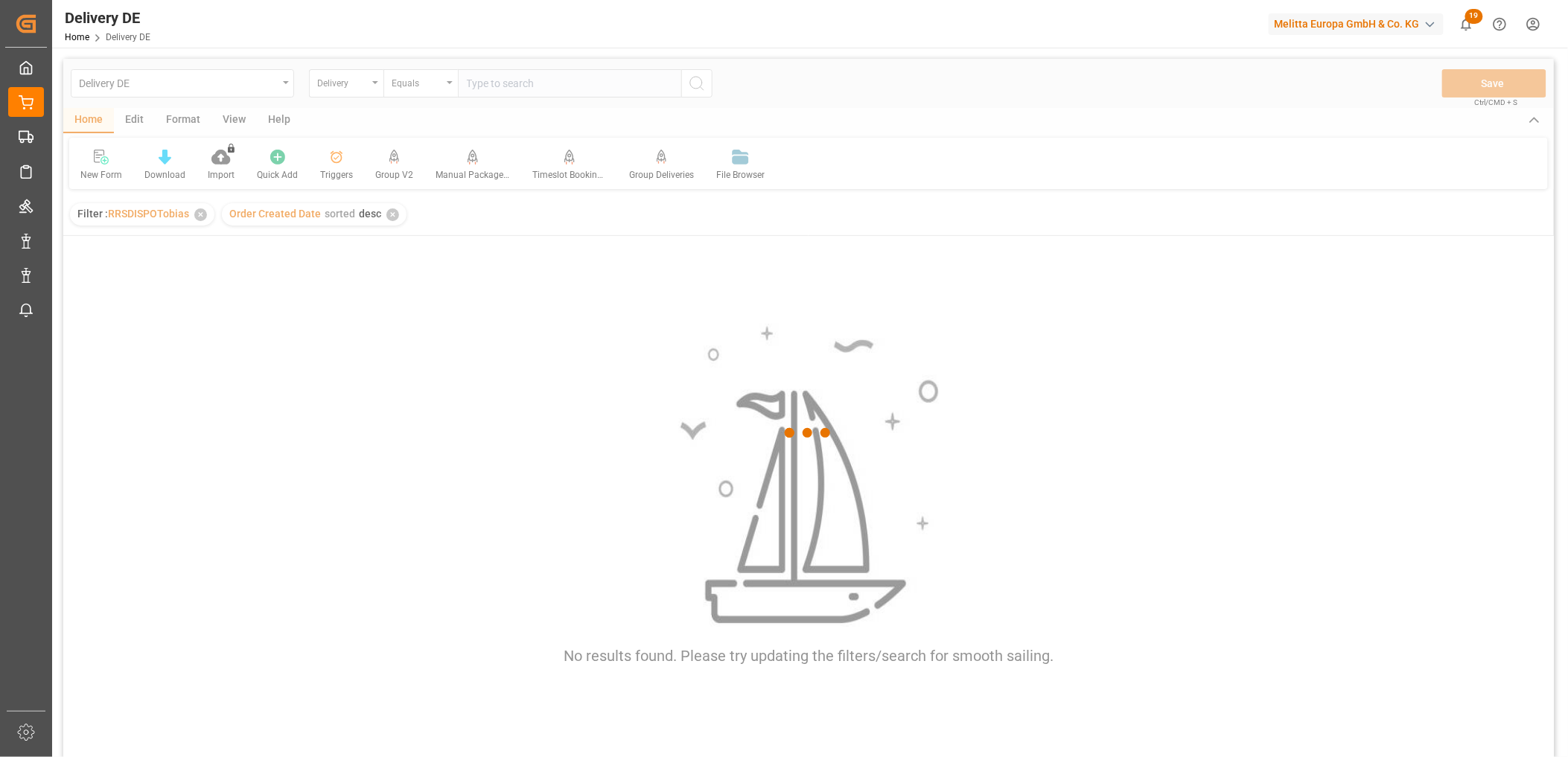
click at [519, 84] on div at bounding box center [808, 433] width 1490 height 748
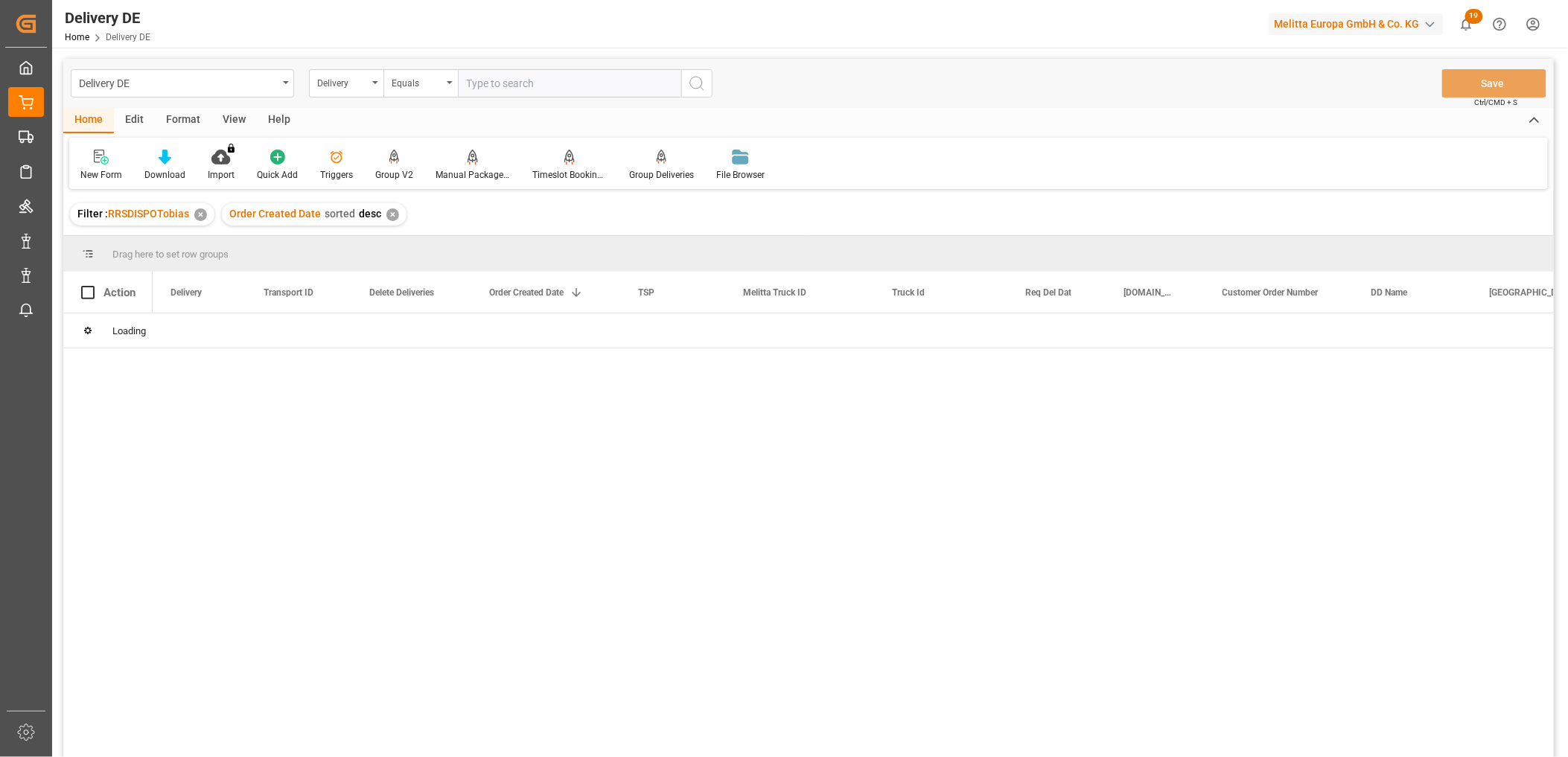
click at [533, 90] on input "text" at bounding box center [569, 84] width 224 height 29
paste input "92559075"
type input "92559075"
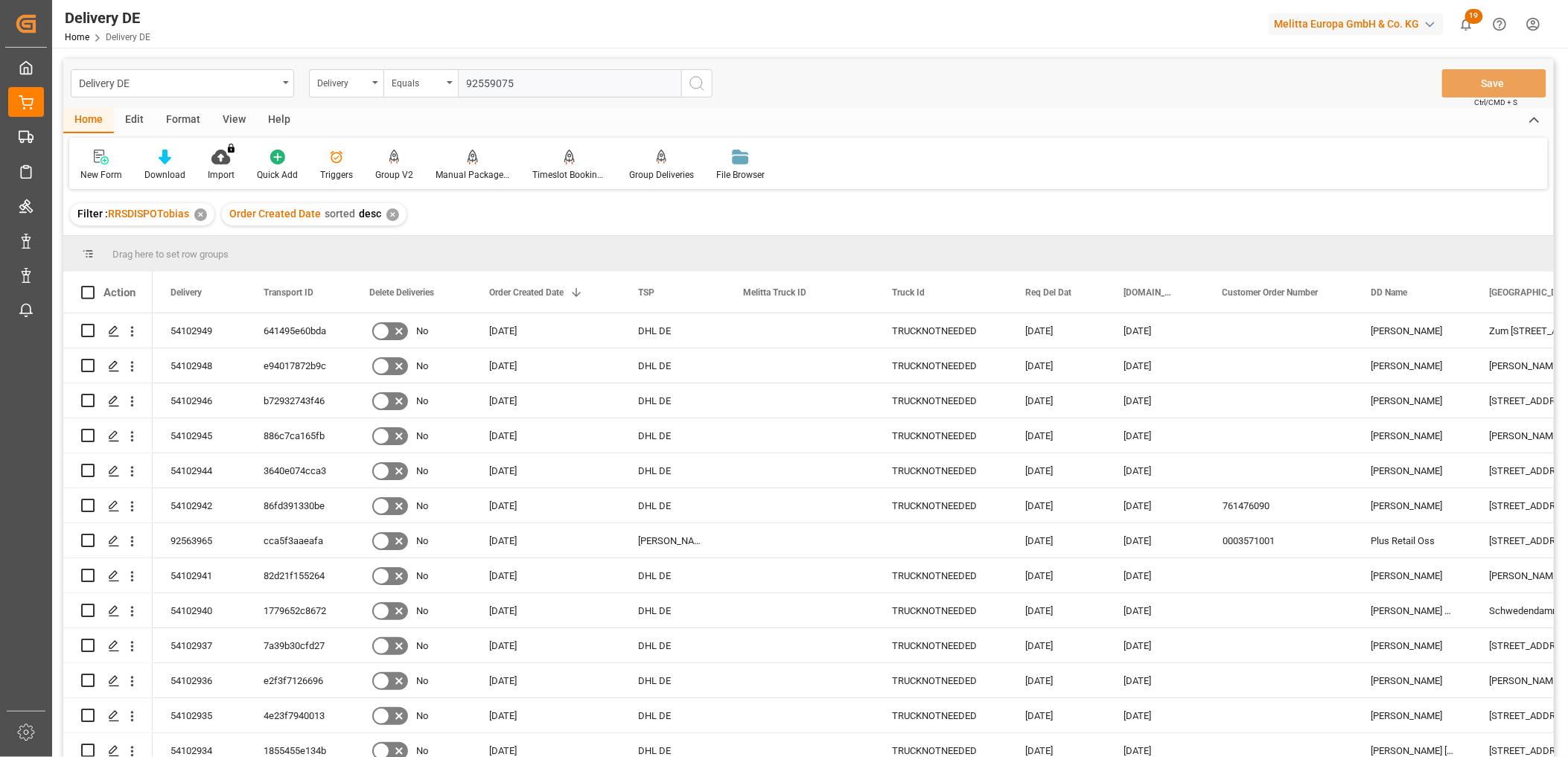
click at [468, 84] on input "92559075" at bounding box center [569, 84] width 224 height 29
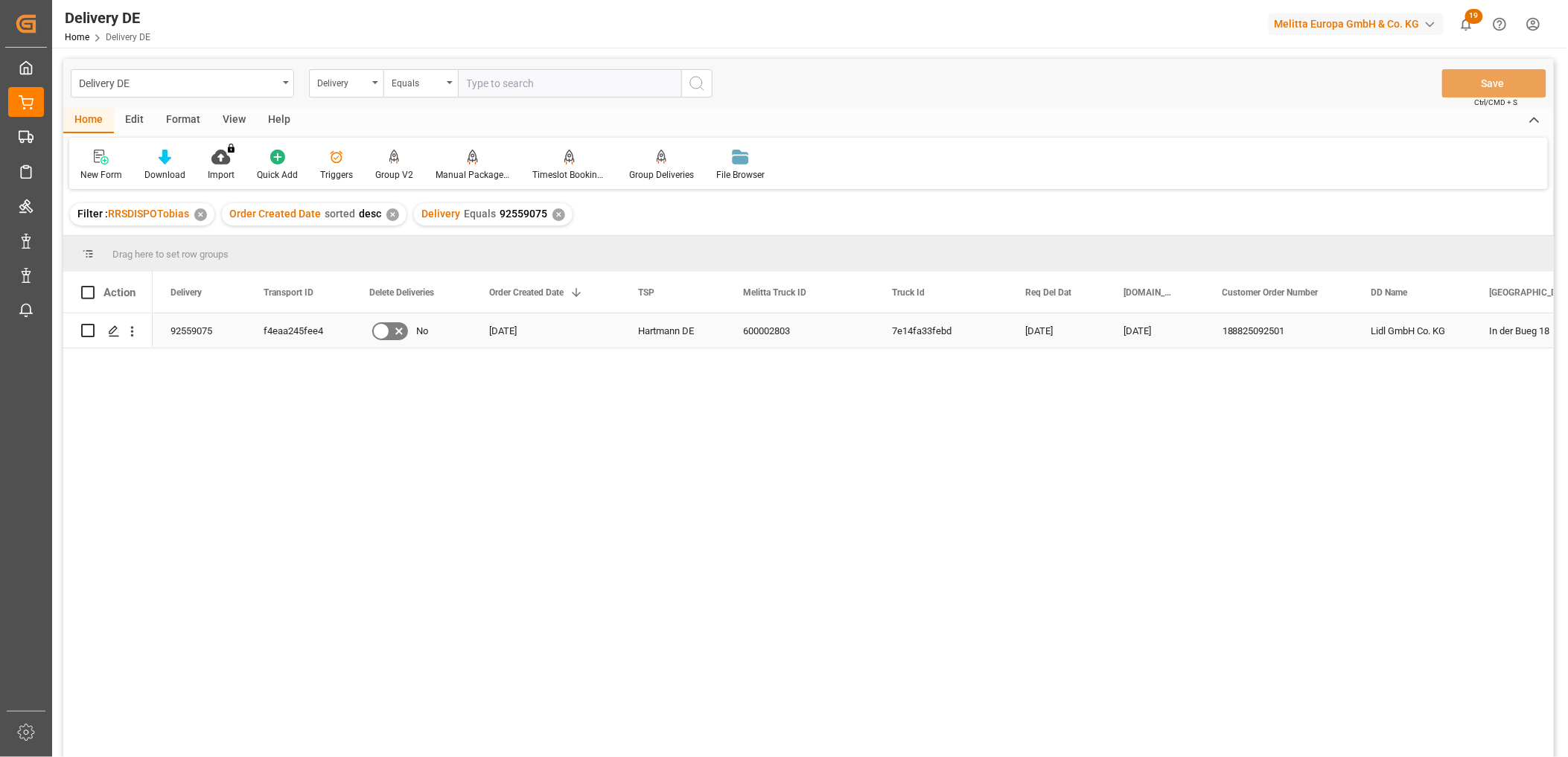
click at [283, 328] on div "f4eaa245fee4" at bounding box center [298, 331] width 106 height 34
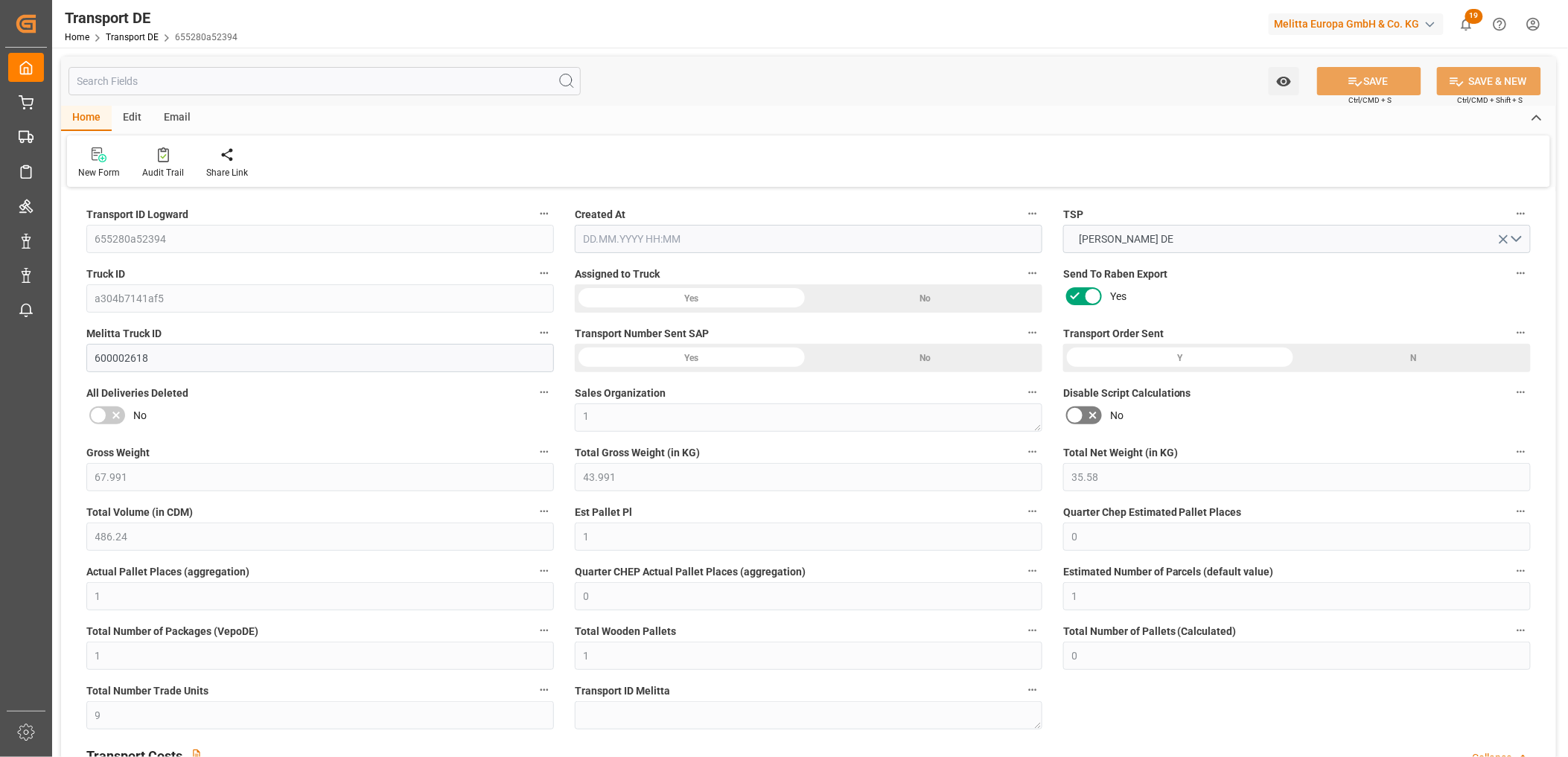
type input "67.991"
type input "43.991"
type input "35.58"
type input "486.24"
type input "1"
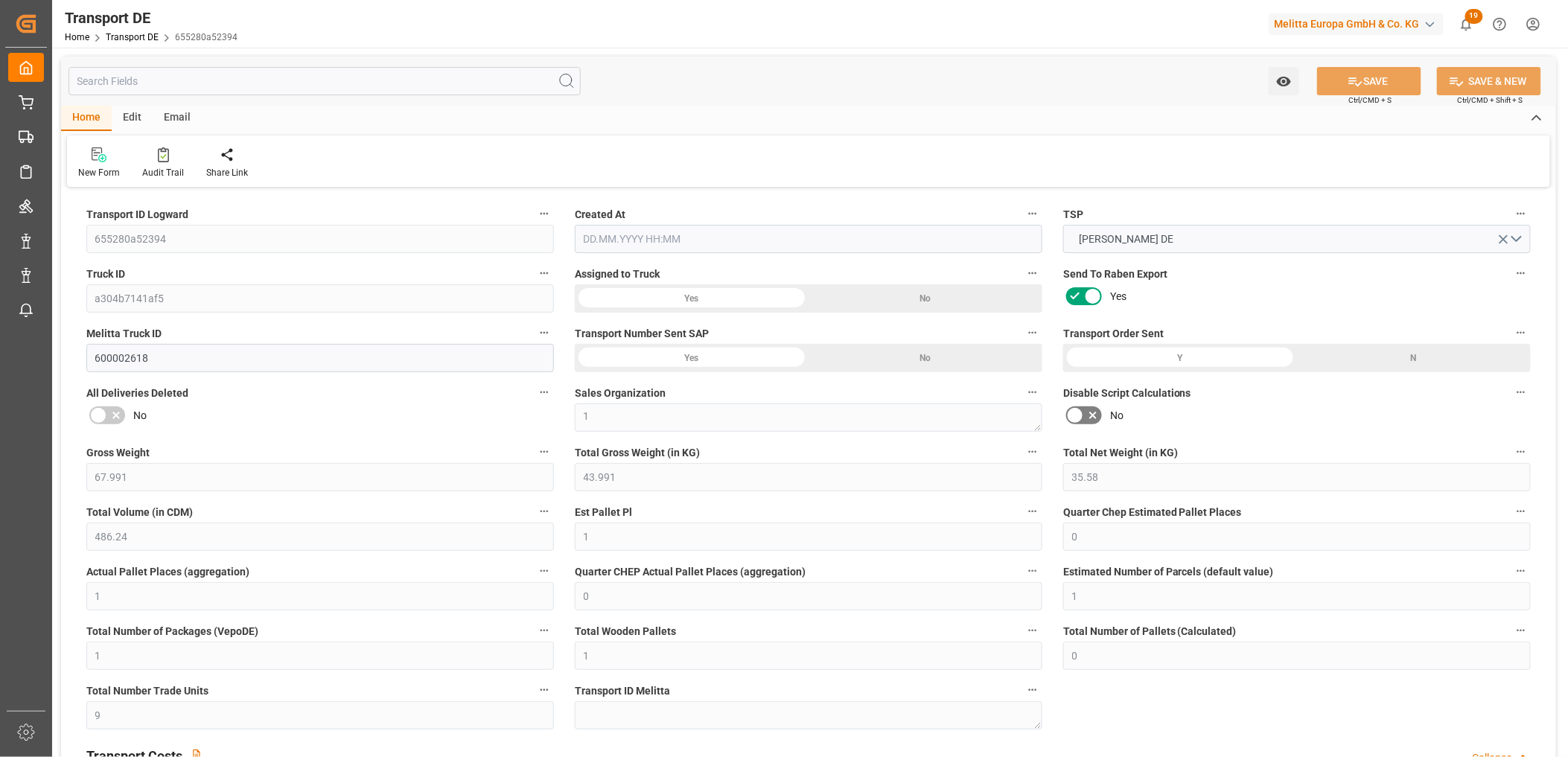
type input "0"
type input "1"
type input "0"
type input "1"
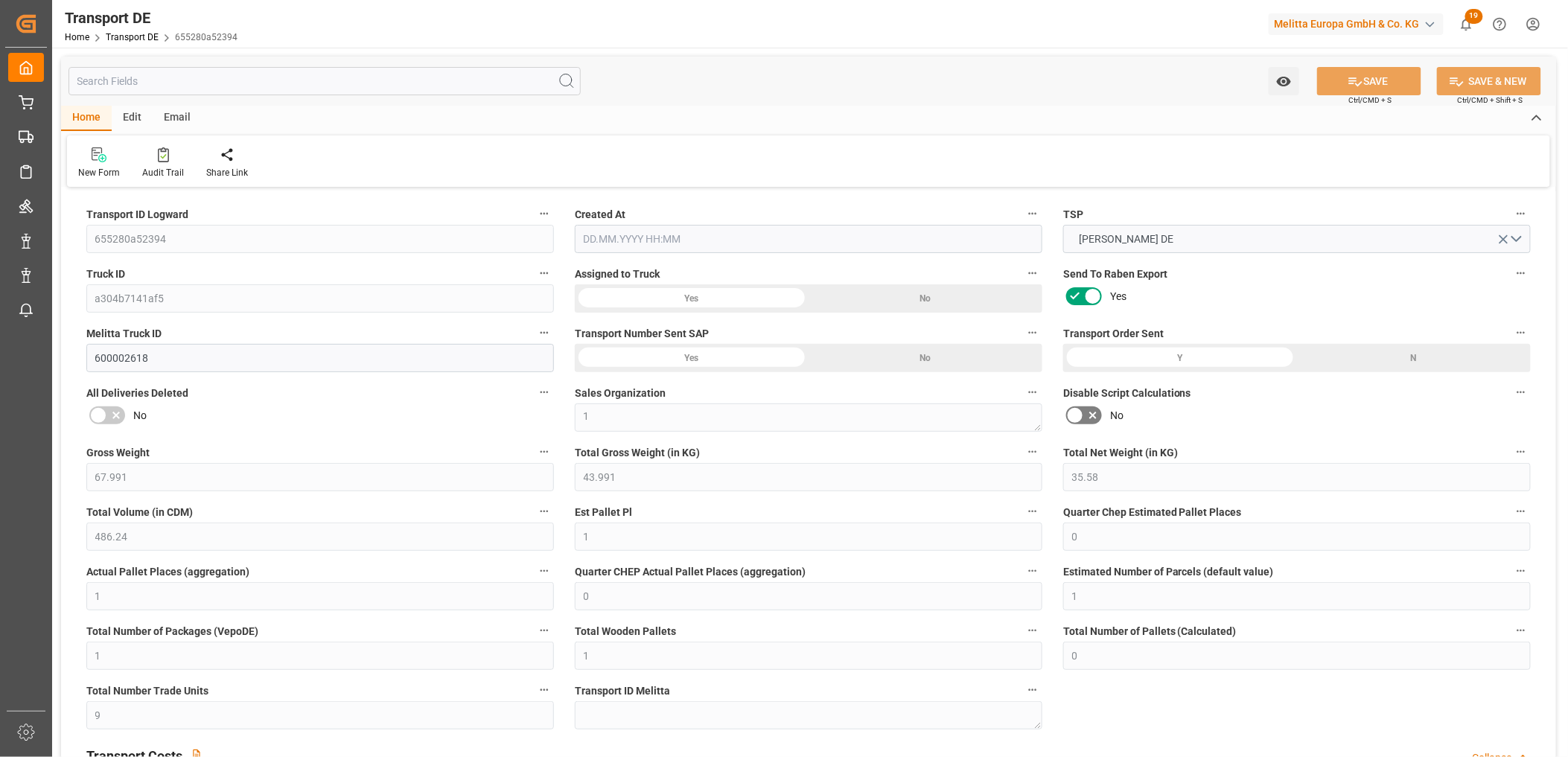
type input "1"
type input "0"
type input "9"
type input "0"
type input "50.91"
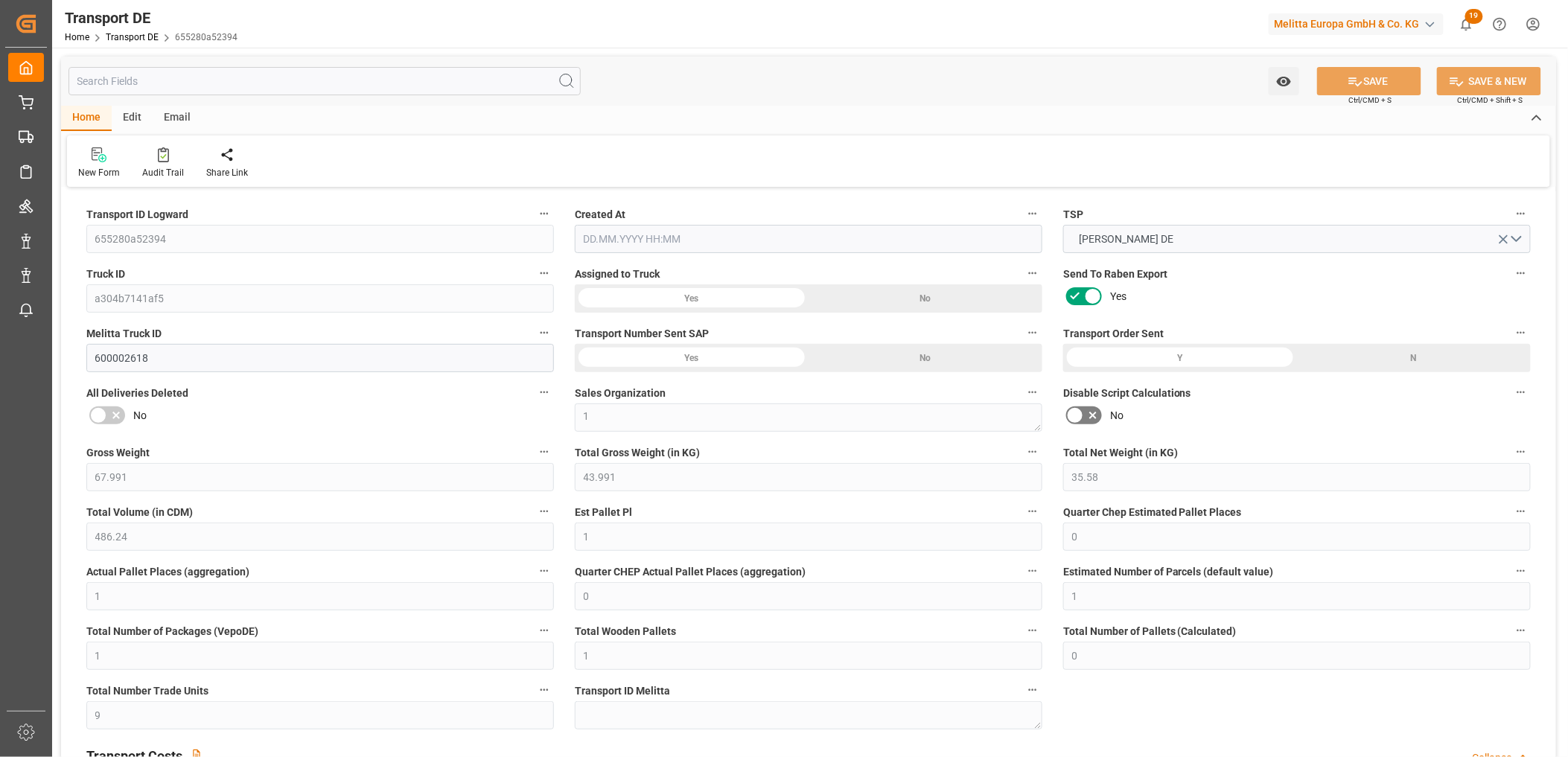
type input "15.531"
type input "50.91"
type input "65"
type input "0"
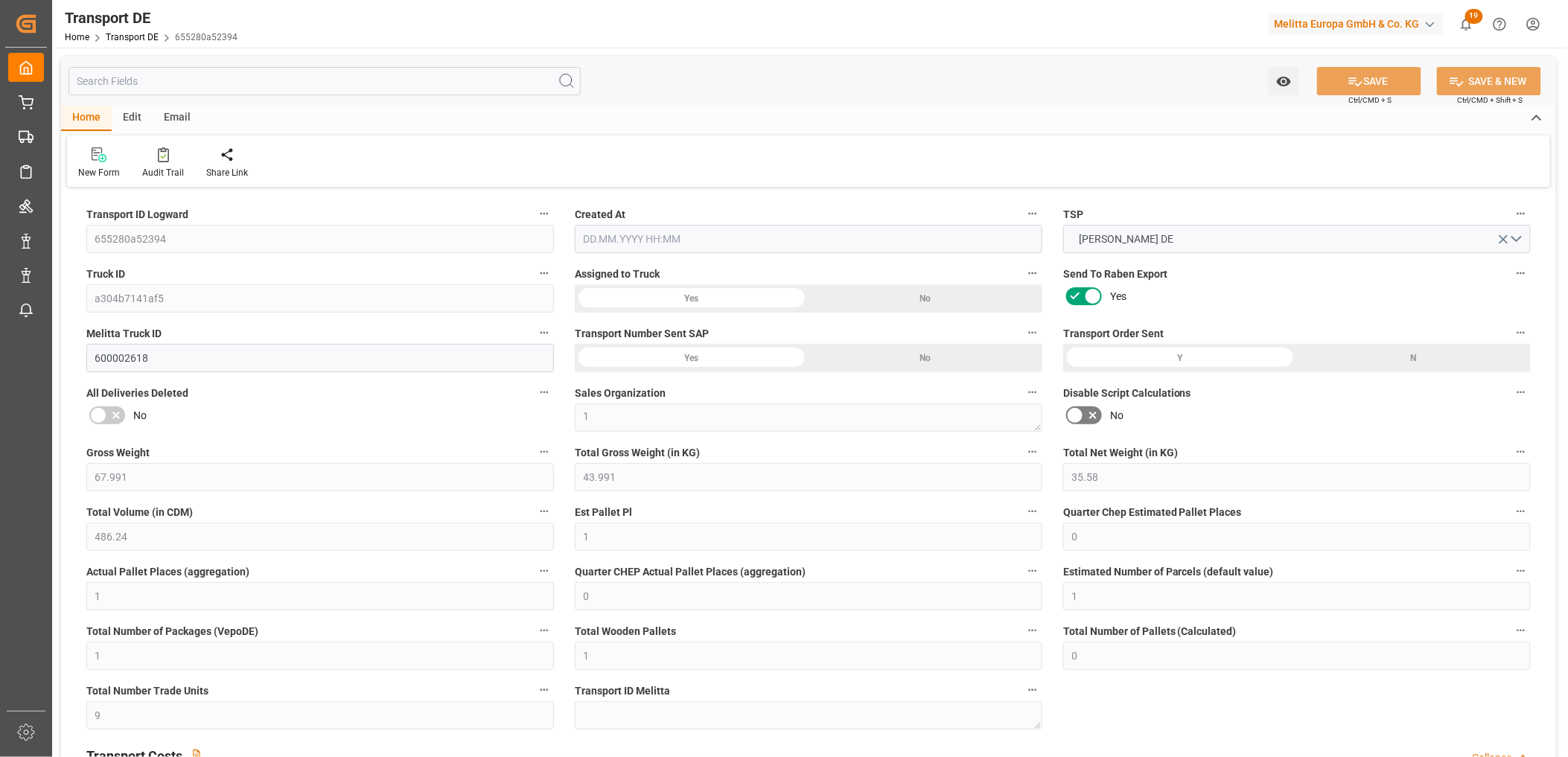
type input "1"
type input "0"
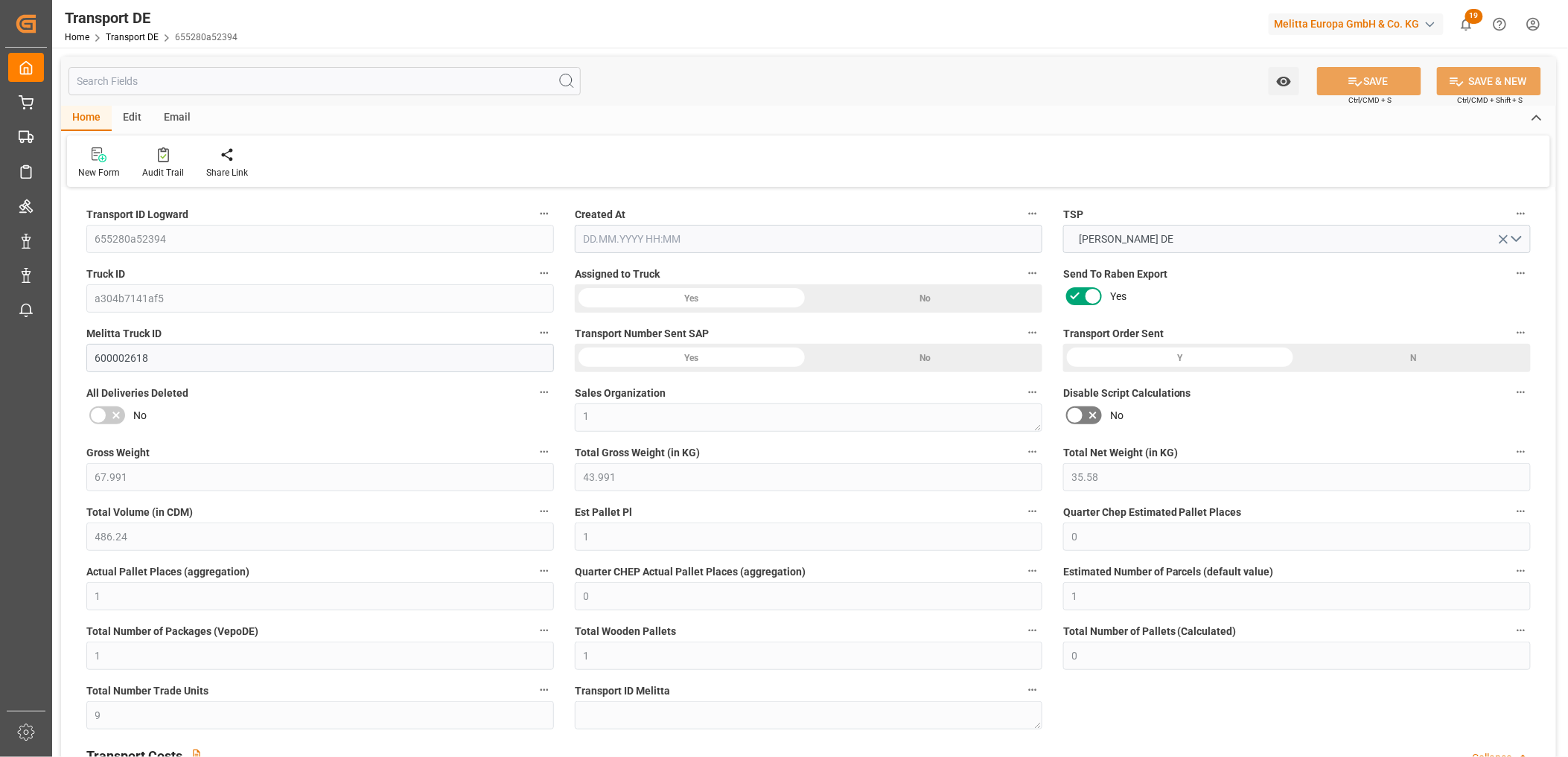
type input "0"
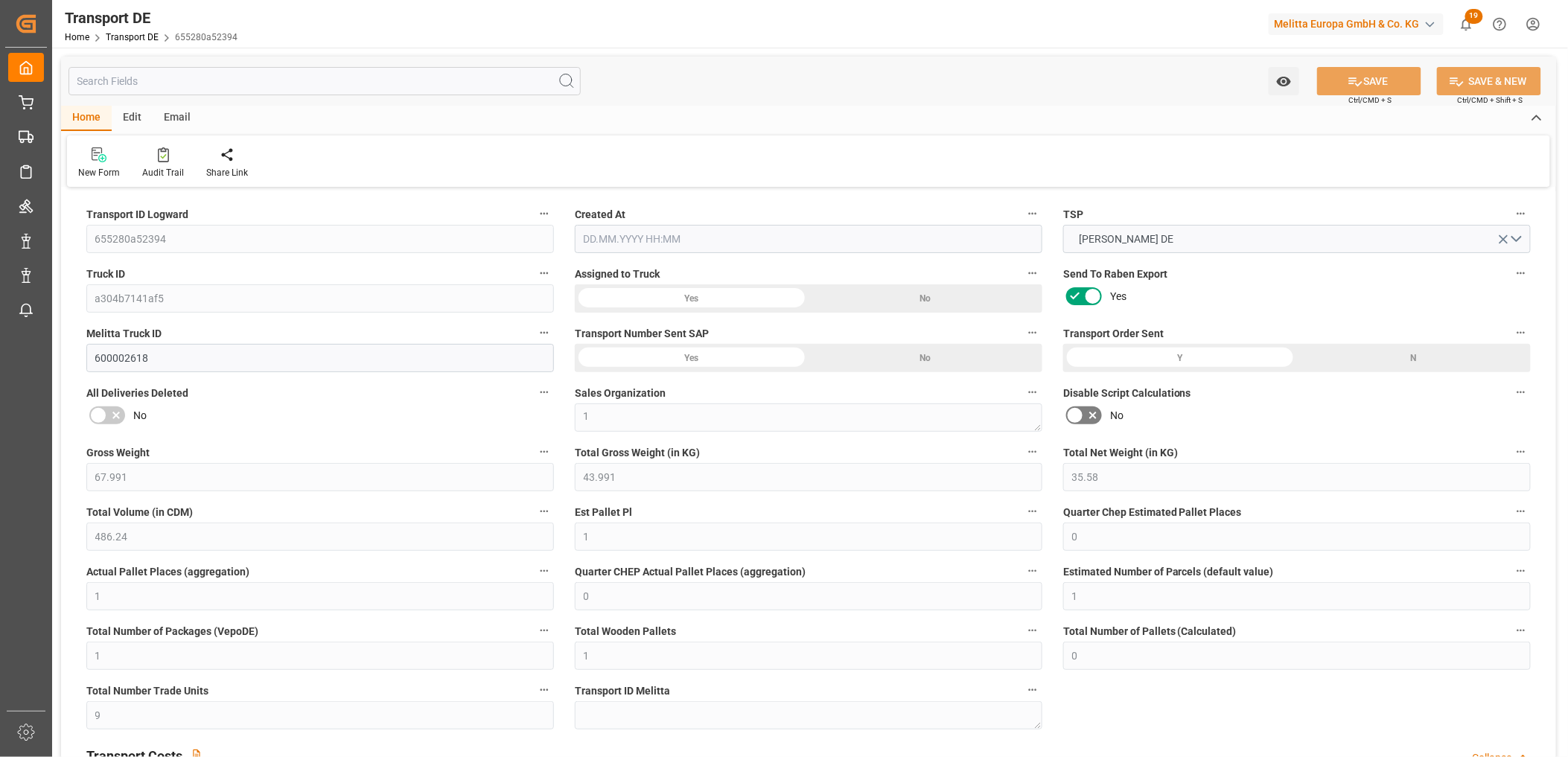
type input "0"
type input "43.991"
type input "4710.8598"
type input "21"
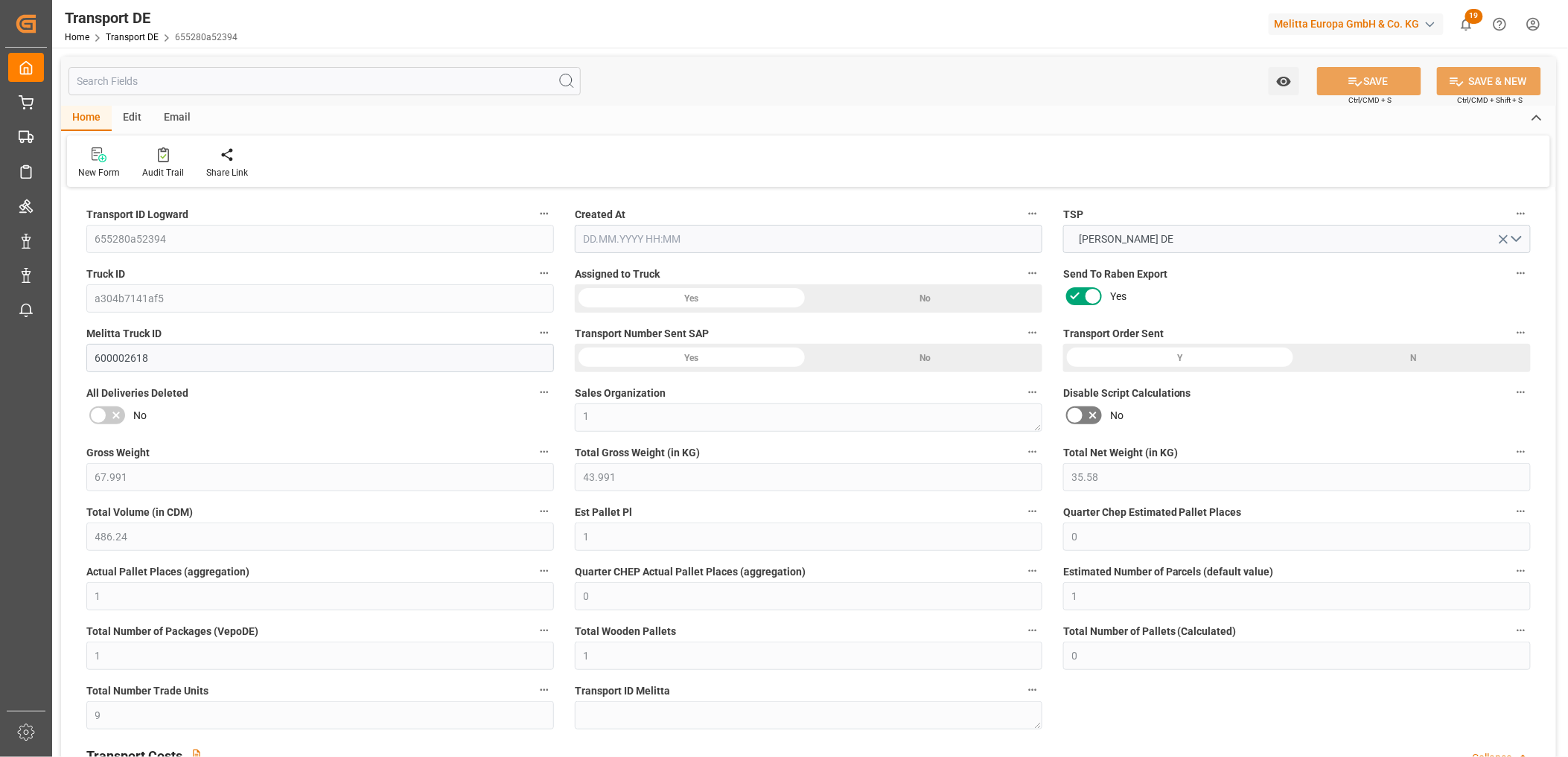
type input "35"
type input "0"
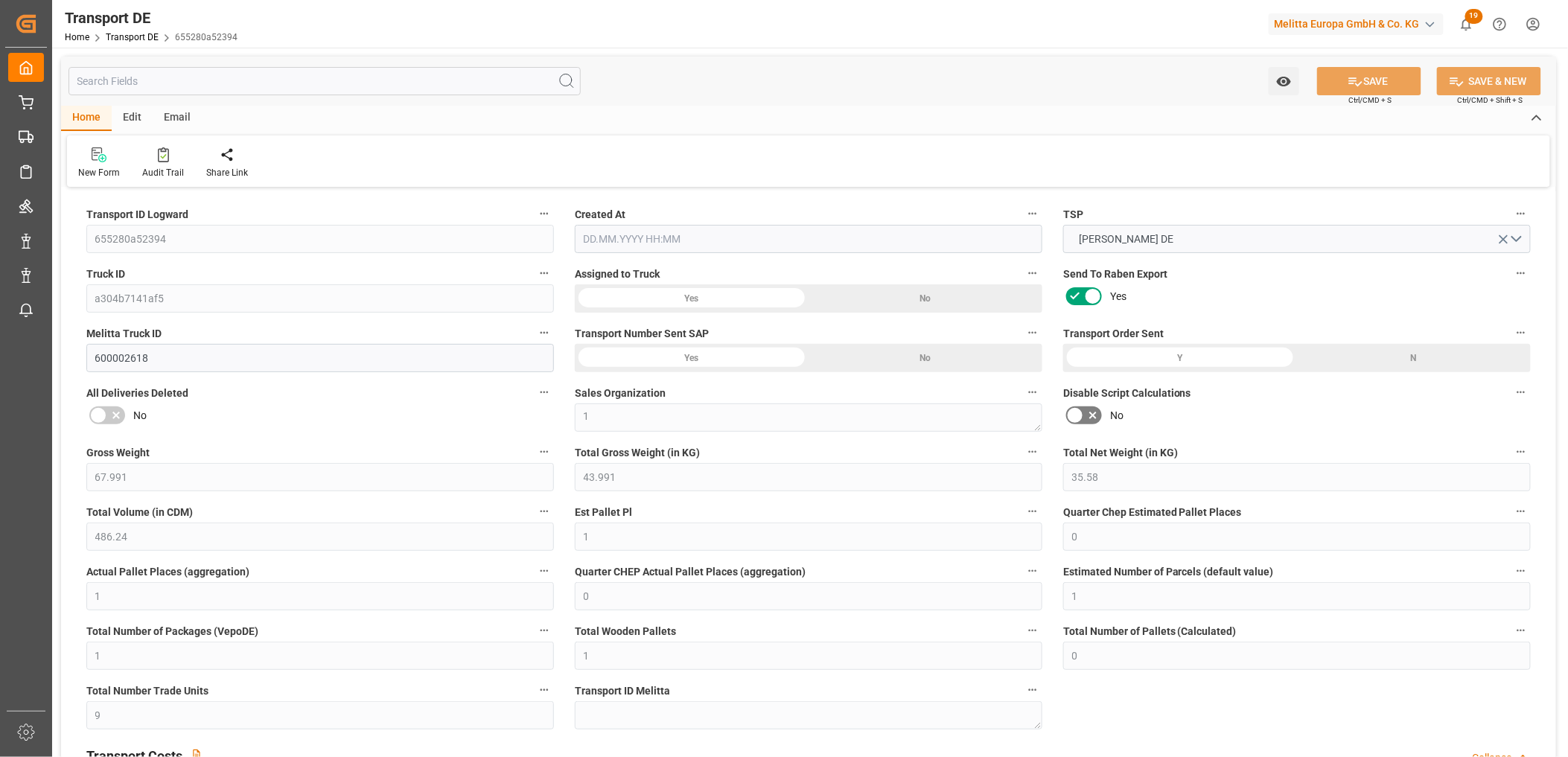
type input "0"
type input "1"
type input "0"
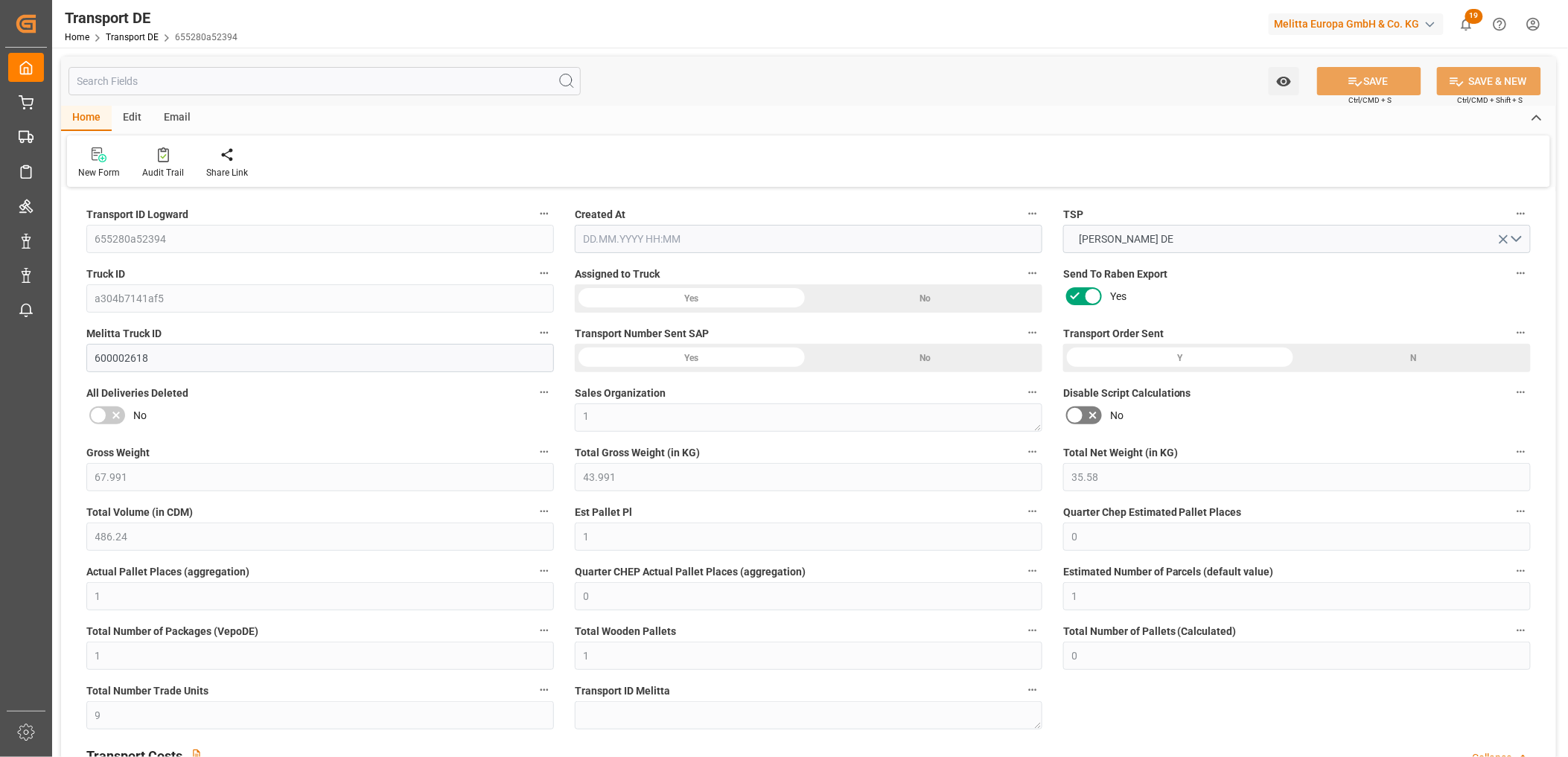
type input "9"
type input "66.441"
type input "50.91"
type input "[DATE] 21:03"
type input "[DATE]"
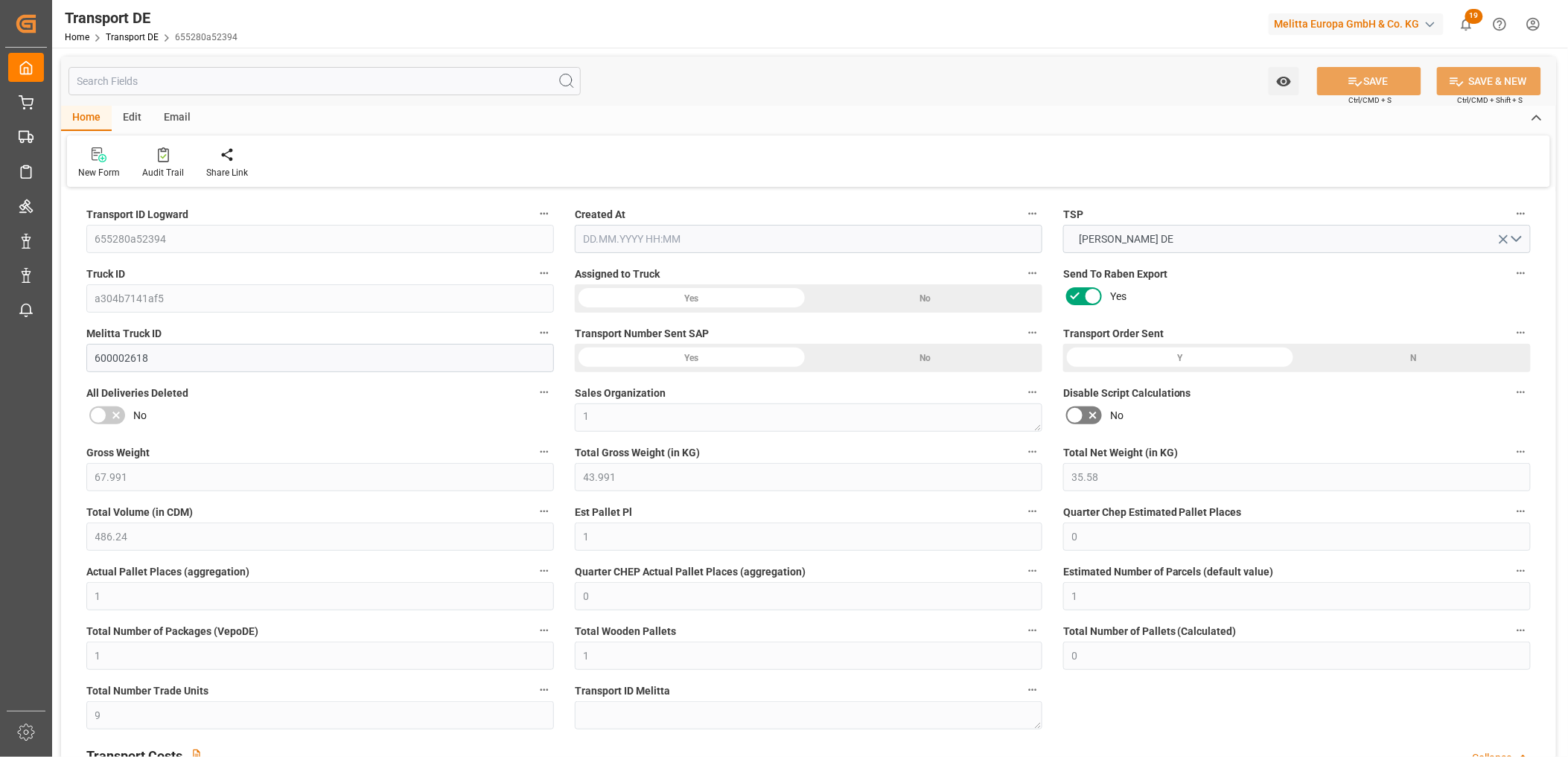
type input "[DATE]"
